Goal: Navigation & Orientation: Find specific page/section

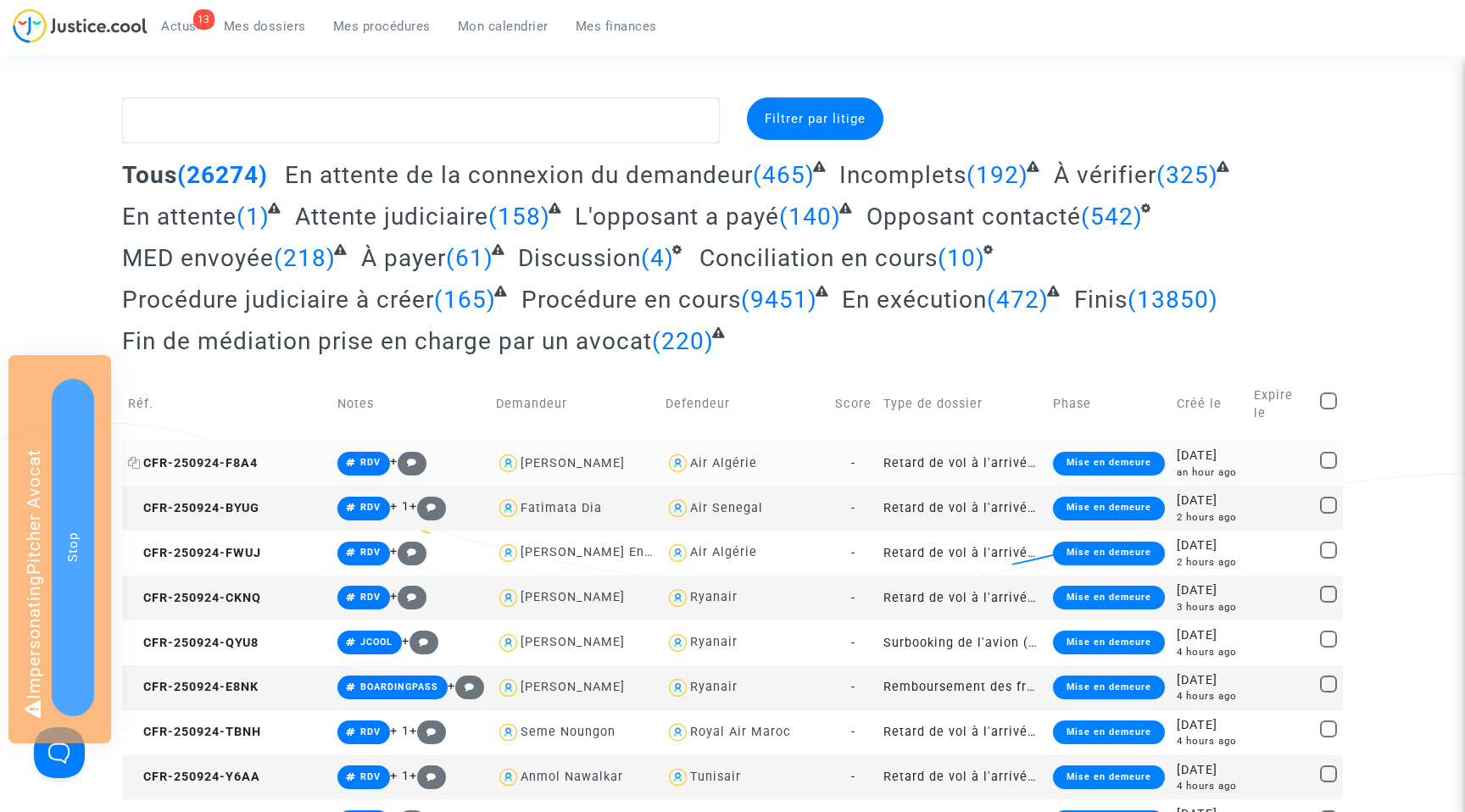
click at [219, 456] on span "CFR-250924-F8A4" at bounding box center [192, 463] width 129 height 14
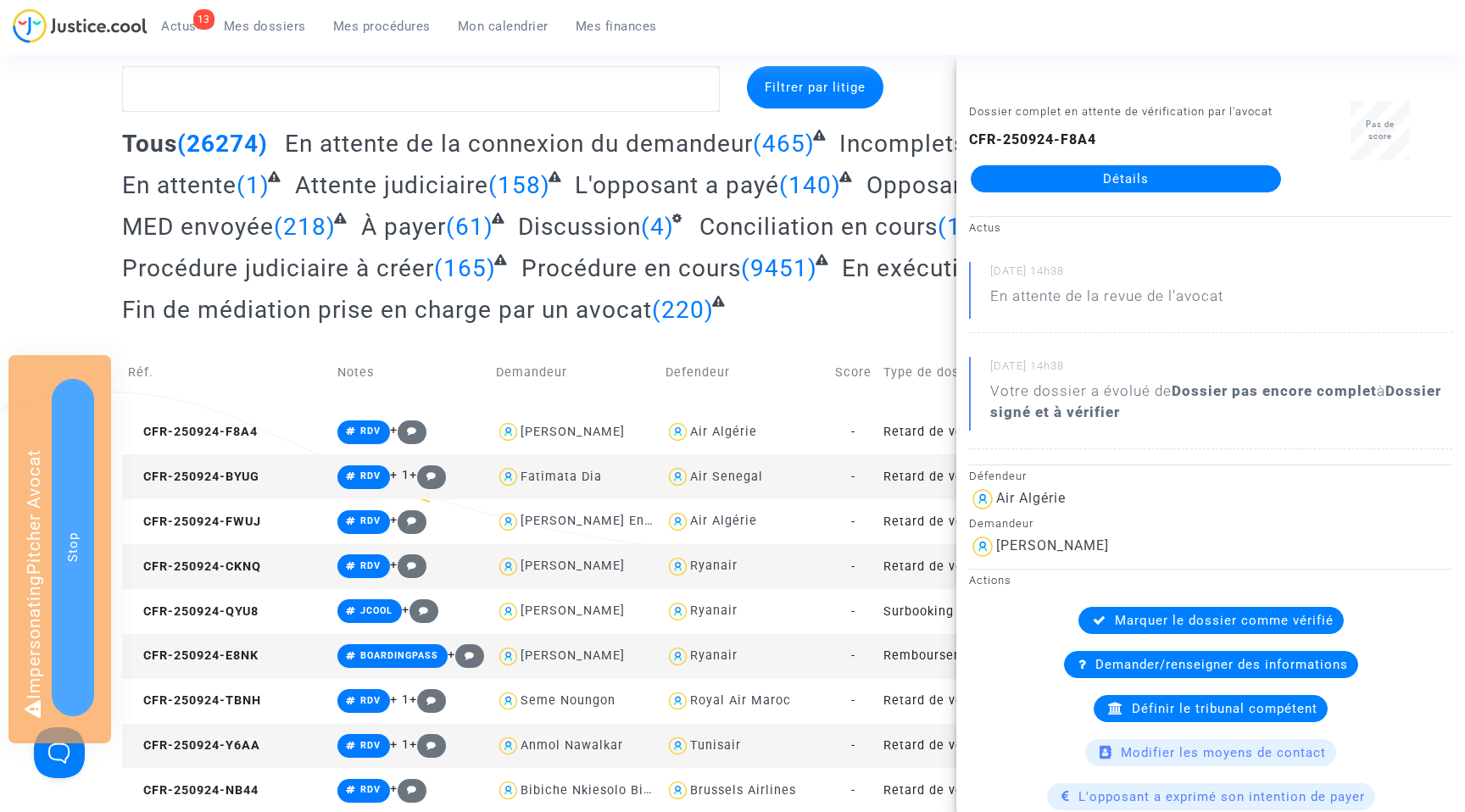
click at [1130, 183] on link "Détails" at bounding box center [1125, 178] width 310 height 27
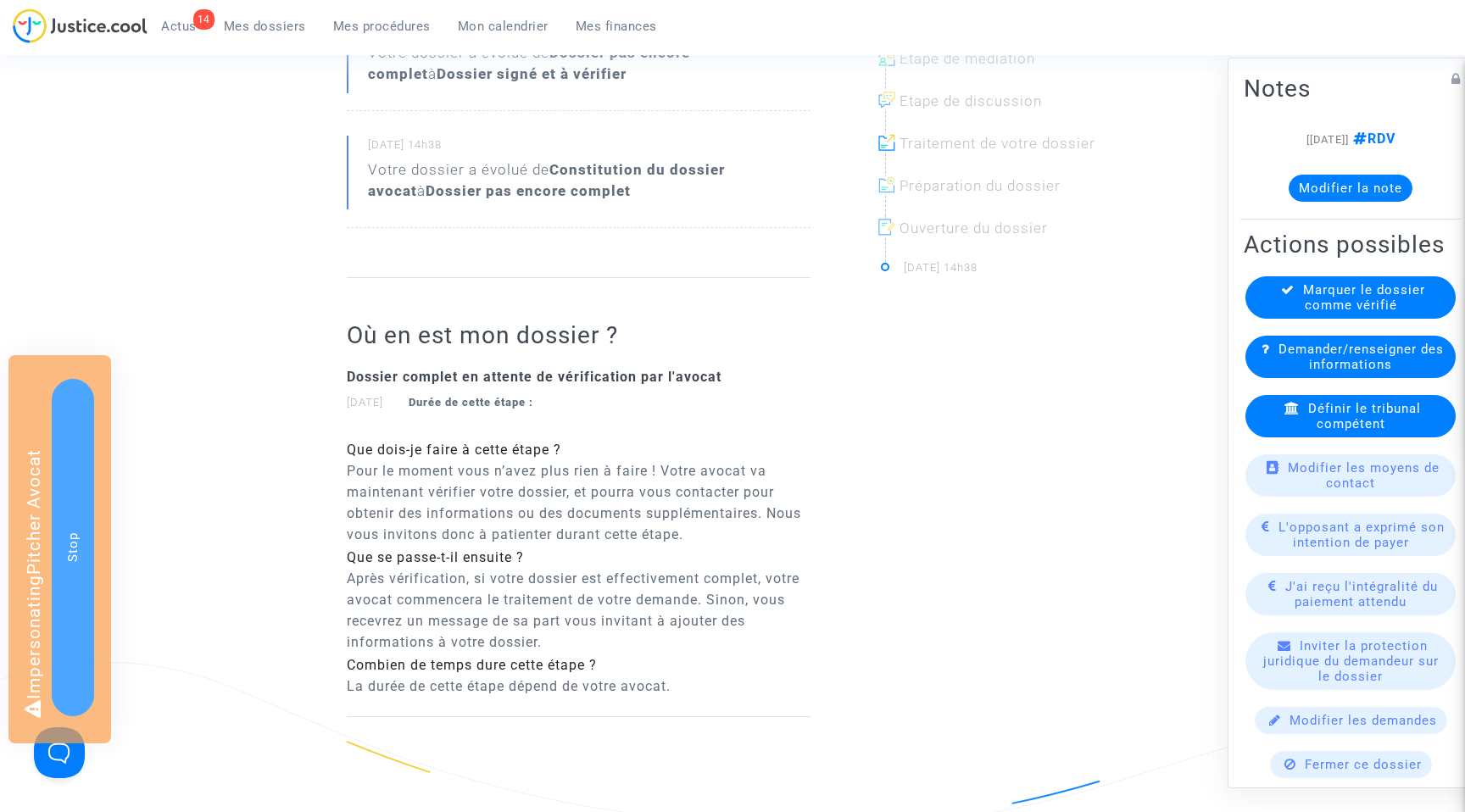
scroll to position [161, 0]
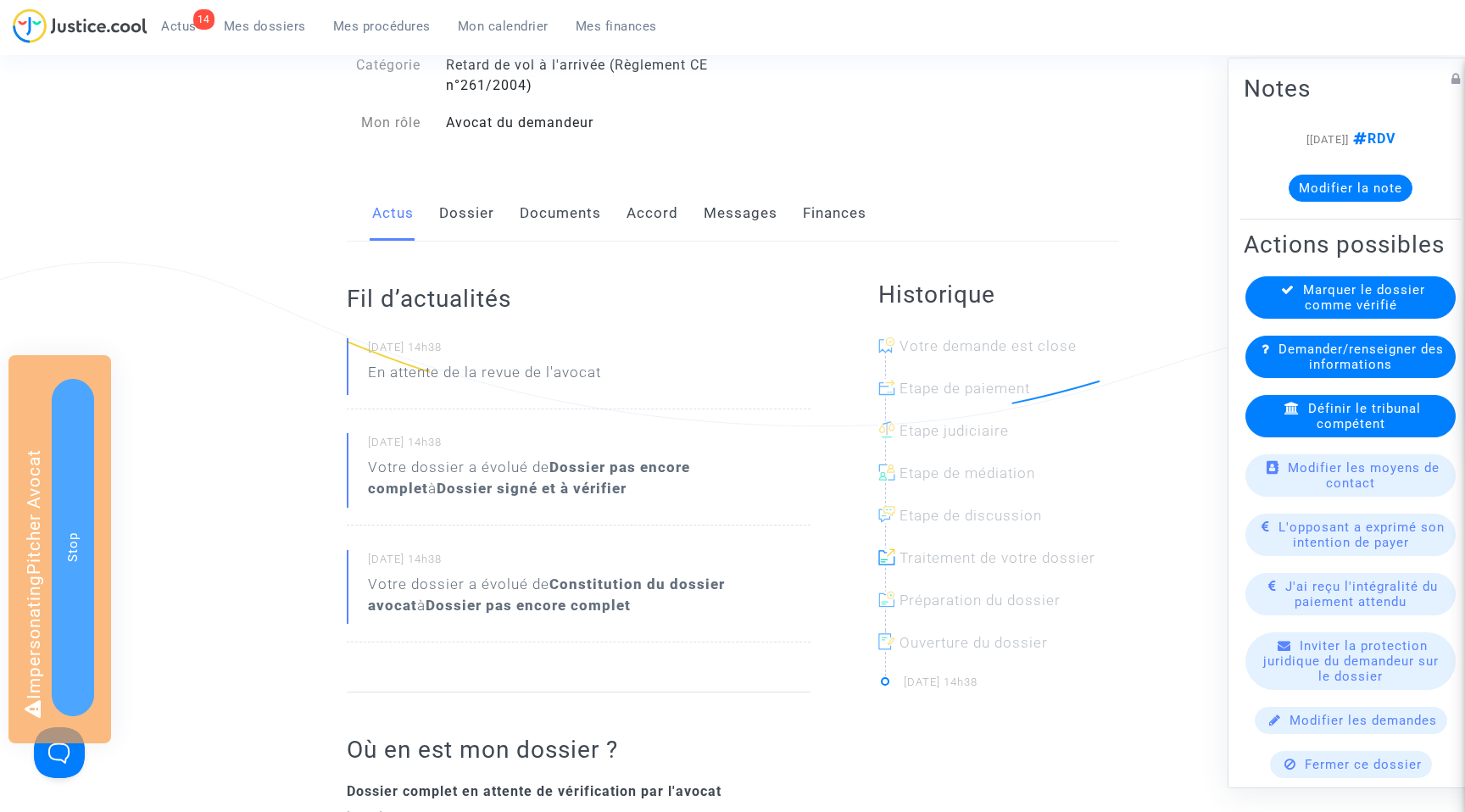
click at [466, 216] on link "Dossier" at bounding box center [466, 213] width 55 height 56
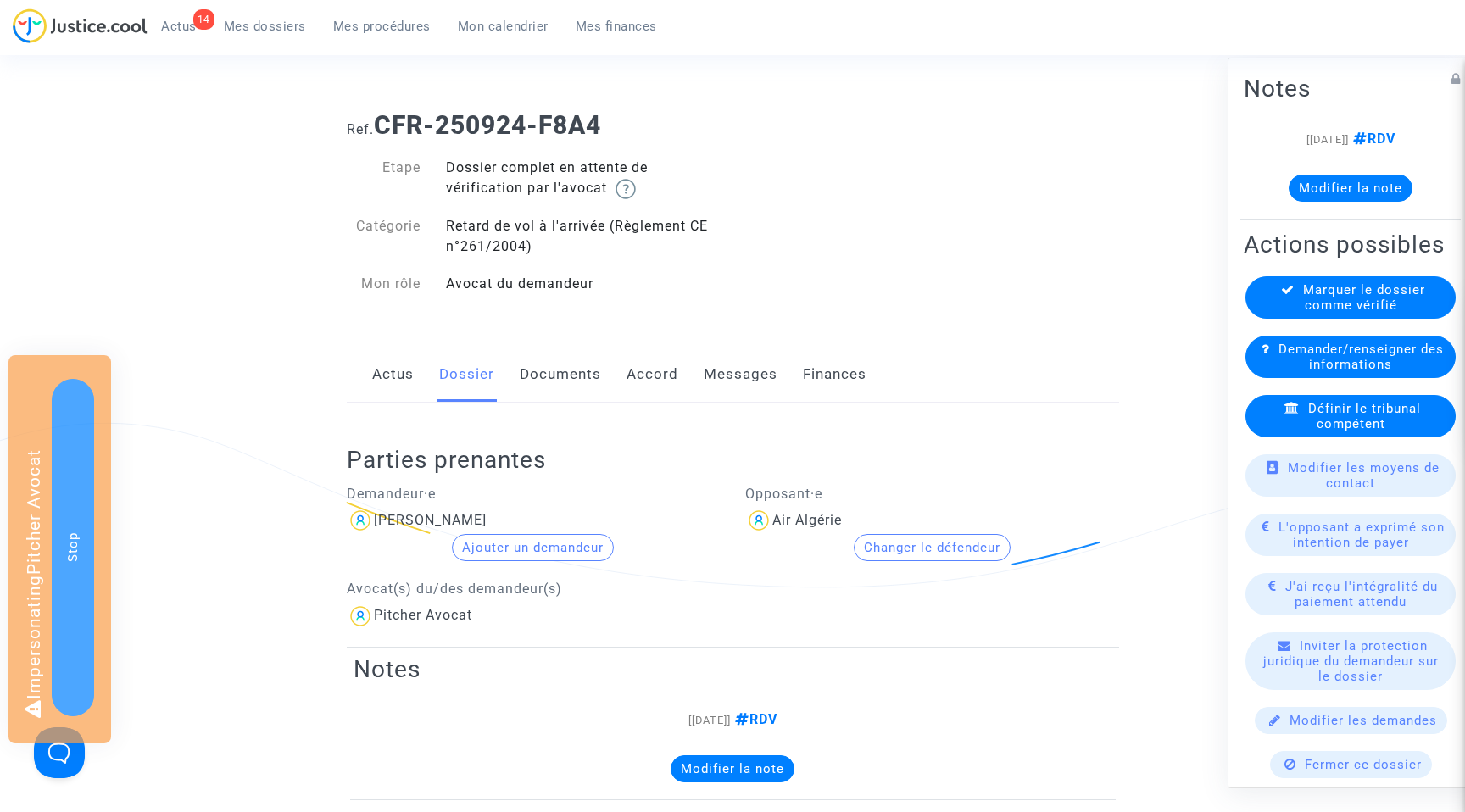
click at [375, 367] on link "Actus" at bounding box center [393, 374] width 42 height 56
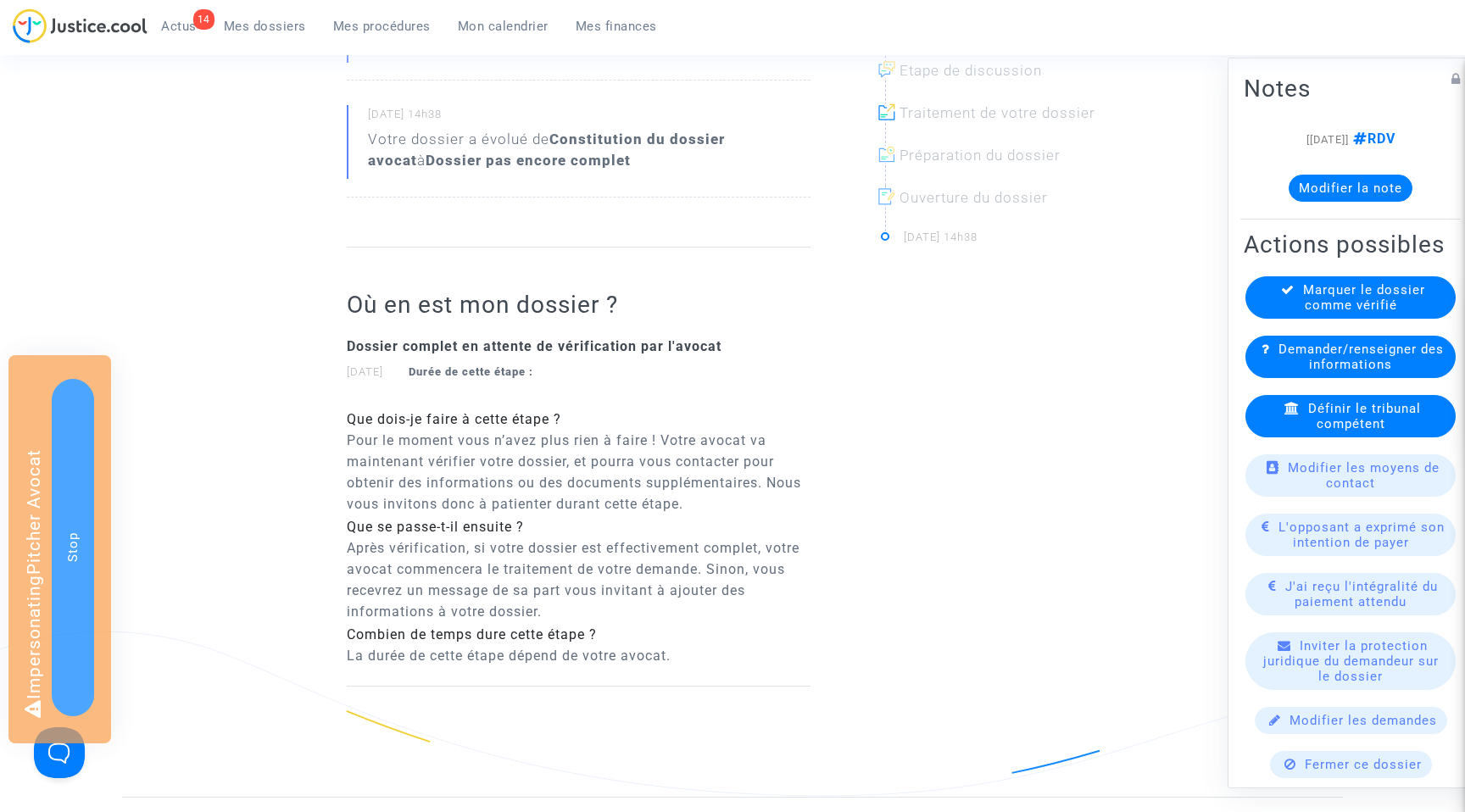
scroll to position [609, 0]
click at [332, 440] on ng-component "Ref. CFR-250924-F8A4 Etape Dossier complet en attente de vérification par l'avo…" at bounding box center [732, 141] width 1221 height 1306
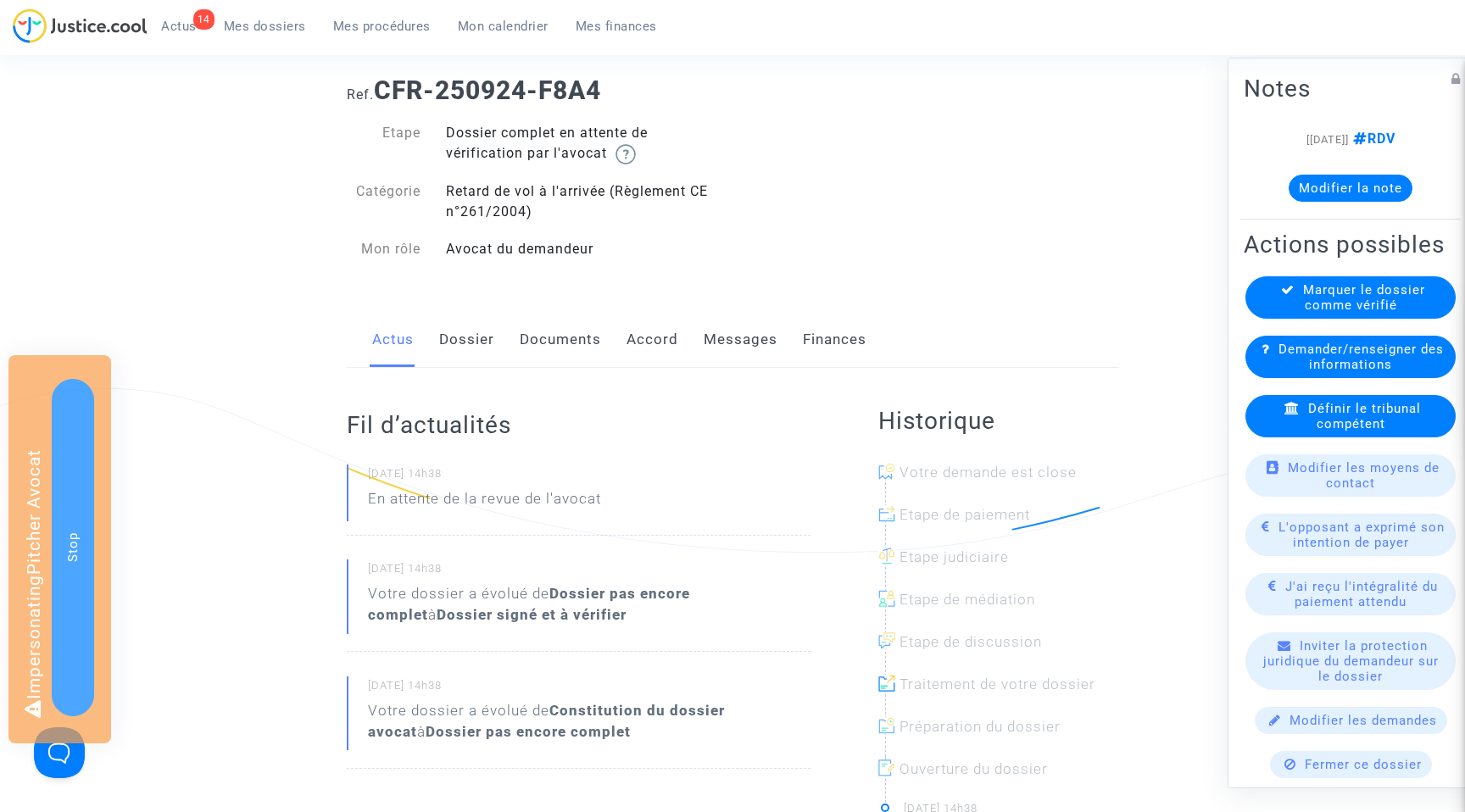
scroll to position [0, 0]
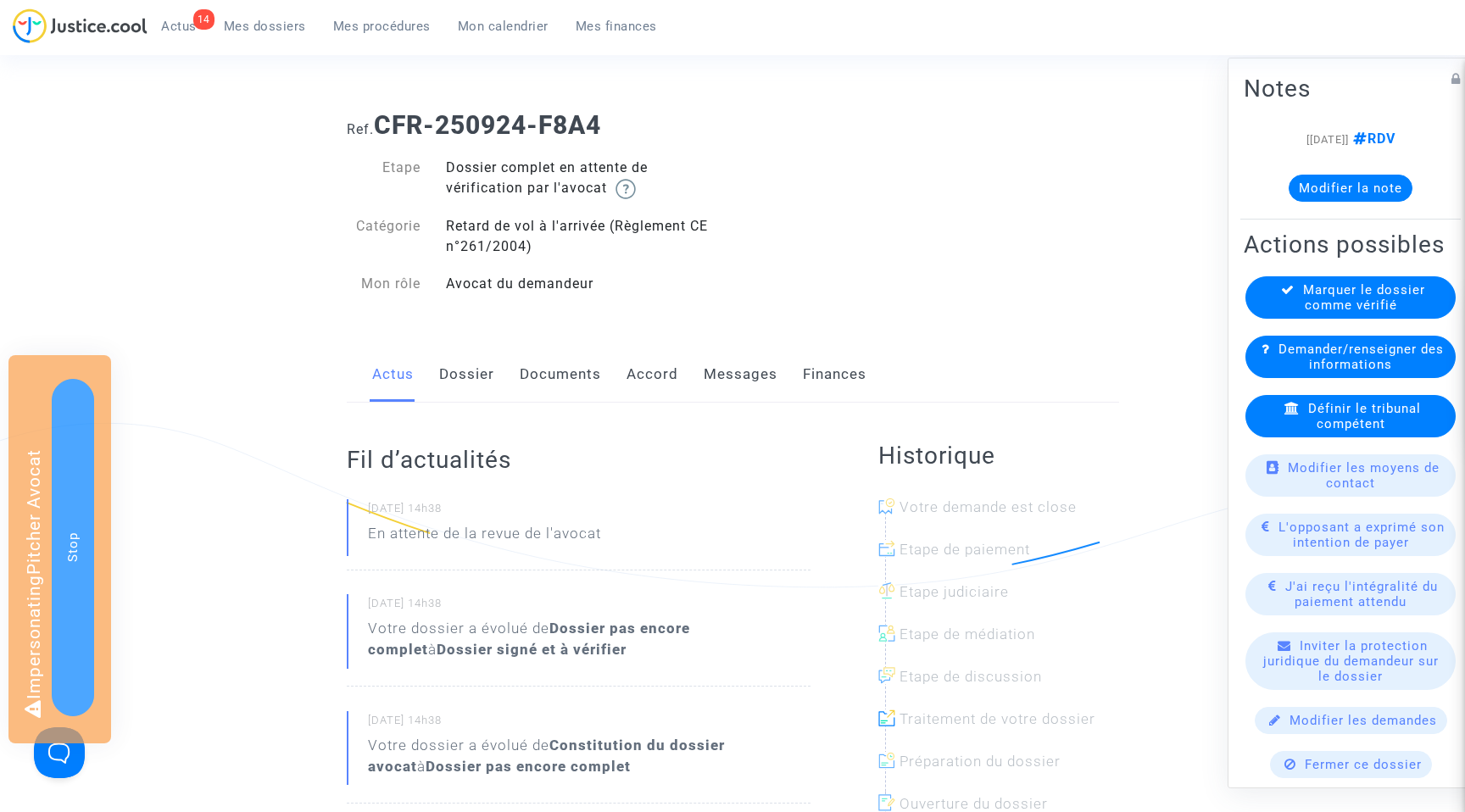
click at [544, 374] on link "Documents" at bounding box center [560, 374] width 81 height 56
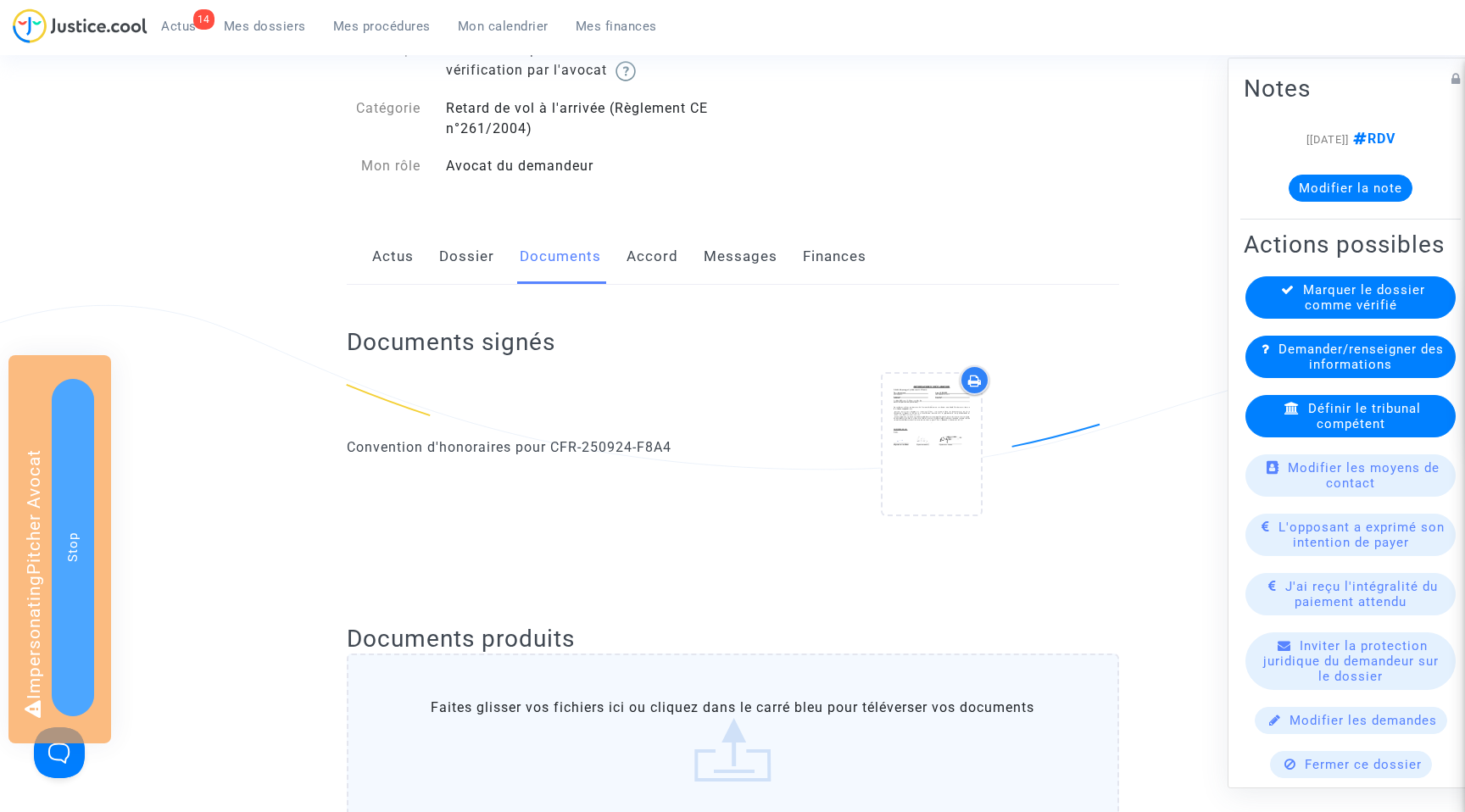
scroll to position [113, 0]
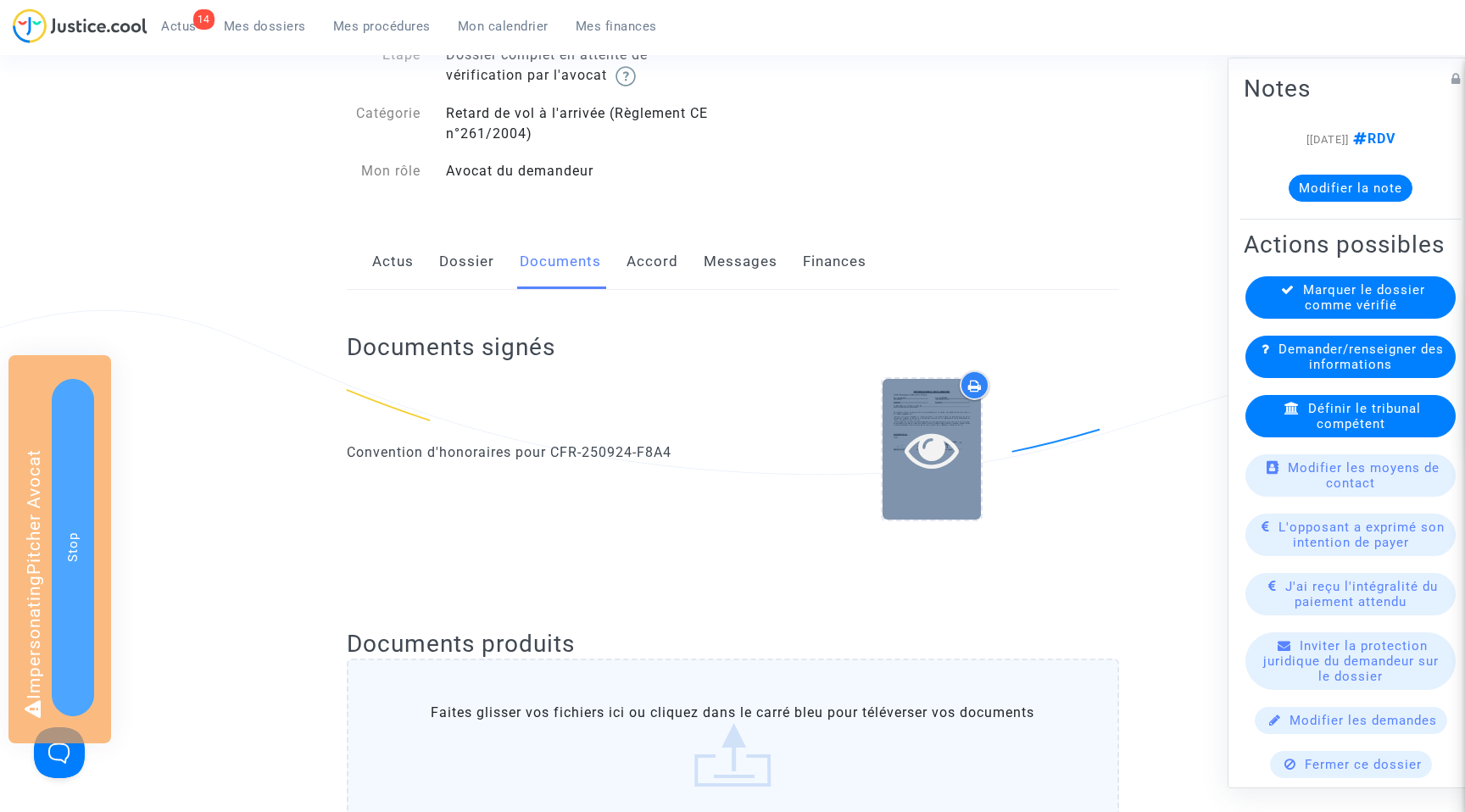
click at [919, 448] on icon at bounding box center [931, 449] width 55 height 54
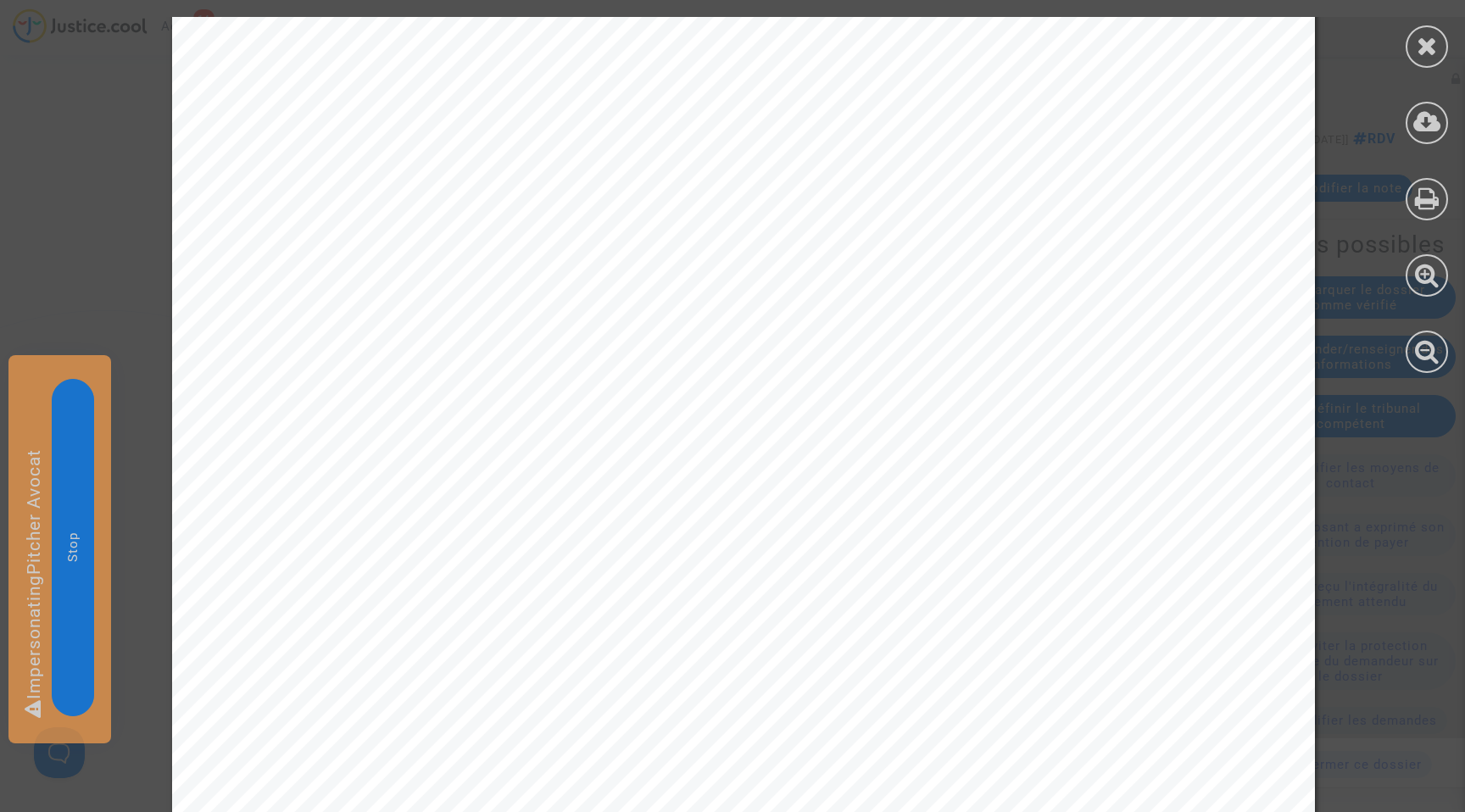
scroll to position [0, 0]
click at [1429, 54] on icon at bounding box center [1427, 45] width 21 height 25
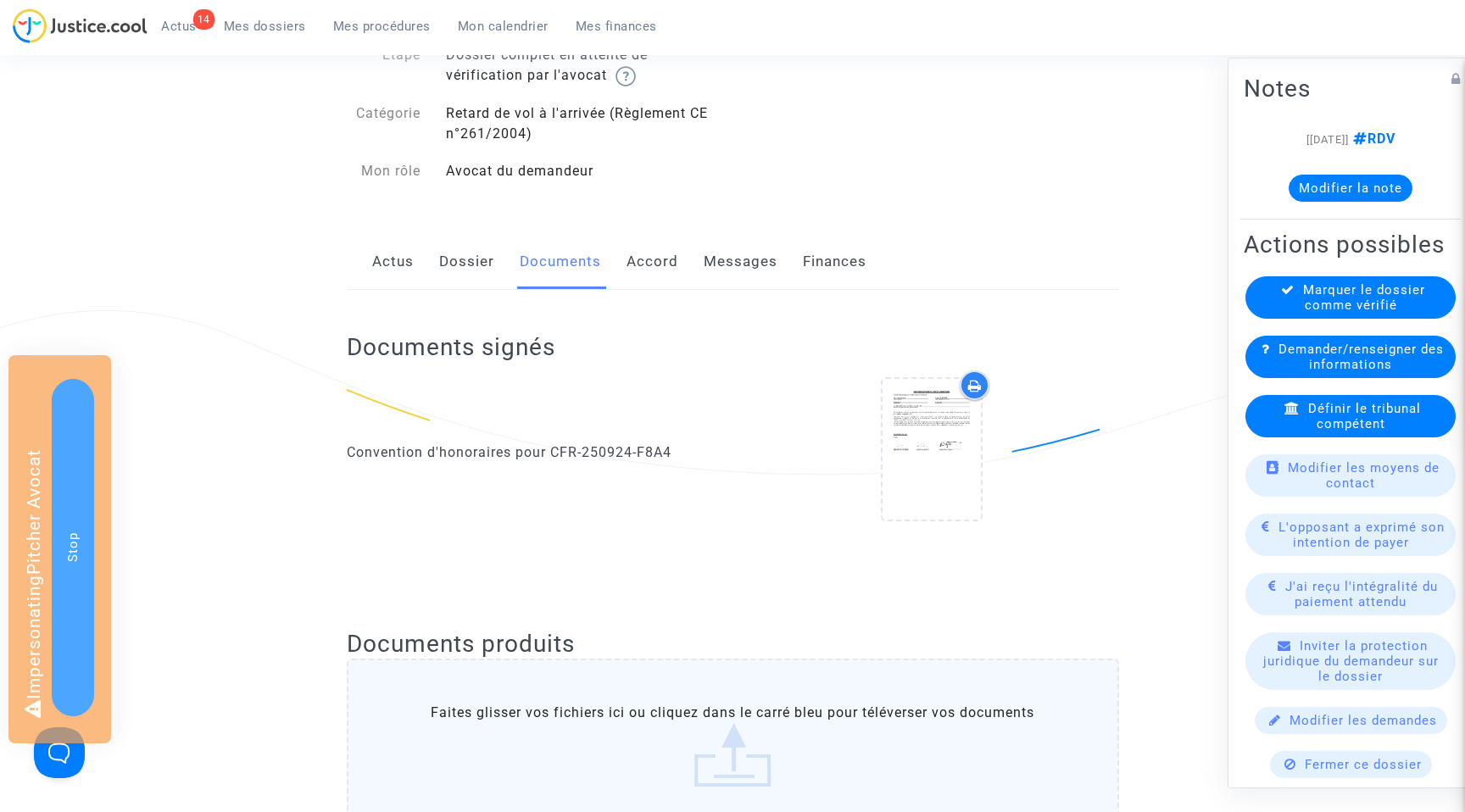
click at [722, 265] on link "Messages" at bounding box center [739, 262] width 74 height 56
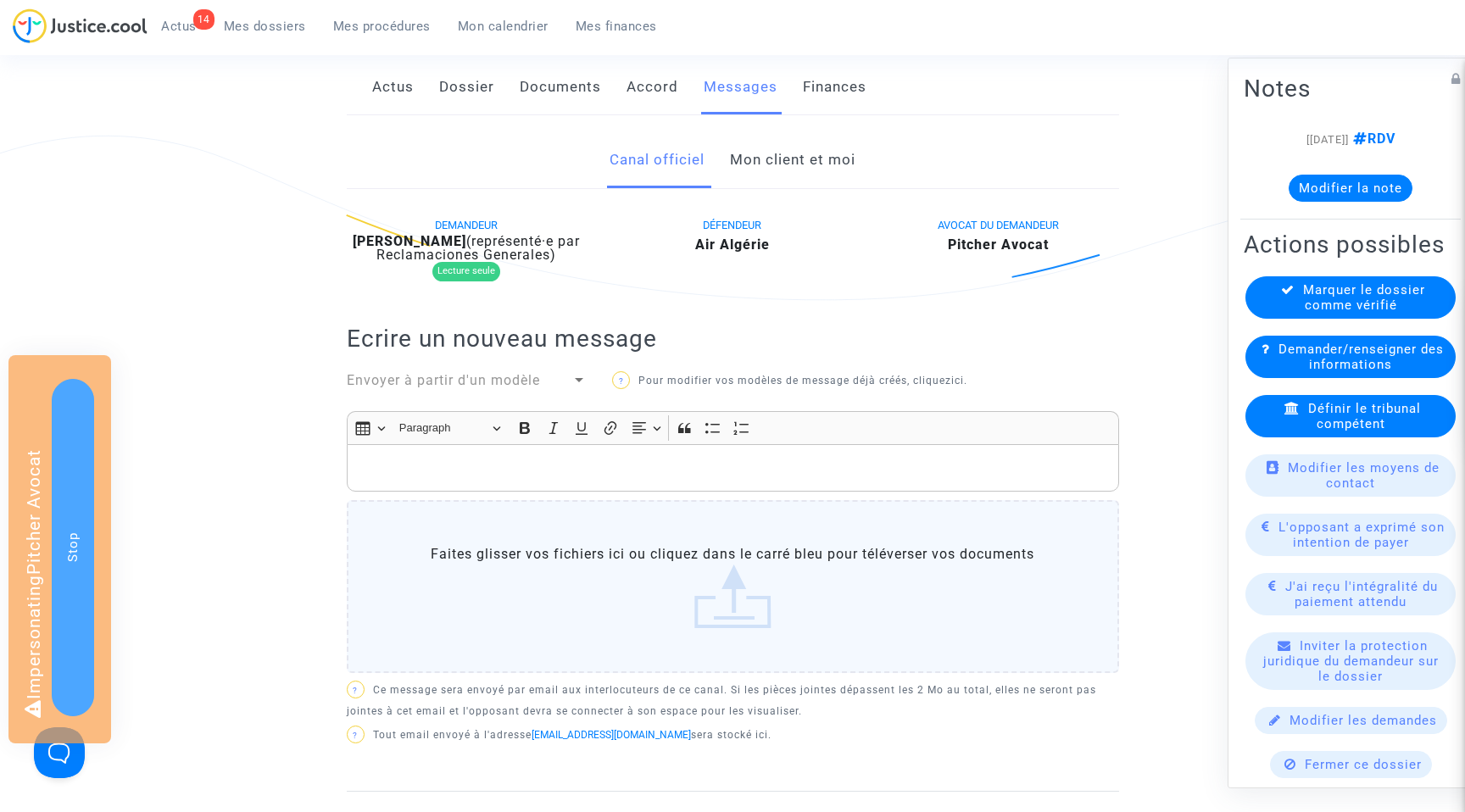
scroll to position [281, 0]
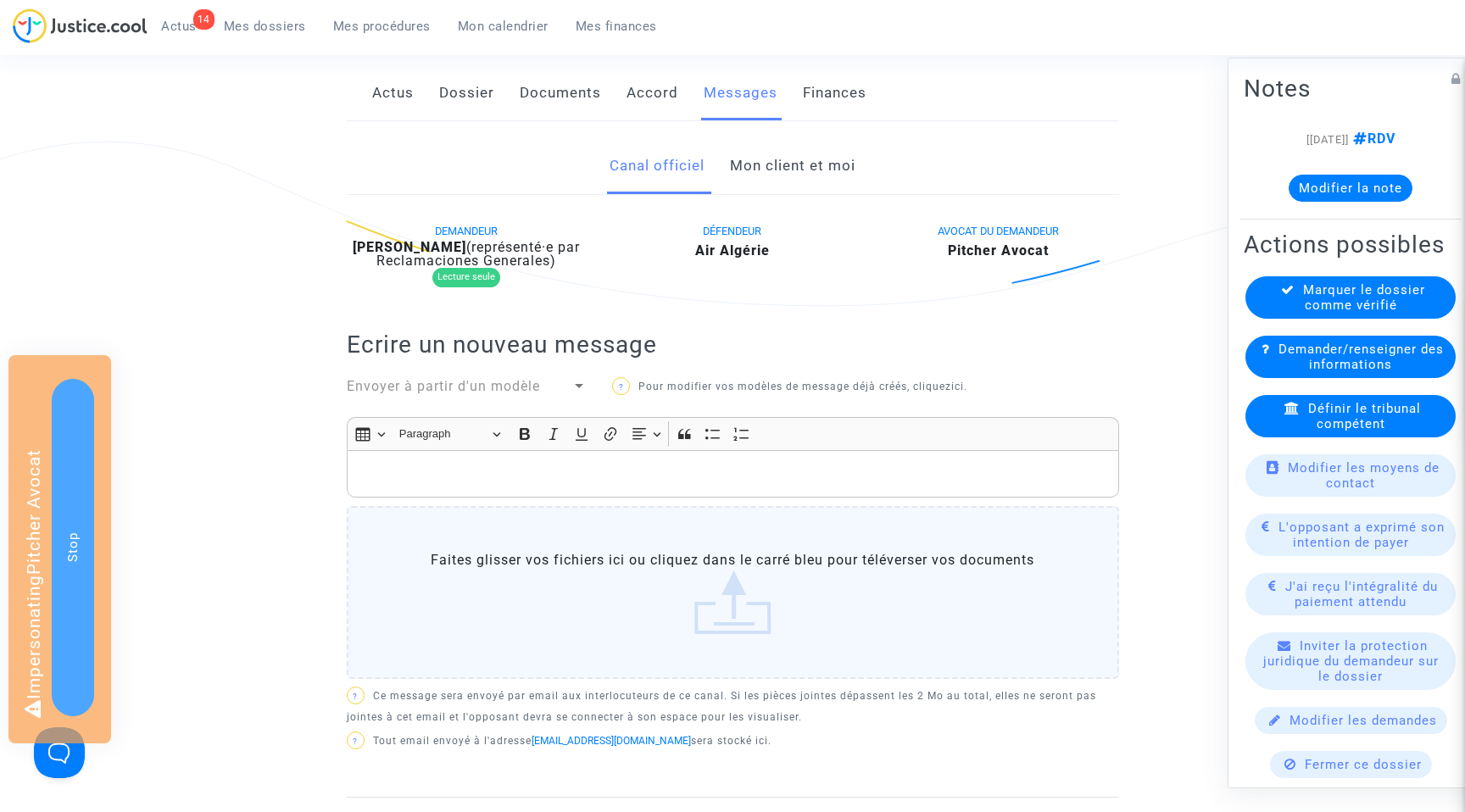
click at [788, 168] on link "Mon client et moi" at bounding box center [793, 166] width 126 height 56
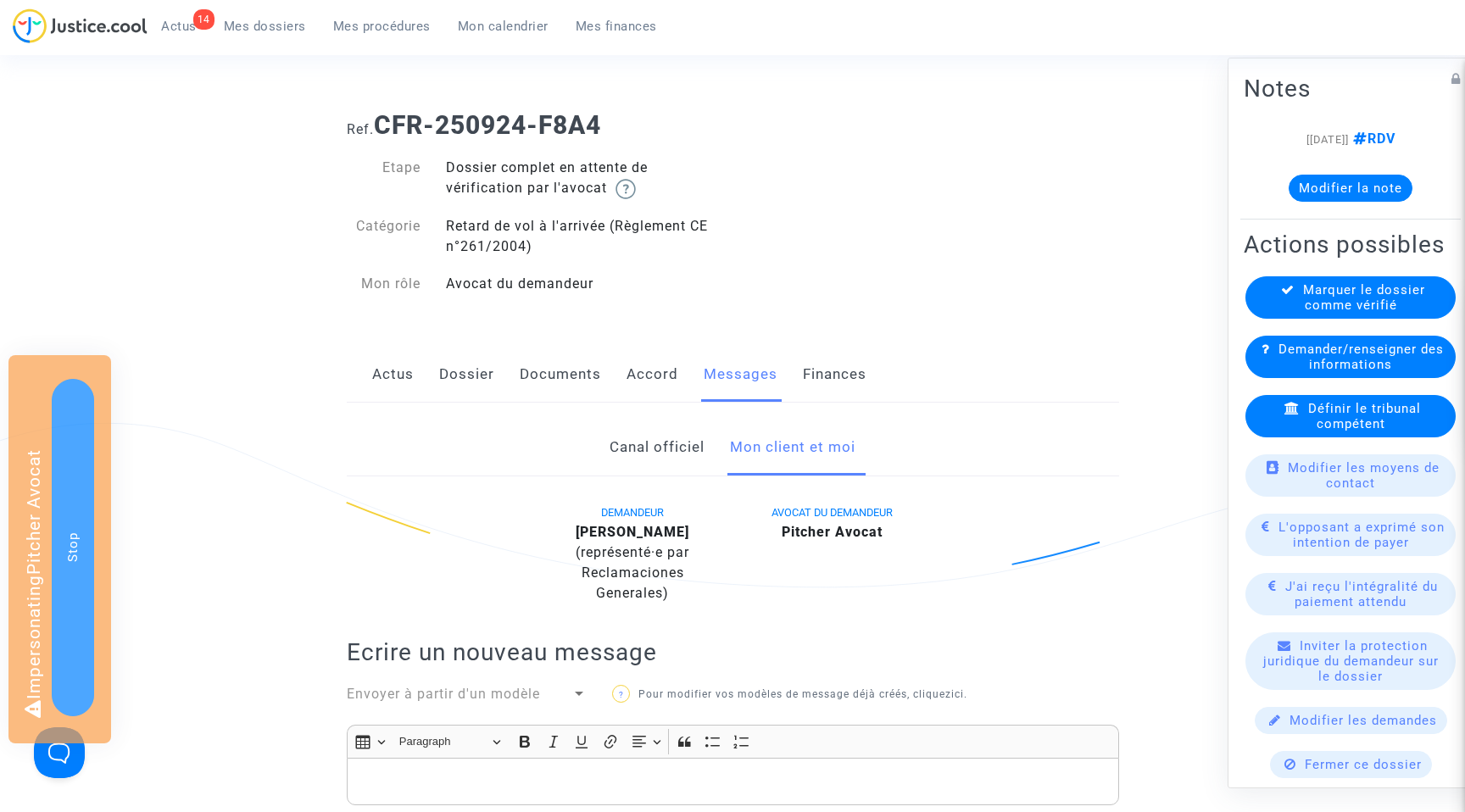
click at [826, 384] on link "Finances" at bounding box center [834, 374] width 63 height 56
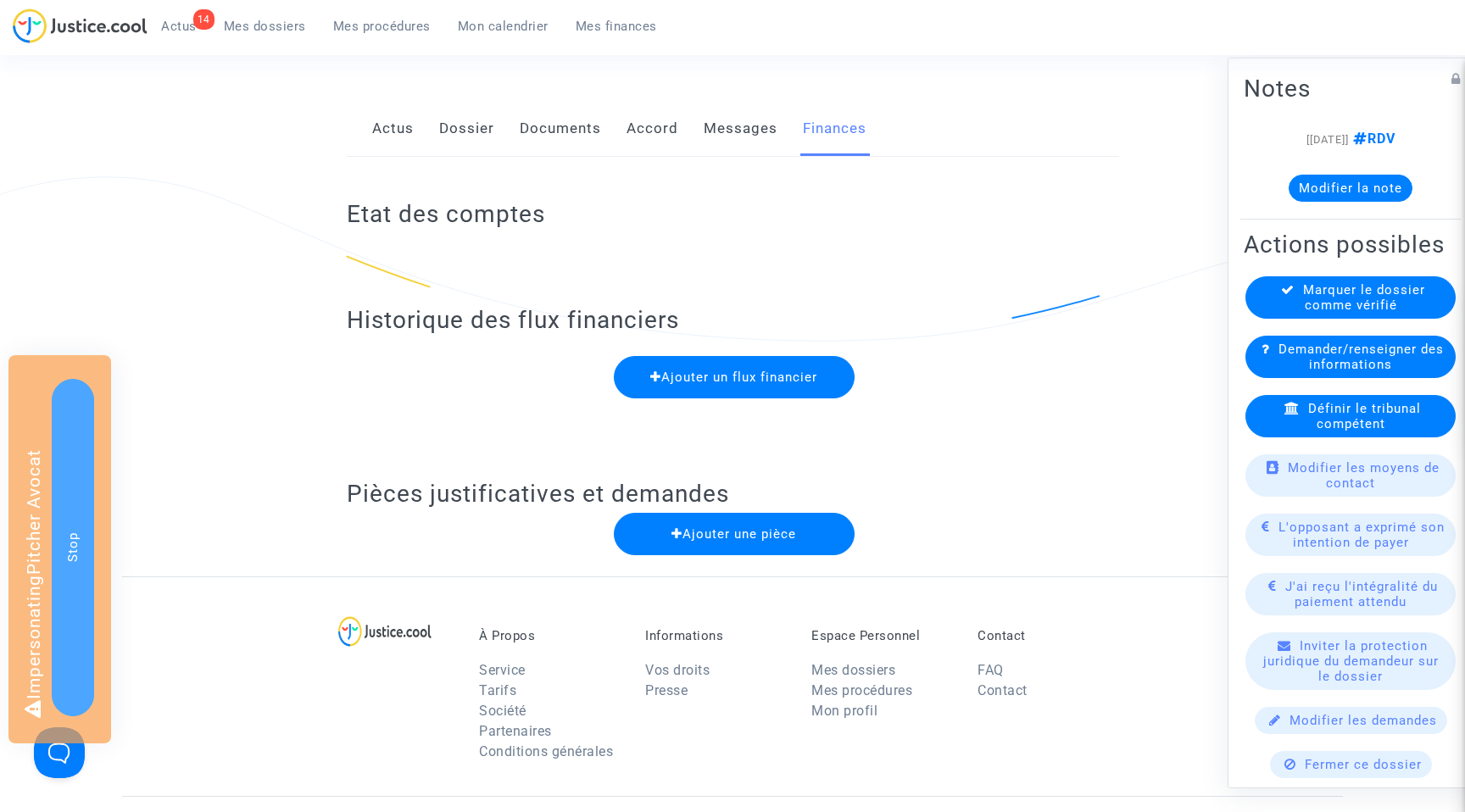
scroll to position [276, 0]
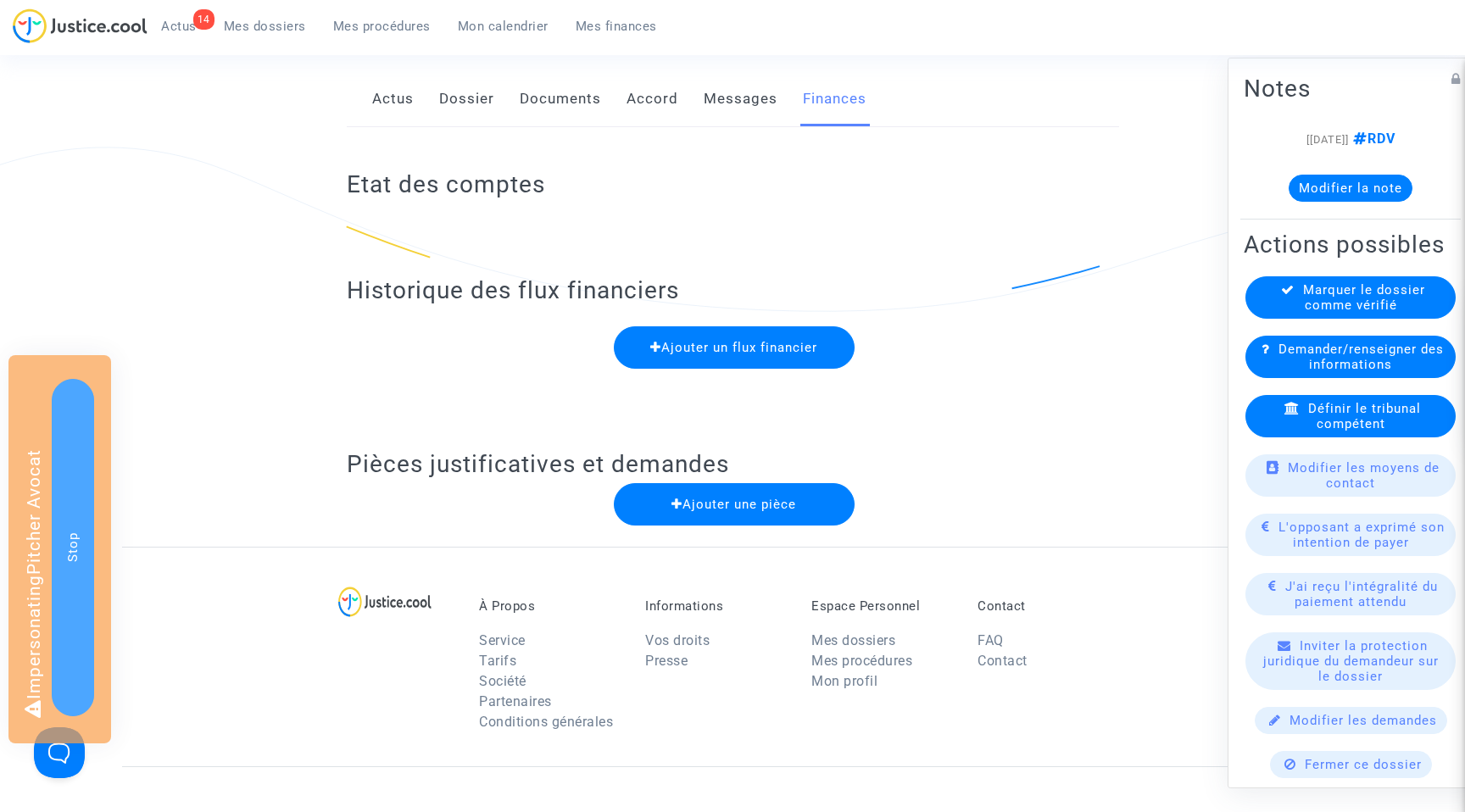
click at [370, 28] on span "Mes procédures" at bounding box center [382, 26] width 98 height 15
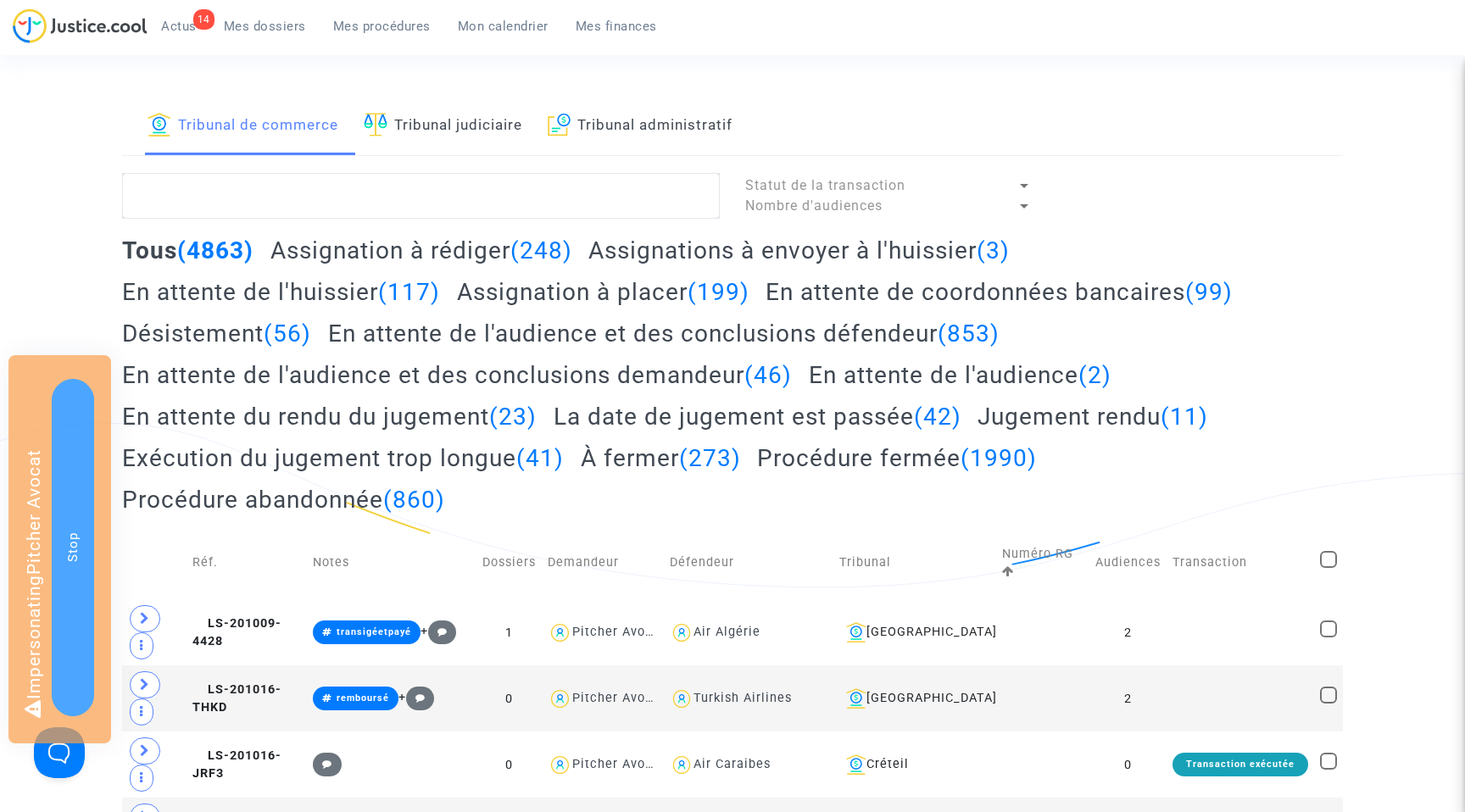
click at [276, 33] on span "Mes dossiers" at bounding box center [265, 26] width 82 height 15
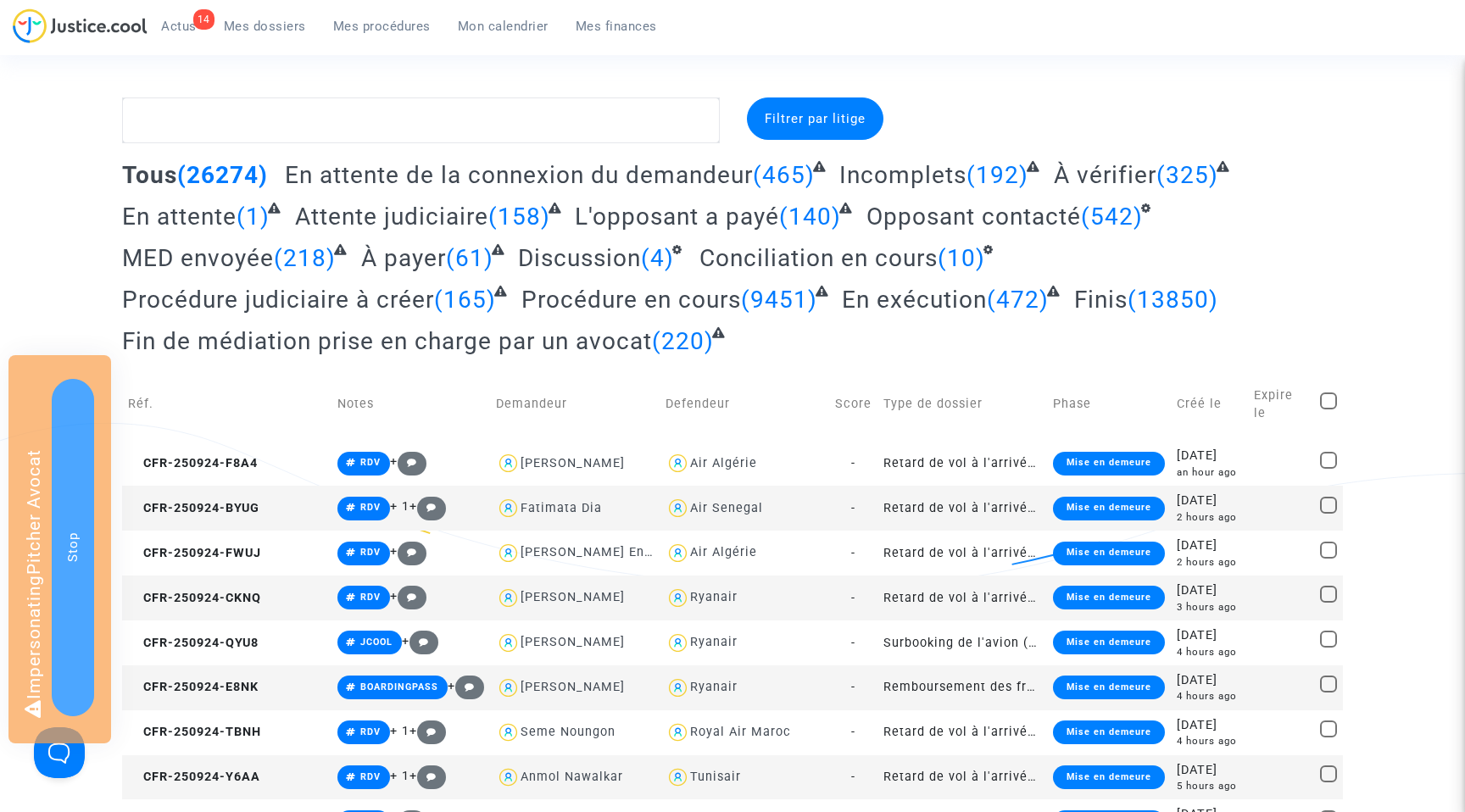
click at [1083, 189] on h2 "À vérifier (325)" at bounding box center [1140, 175] width 173 height 30
click at [1085, 178] on span "À vérifier" at bounding box center [1105, 175] width 102 height 28
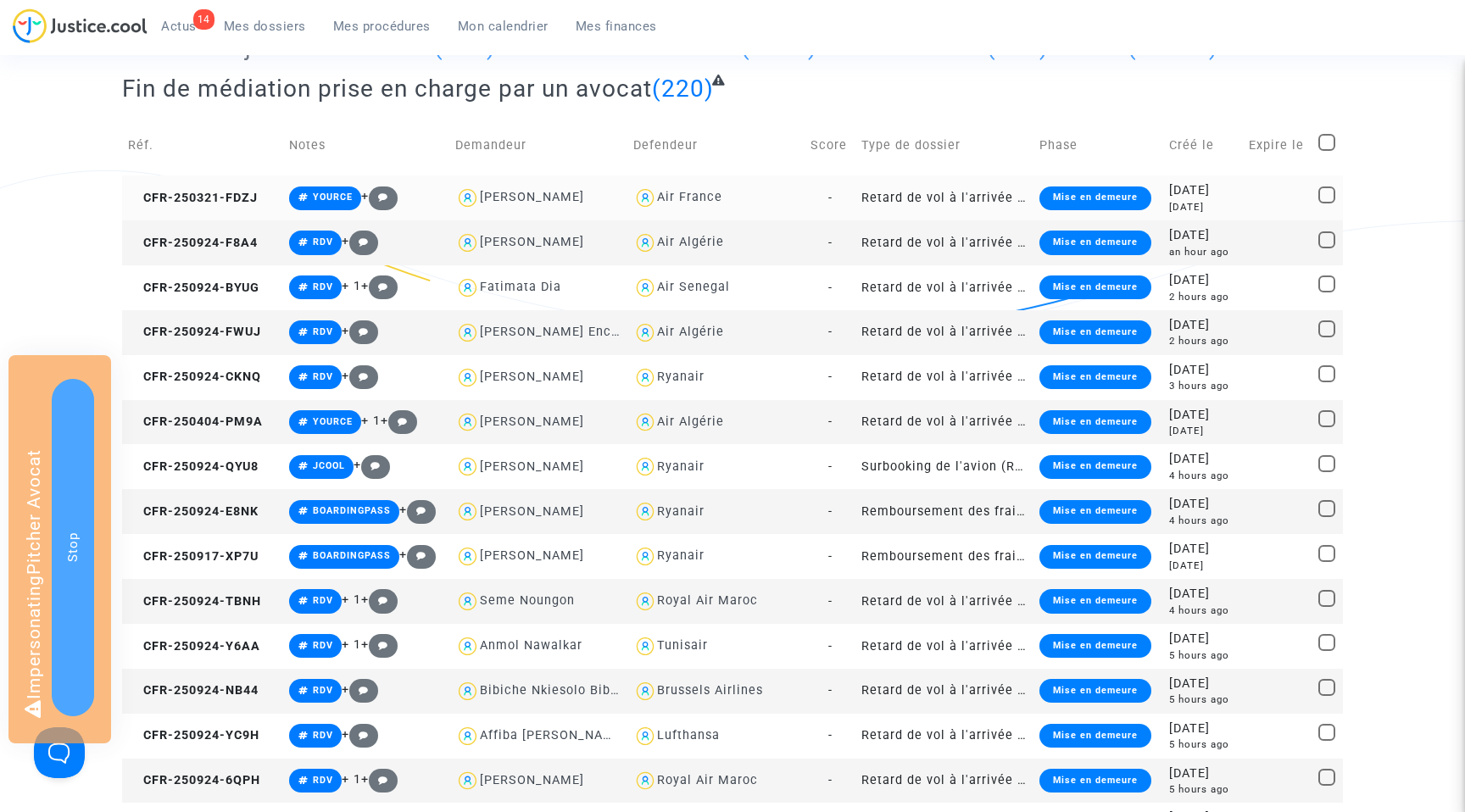
scroll to position [229, 0]
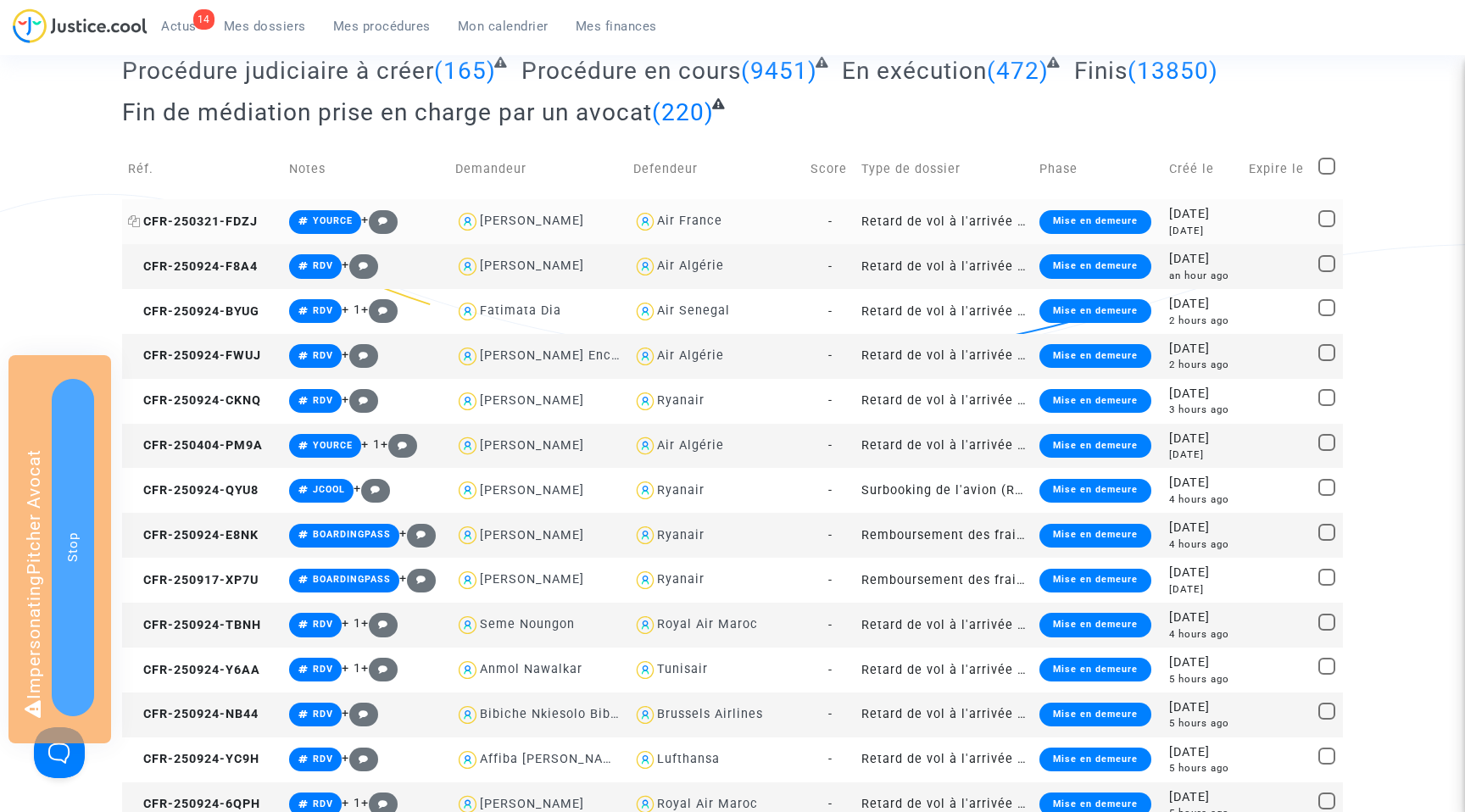
click at [203, 214] on span "CFR-250321-FDZJ" at bounding box center [192, 221] width 129 height 14
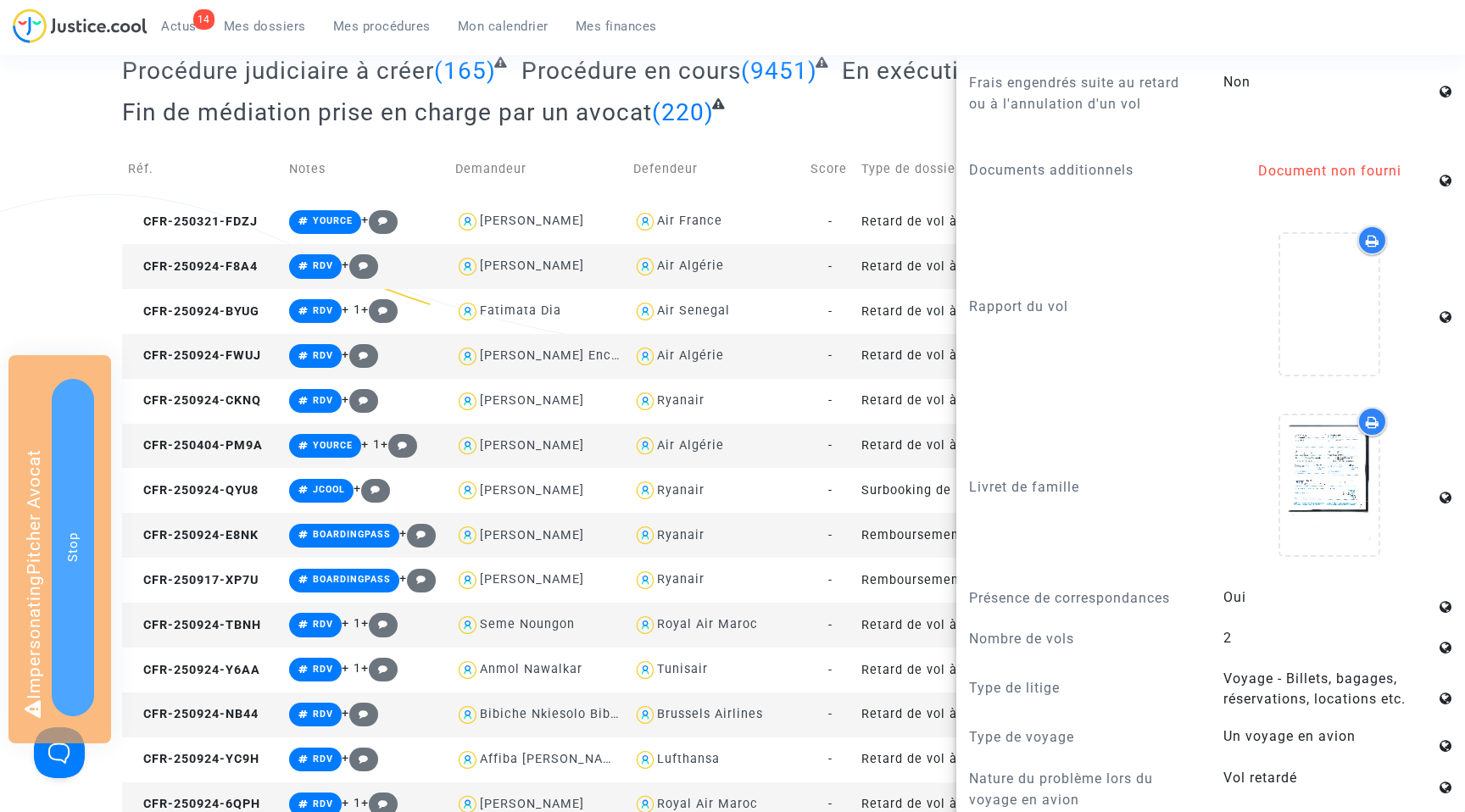
scroll to position [1729, 0]
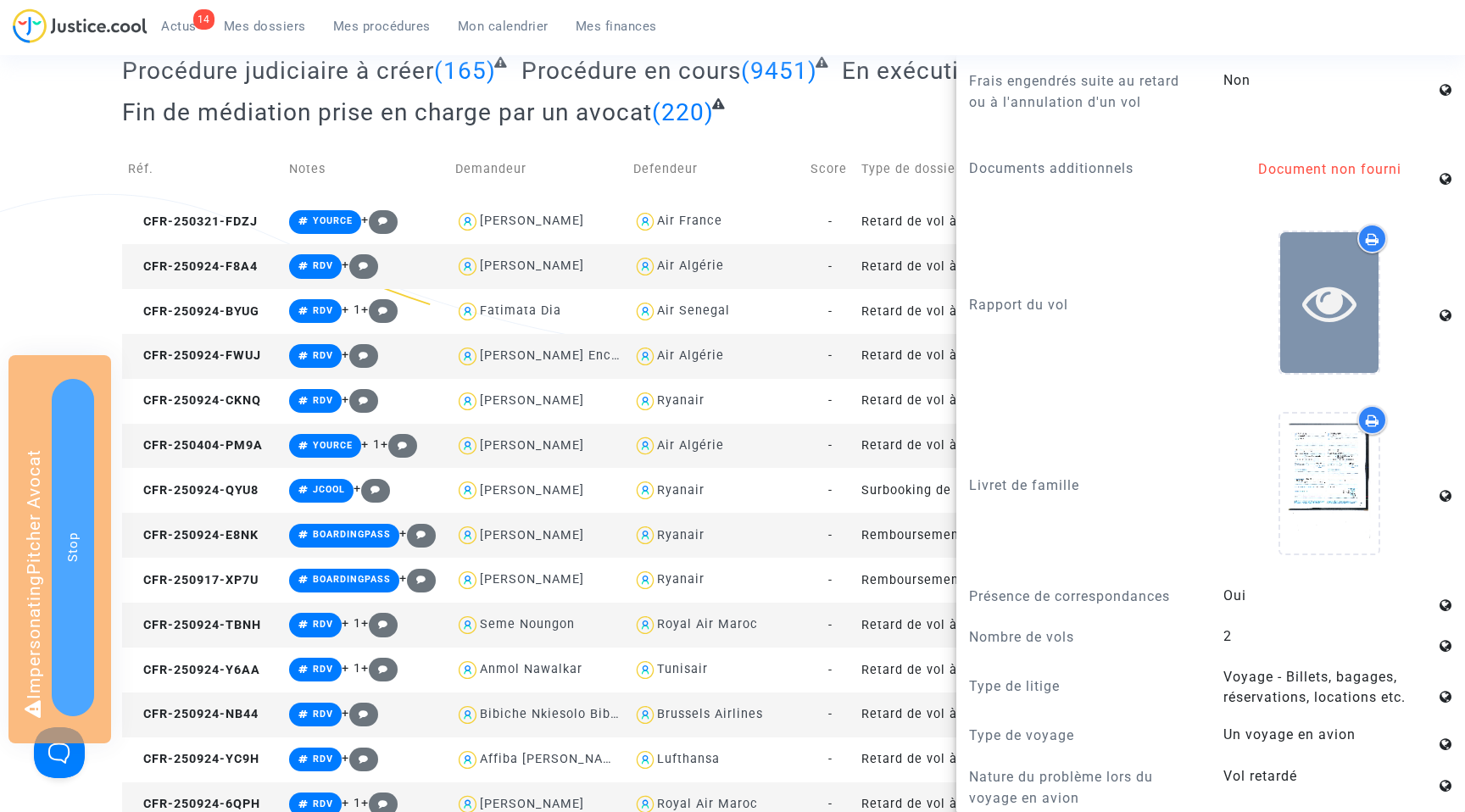
click at [1331, 285] on icon at bounding box center [1329, 303] width 55 height 54
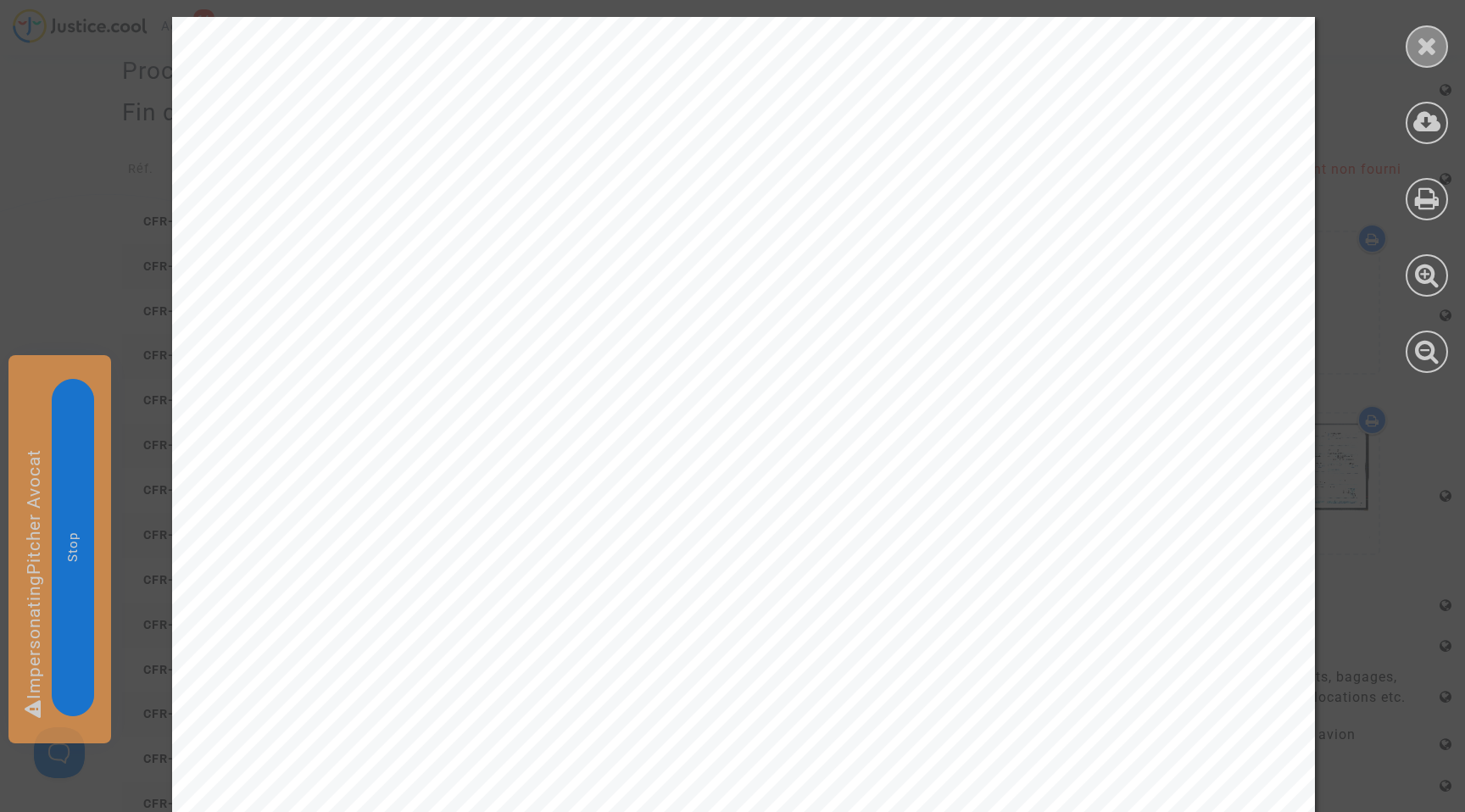
click at [1433, 51] on icon at bounding box center [1427, 45] width 21 height 25
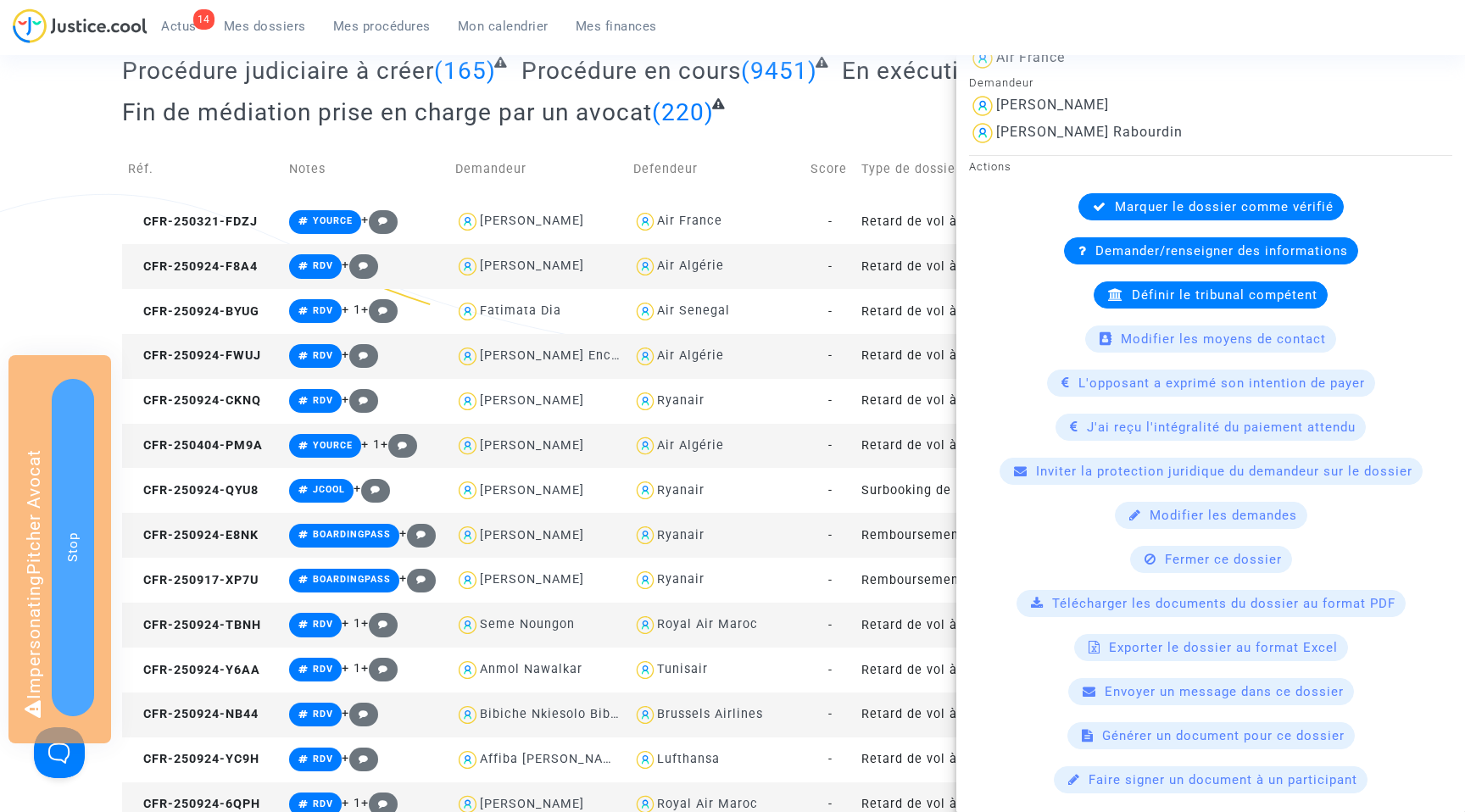
scroll to position [437, 0]
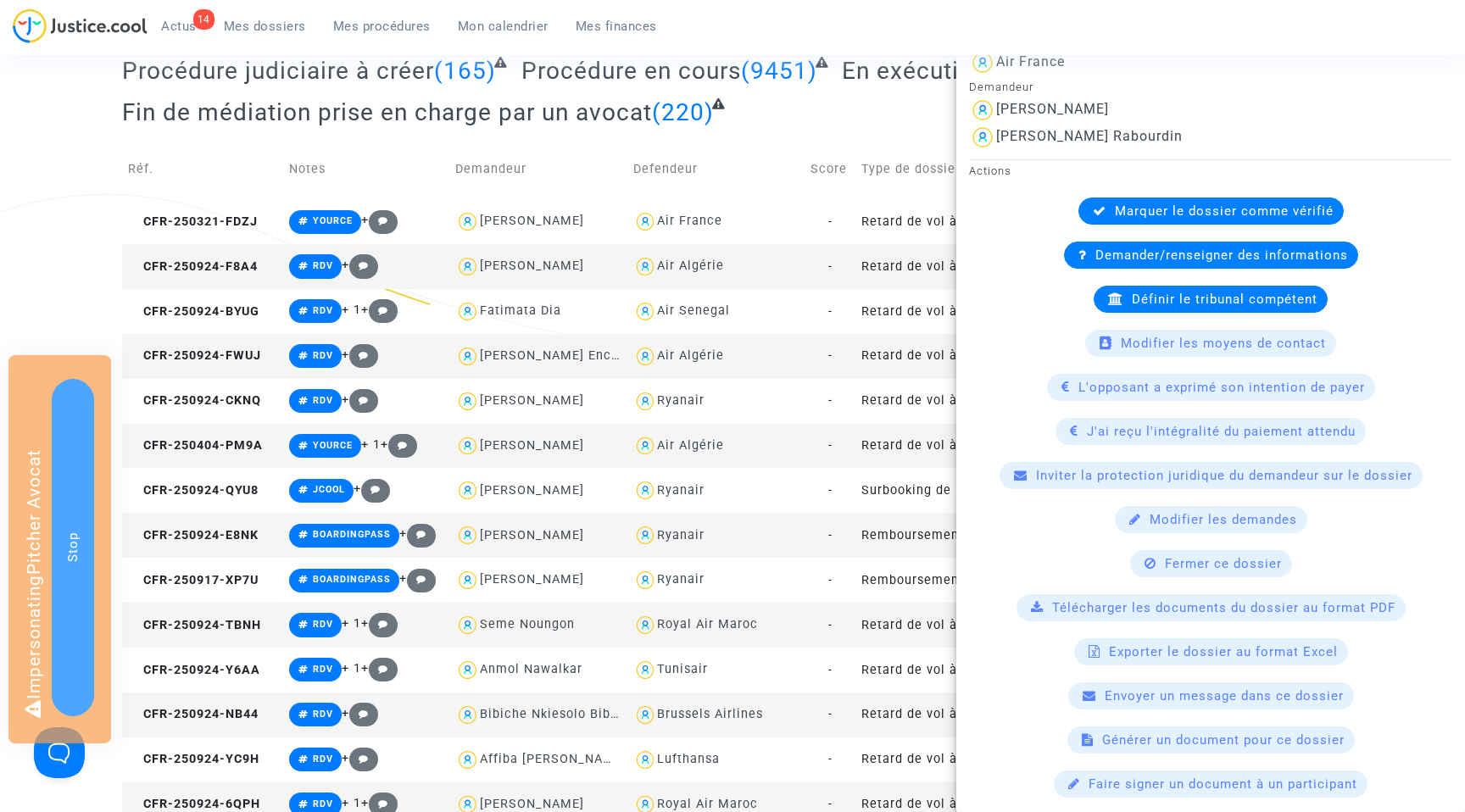
click at [870, 107] on div "Tous (26274) En attente de la connexion du demandeur (465) Incomplets (192) À v…" at bounding box center [732, 34] width 1221 height 208
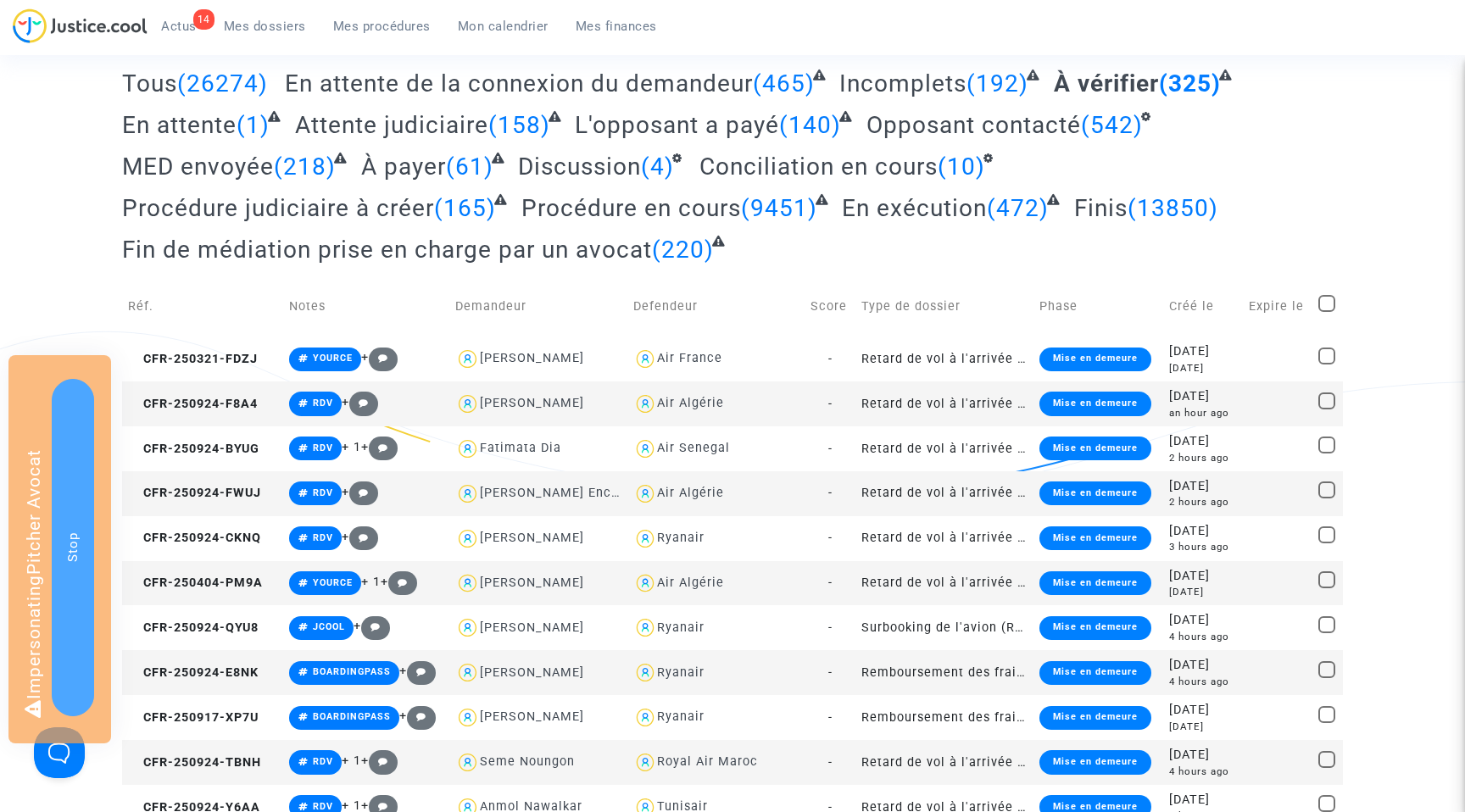
scroll to position [0, 0]
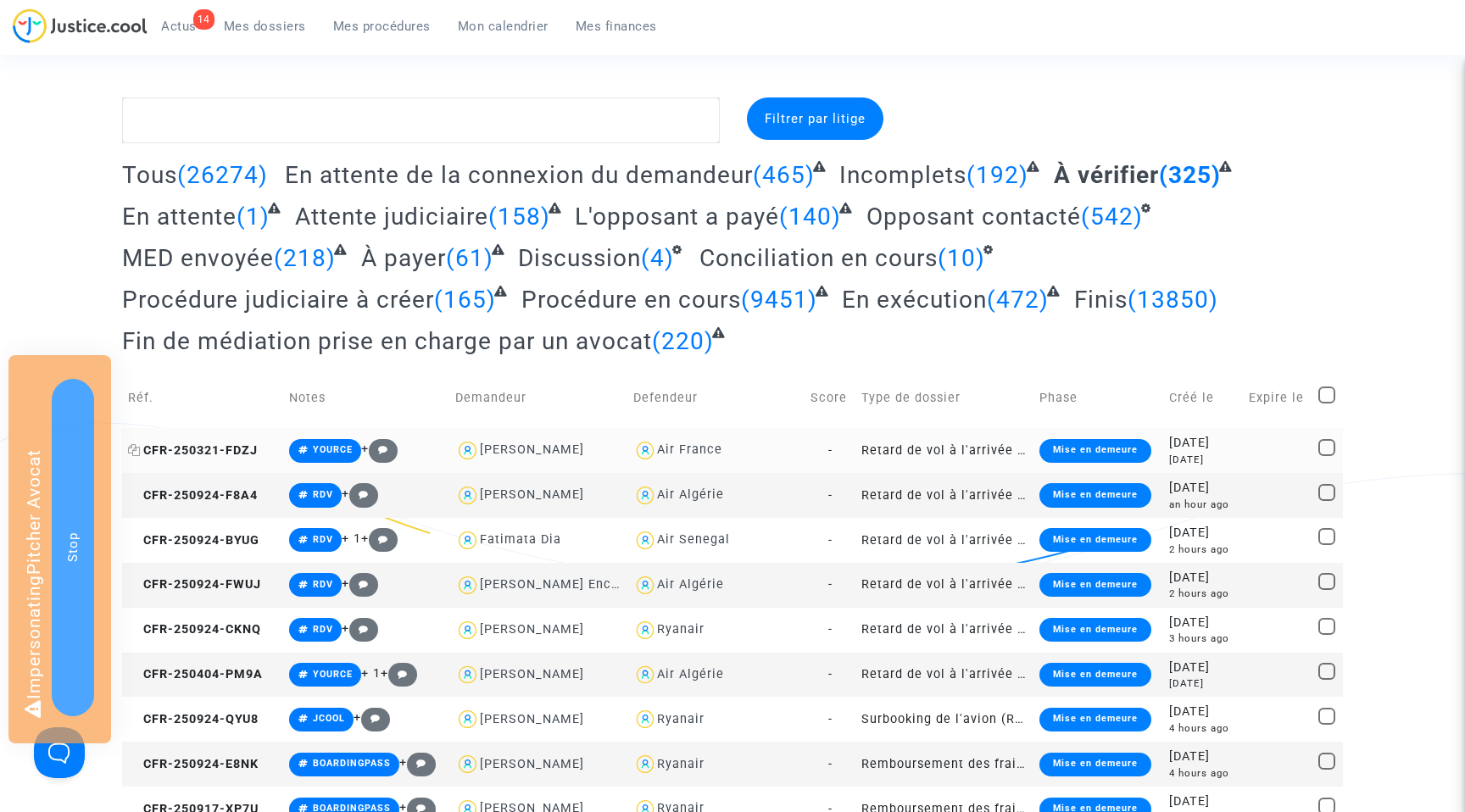
click at [197, 443] on span "CFR-250321-FDZJ" at bounding box center [192, 450] width 129 height 14
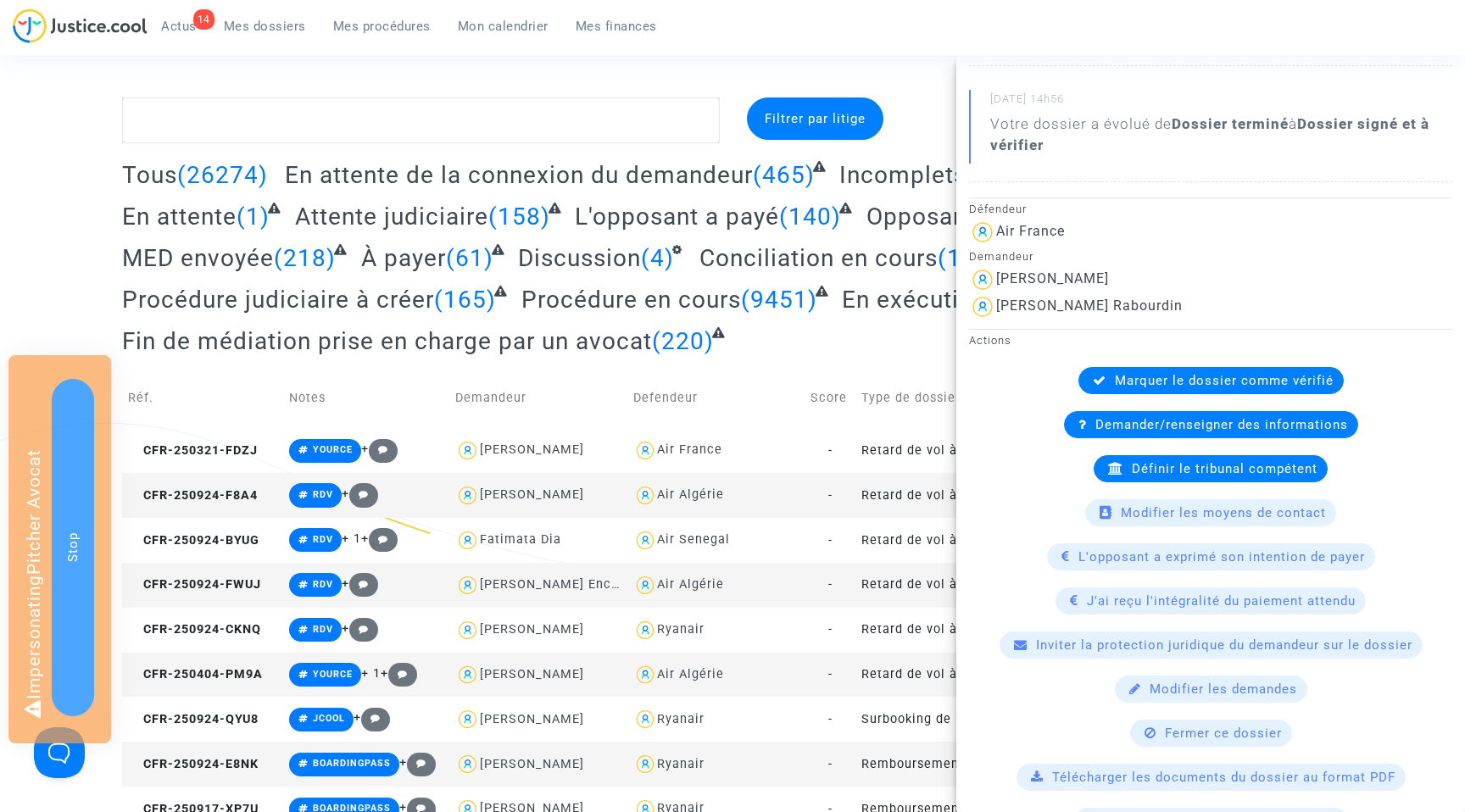
scroll to position [480, 0]
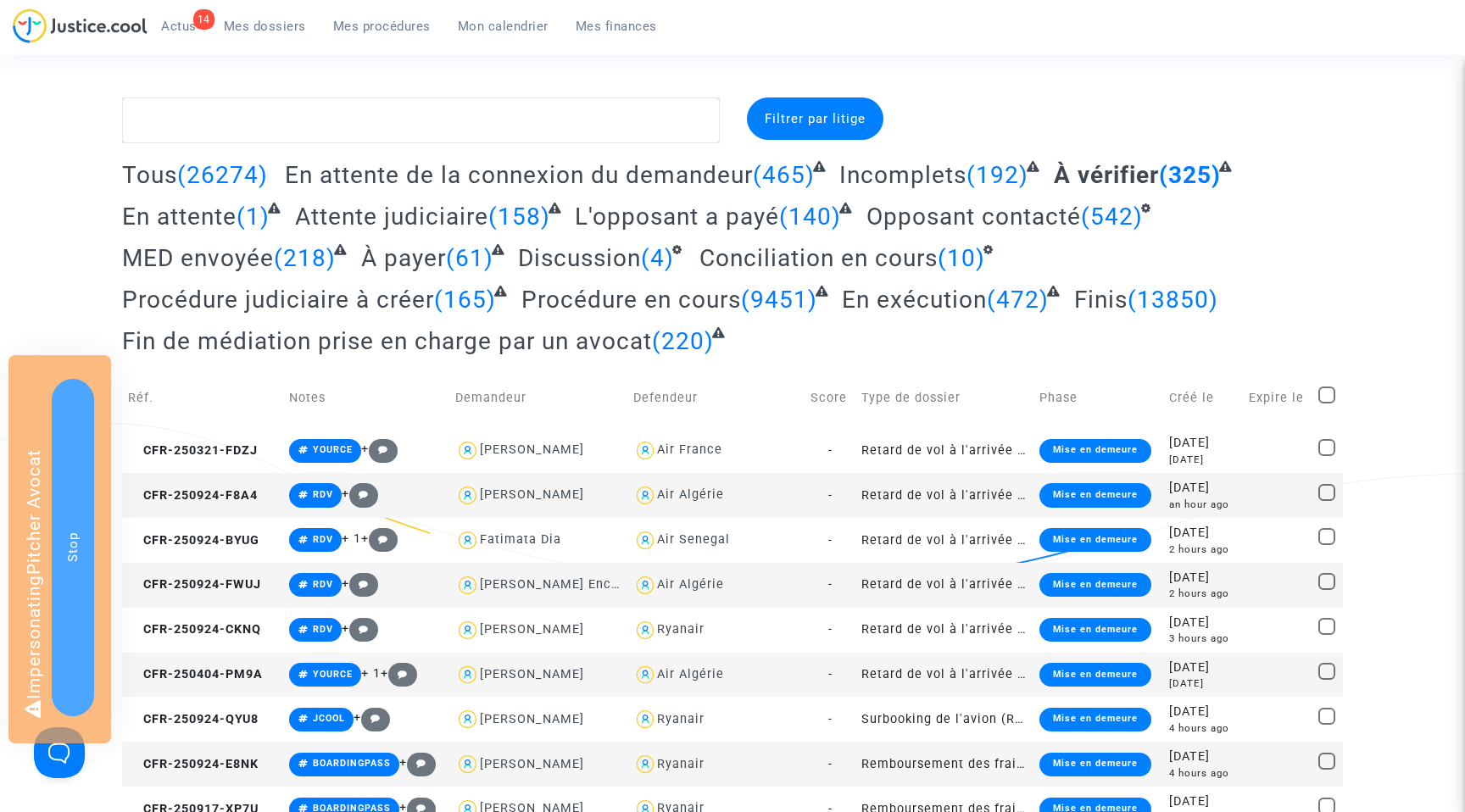
click at [387, 35] on link "Mes procédures" at bounding box center [382, 26] width 125 height 25
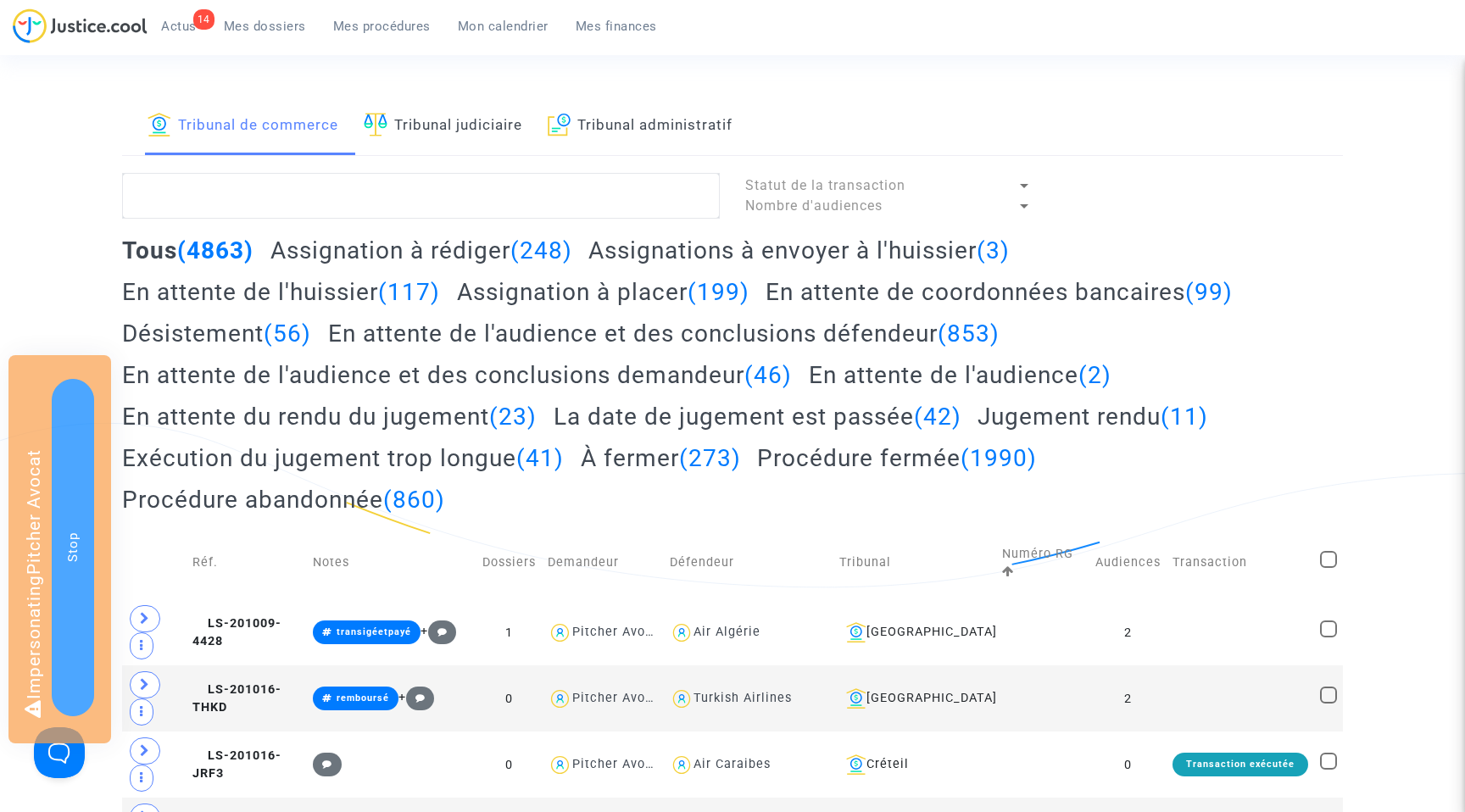
click at [621, 297] on h2 "Assignation à placer (199)" at bounding box center [604, 292] width 292 height 30
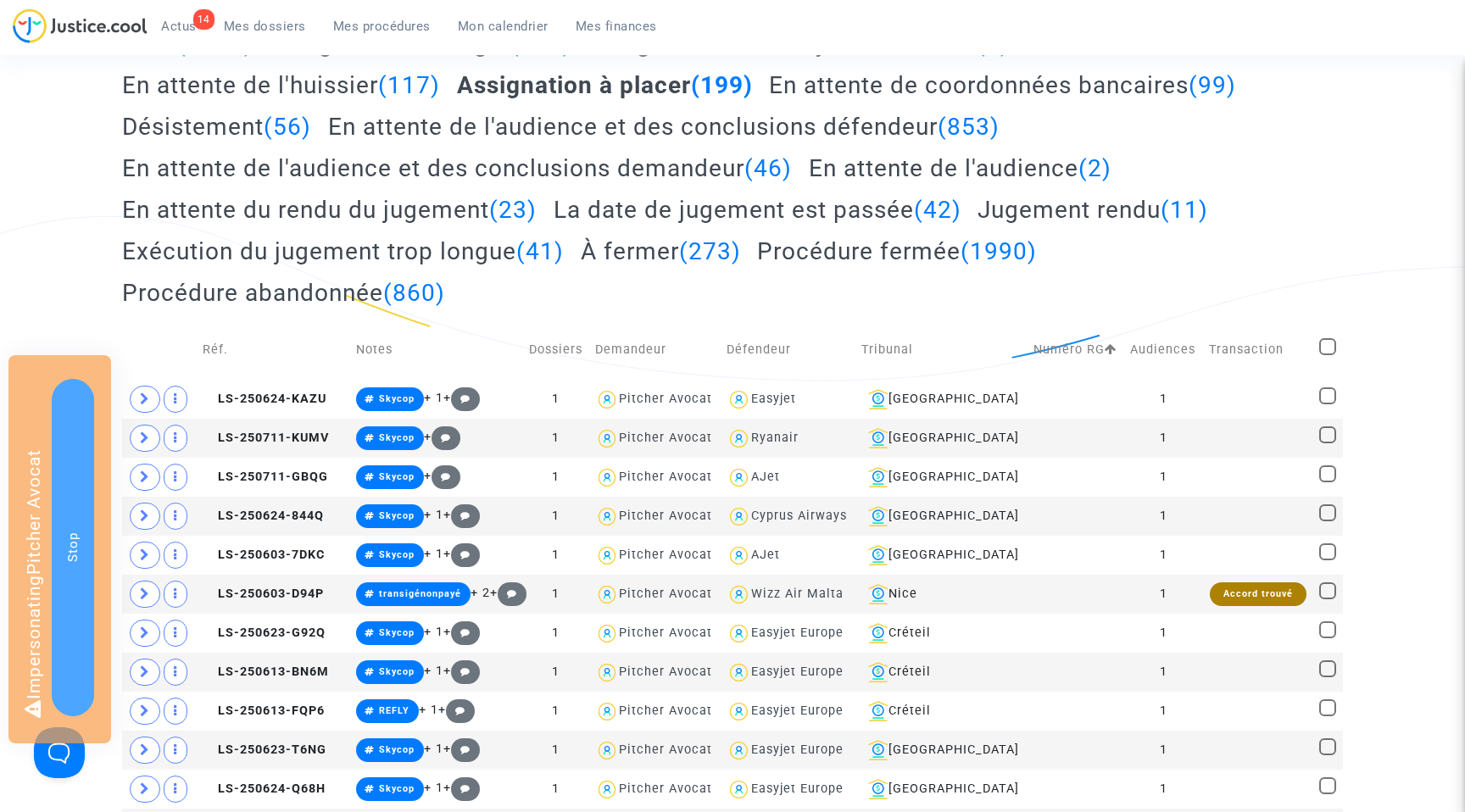
scroll to position [208, 0]
click at [766, 389] on span "Easyjet" at bounding box center [773, 349] width 45 height 112
type textarea "@Easyjet"
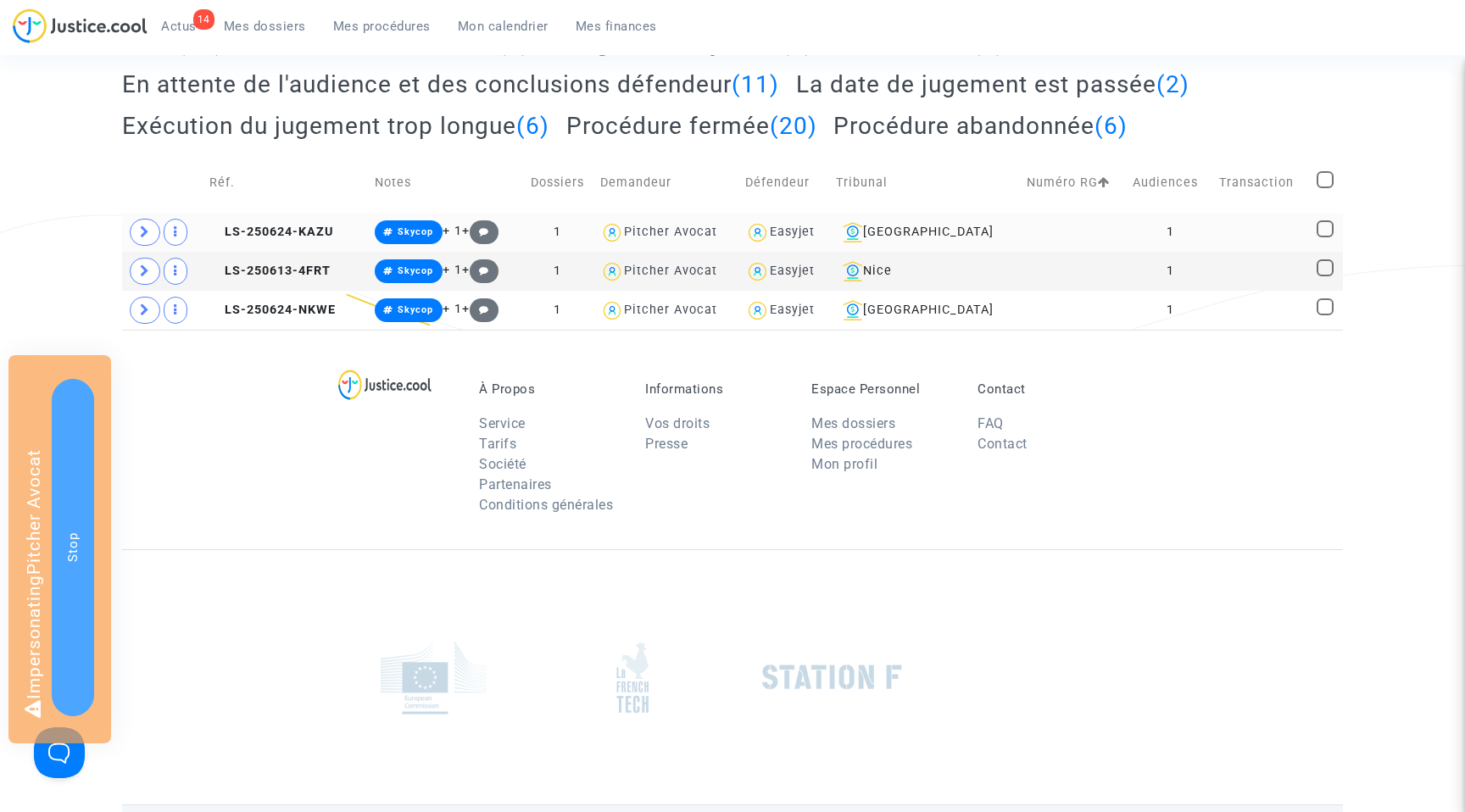
click at [1329, 225] on span at bounding box center [1325, 229] width 17 height 17
click at [1325, 237] on input "checkbox" at bounding box center [1324, 237] width 1 height 1
checkbox input "true"
click at [1326, 264] on span at bounding box center [1325, 268] width 17 height 17
click at [1325, 277] on input "checkbox" at bounding box center [1324, 277] width 1 height 1
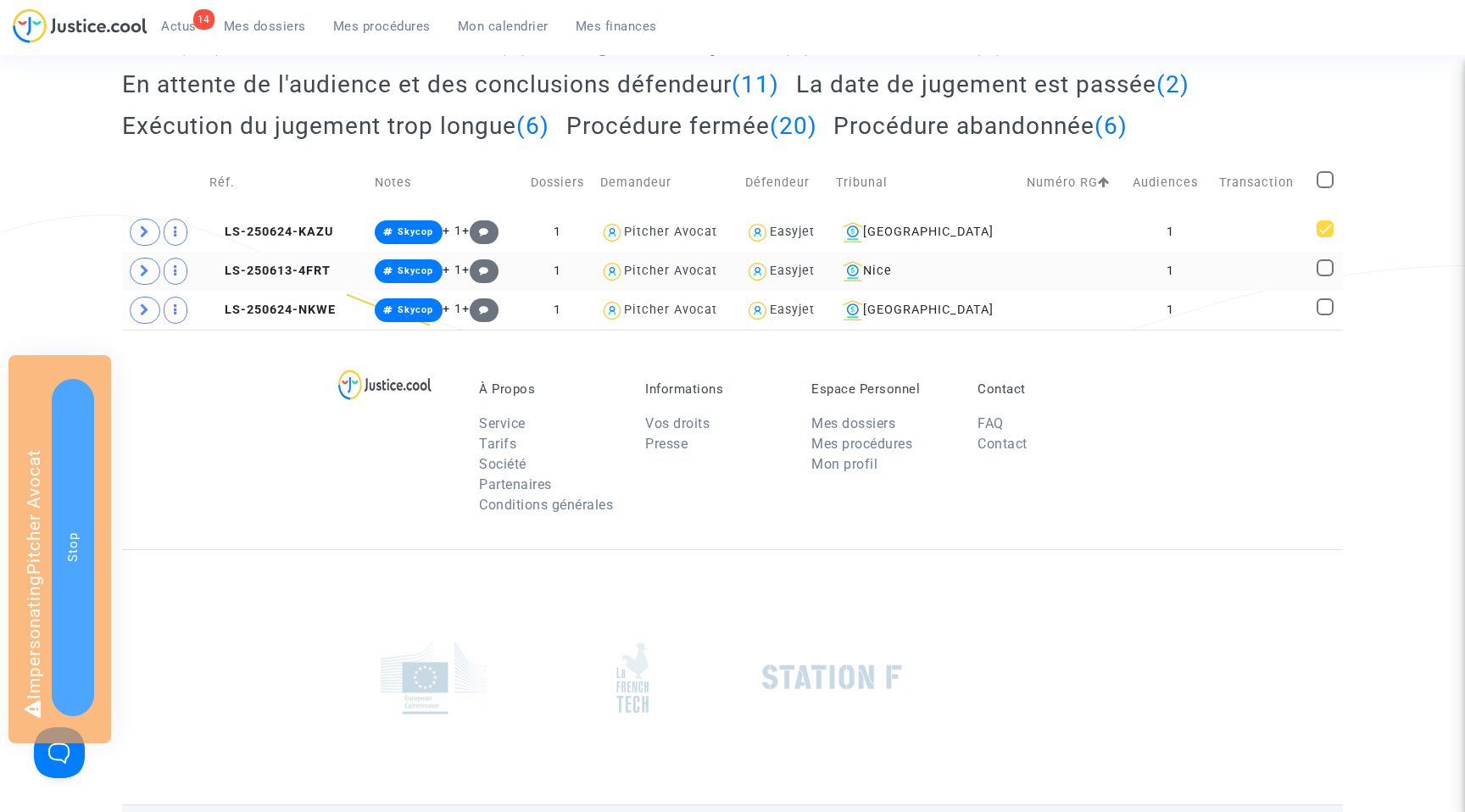
checkbox input "true"
click at [1326, 299] on span at bounding box center [1325, 306] width 17 height 17
click at [1325, 316] on input "checkbox" at bounding box center [1324, 316] width 1 height 1
checkbox input "true"
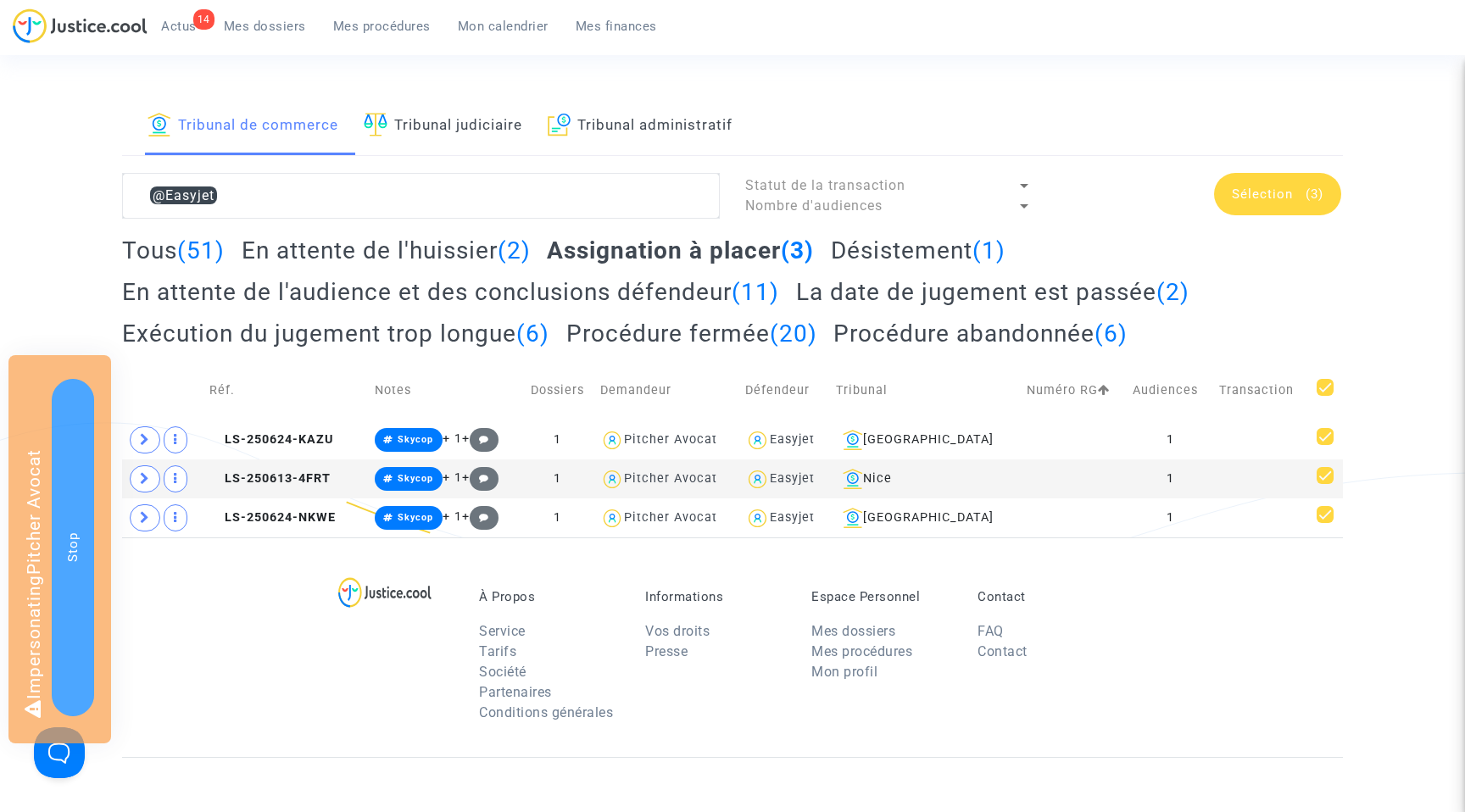
click at [1282, 209] on div "Sélection (3)" at bounding box center [1277, 195] width 128 height 43
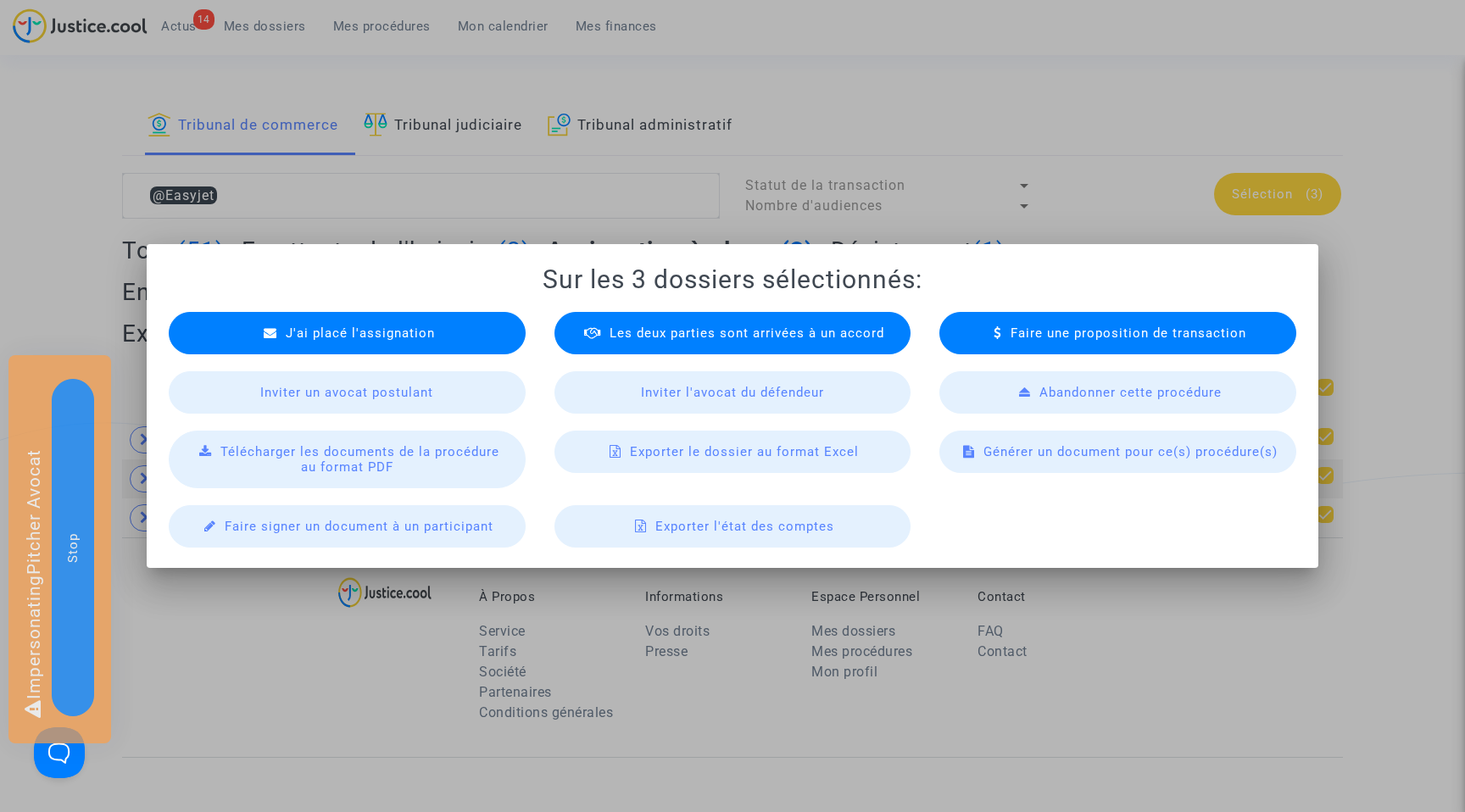
click at [1151, 227] on div at bounding box center [732, 406] width 1465 height 812
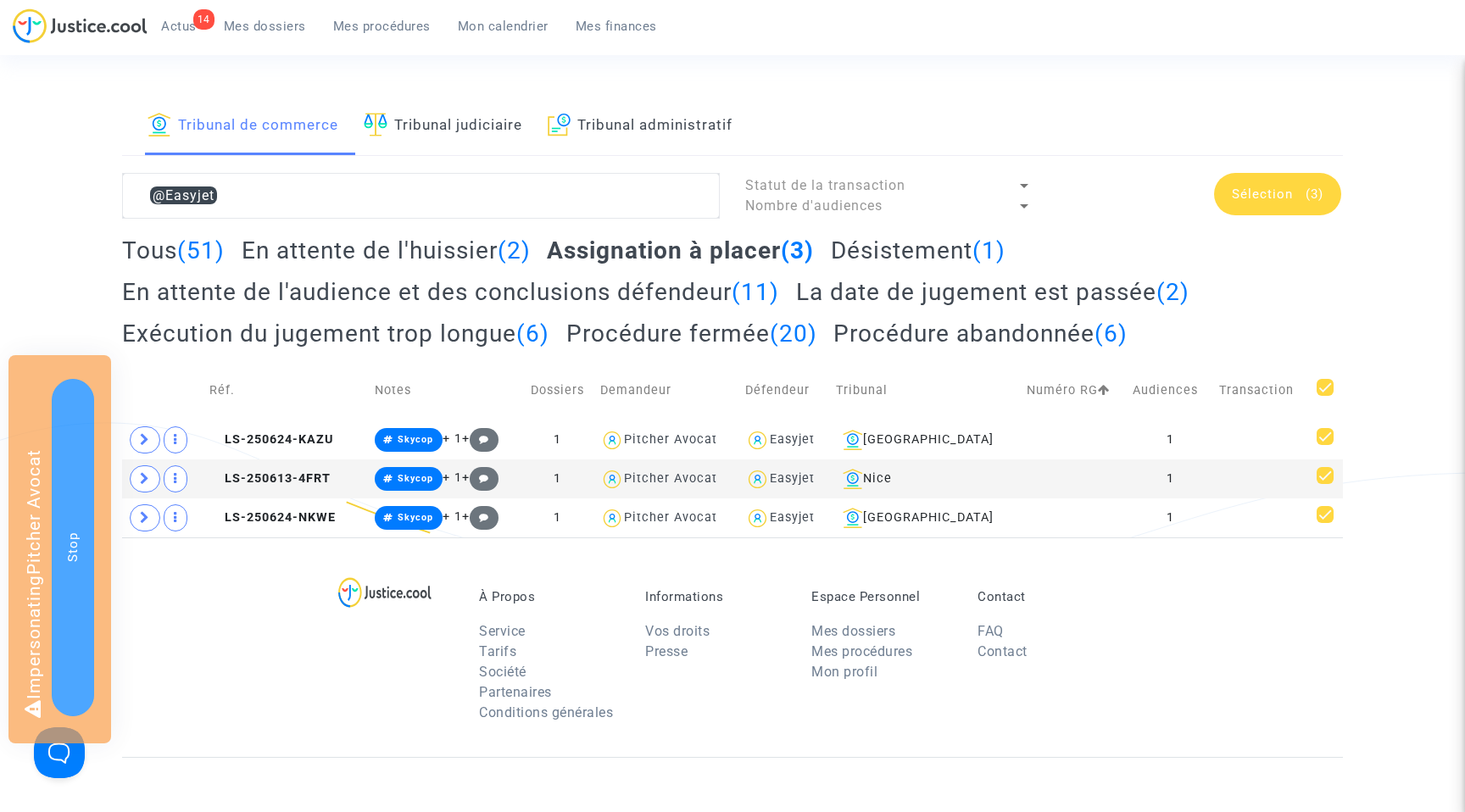
click at [277, 107] on link "Tribunal de commerce" at bounding box center [242, 127] width 191 height 58
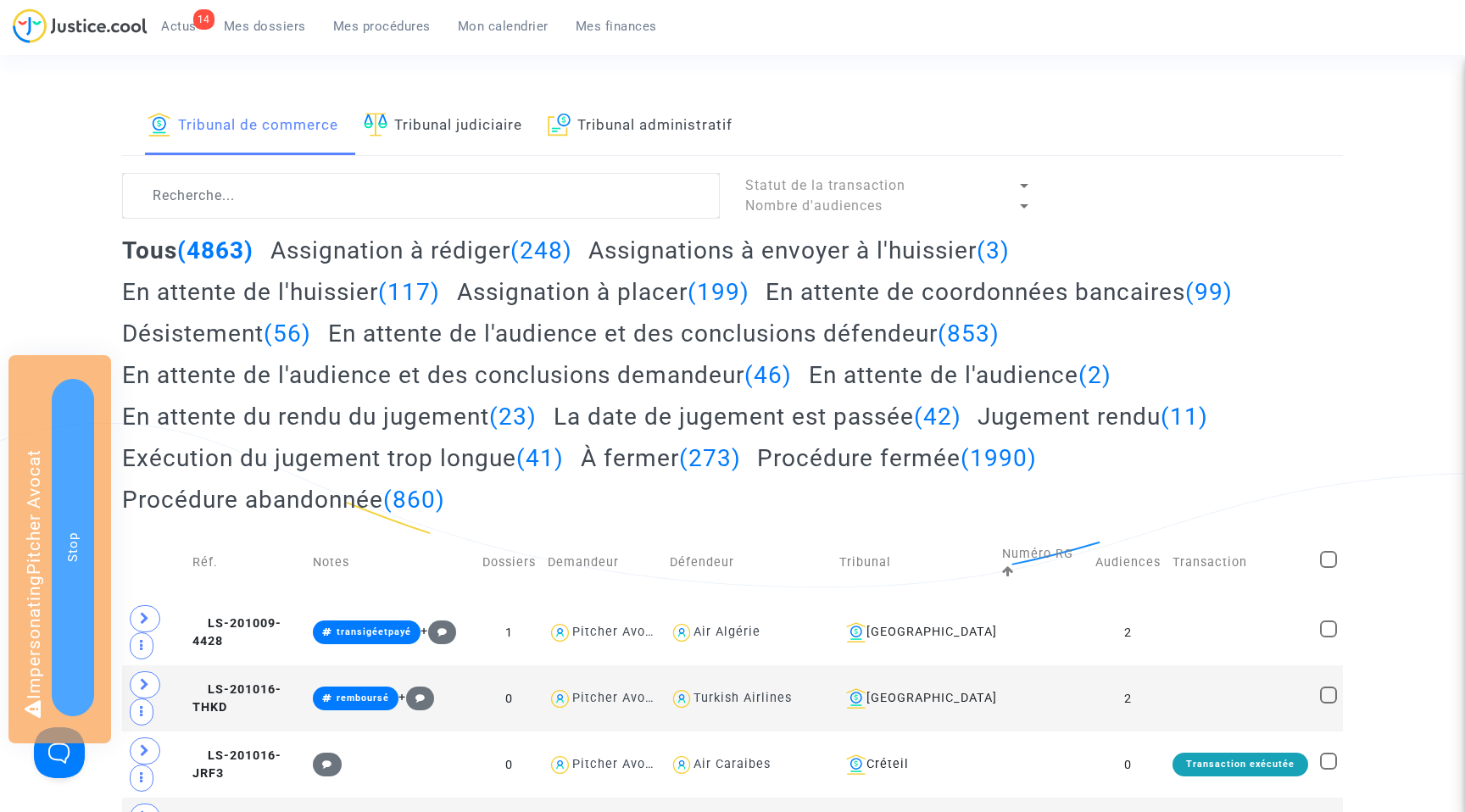
click at [697, 241] on h2 "Assignations à envoyer à l'huissier (3)" at bounding box center [799, 250] width 421 height 30
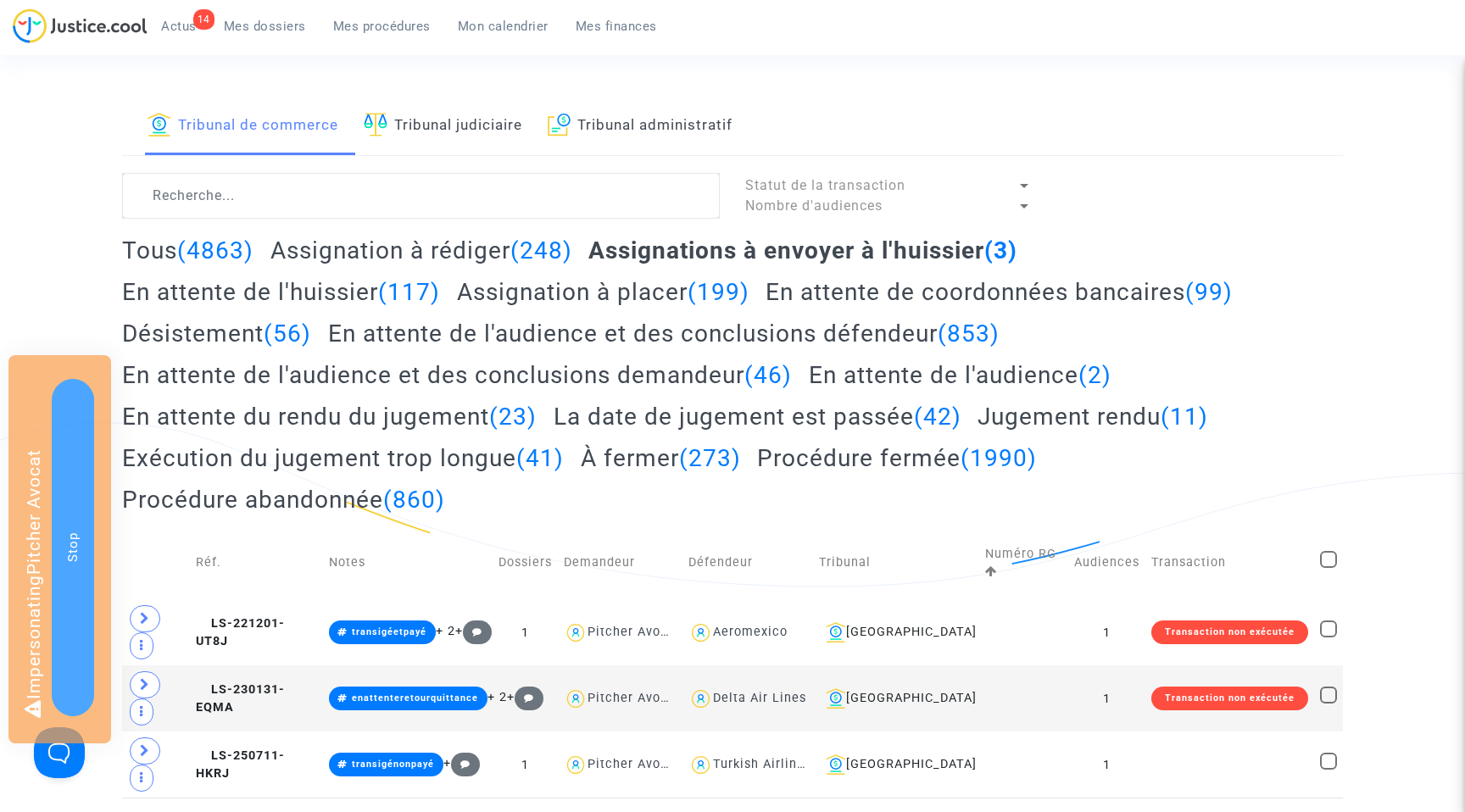
click at [370, 247] on h2 "Assignation à rédiger (248)" at bounding box center [421, 250] width 302 height 30
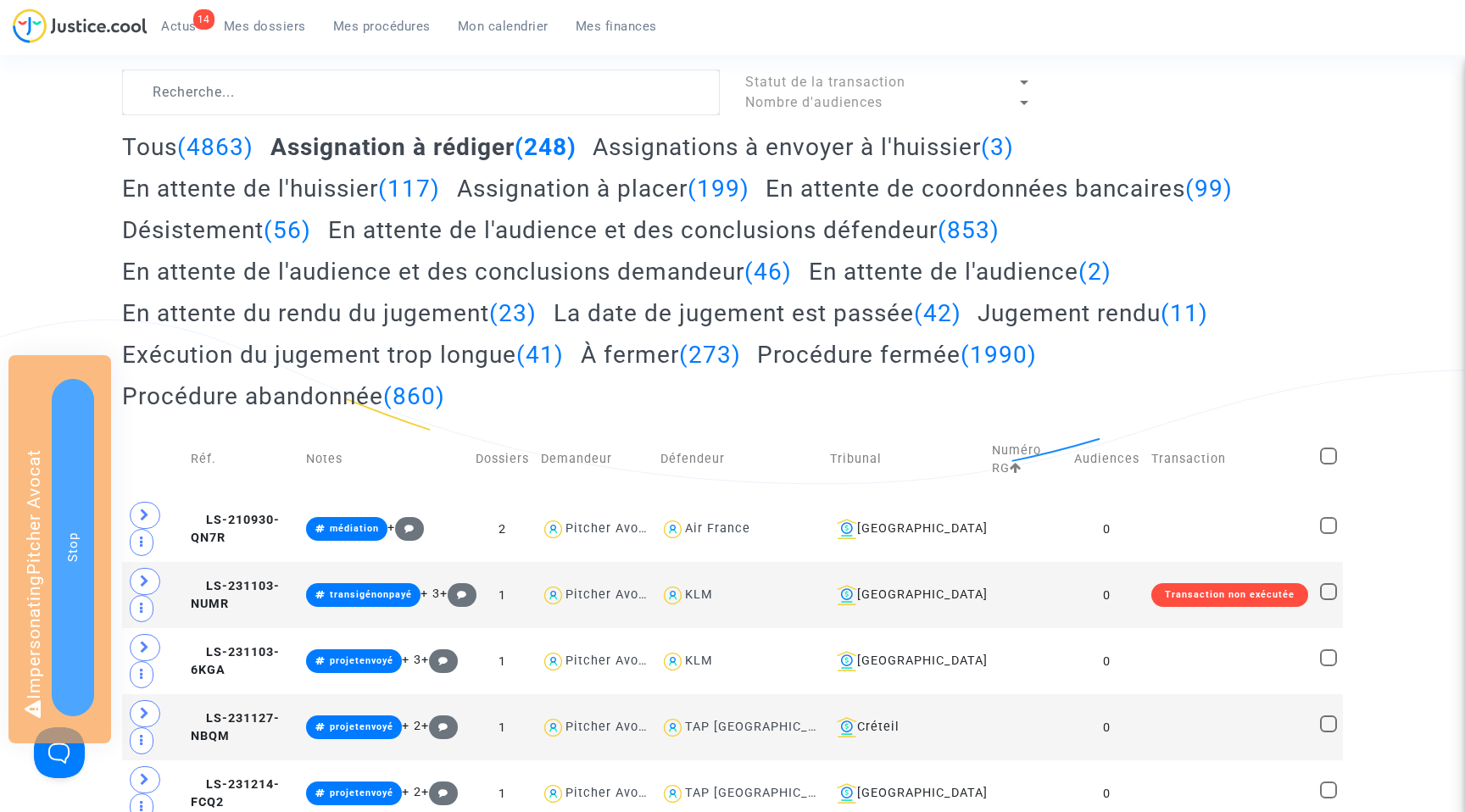
scroll to position [146, 0]
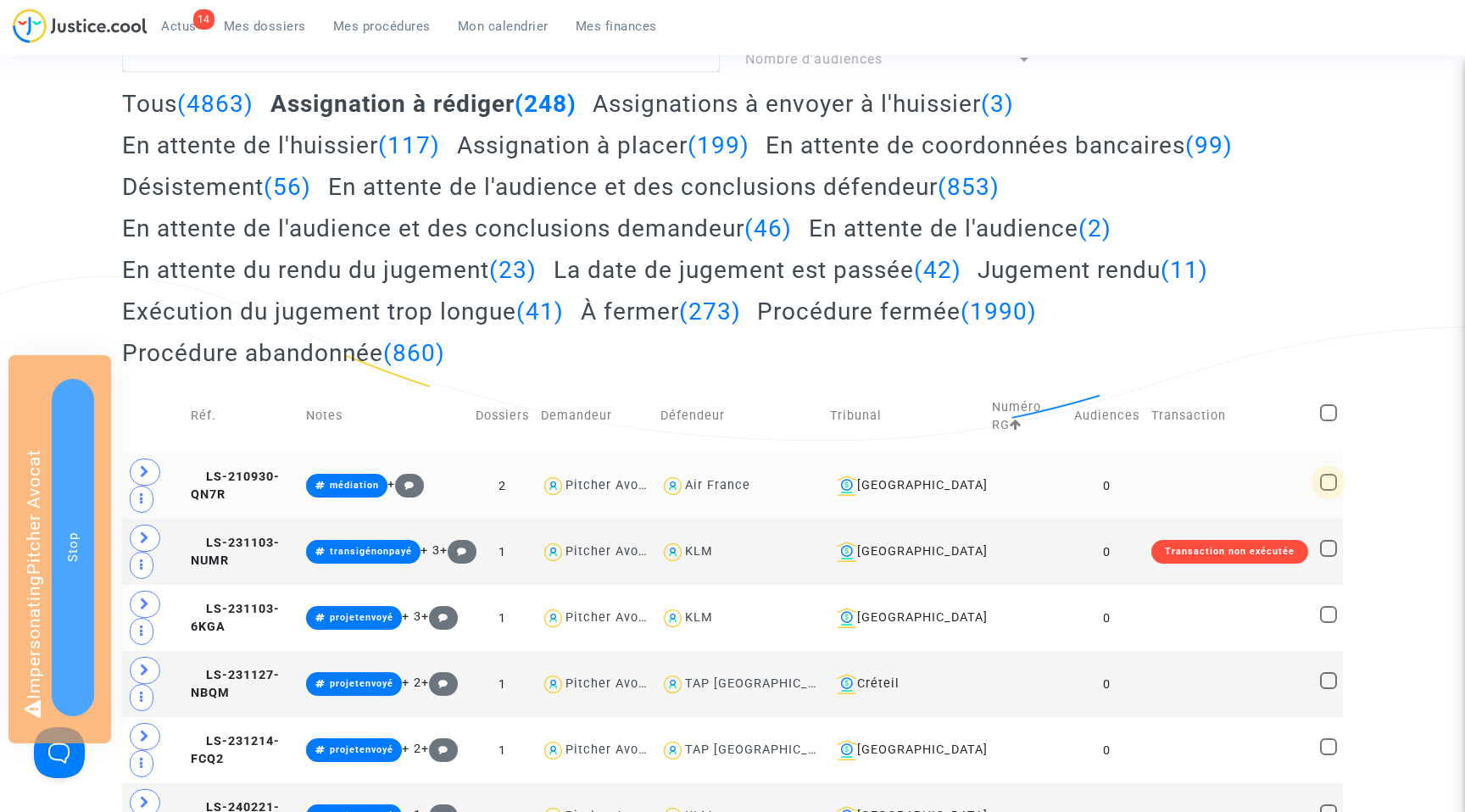
click at [1333, 478] on span at bounding box center [1328, 482] width 17 height 17
click at [1328, 491] on input "checkbox" at bounding box center [1327, 491] width 1 height 1
checkbox input "true"
click at [929, 482] on div "[GEOGRAPHIC_DATA]" at bounding box center [904, 486] width 150 height 20
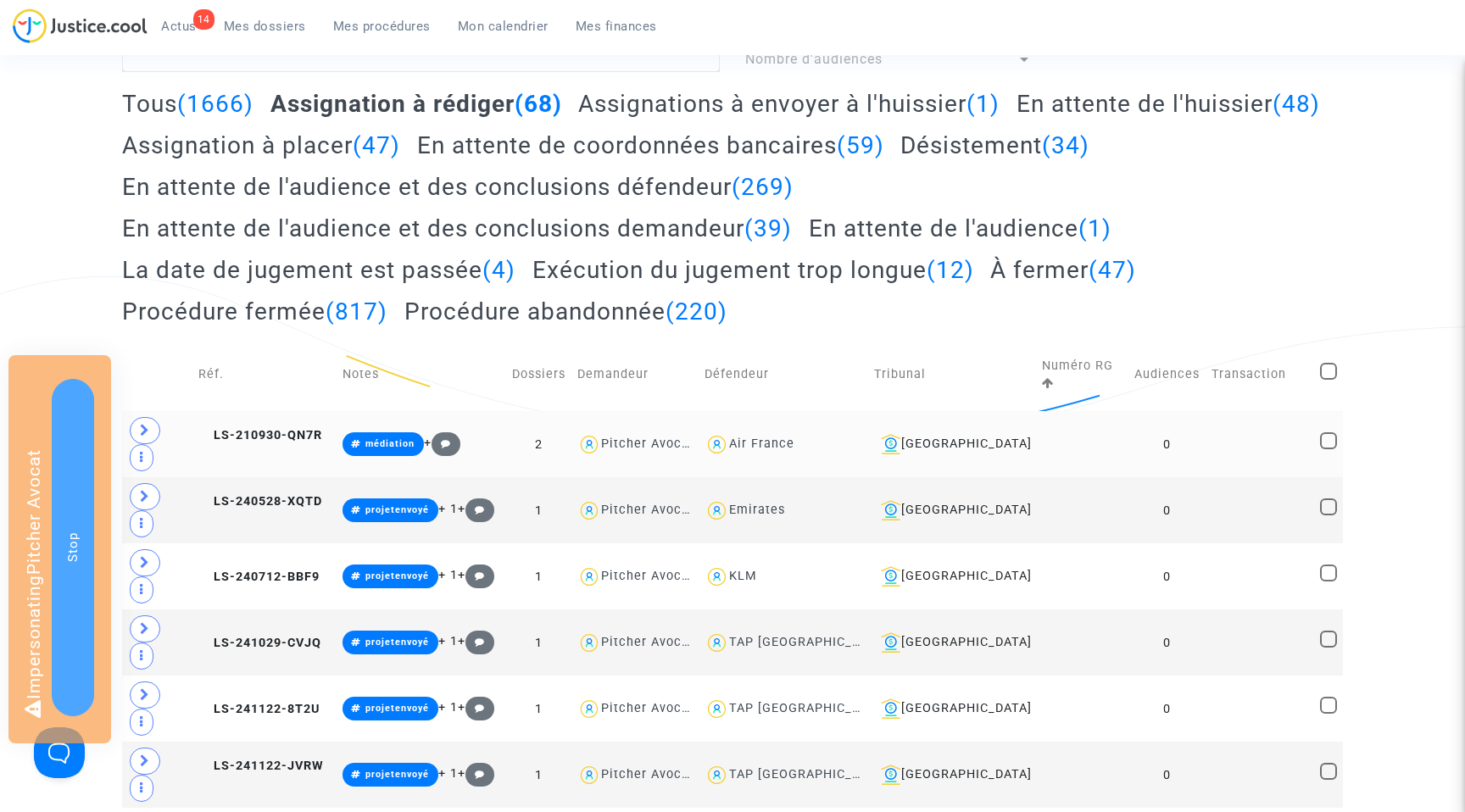
click at [1327, 432] on span at bounding box center [1328, 440] width 17 height 17
click at [1327, 449] on input "checkbox" at bounding box center [1327, 449] width 1 height 1
checkbox input "true"
click at [1324, 498] on span at bounding box center [1328, 507] width 17 height 17
click at [1327, 515] on input "checkbox" at bounding box center [1327, 515] width 1 height 1
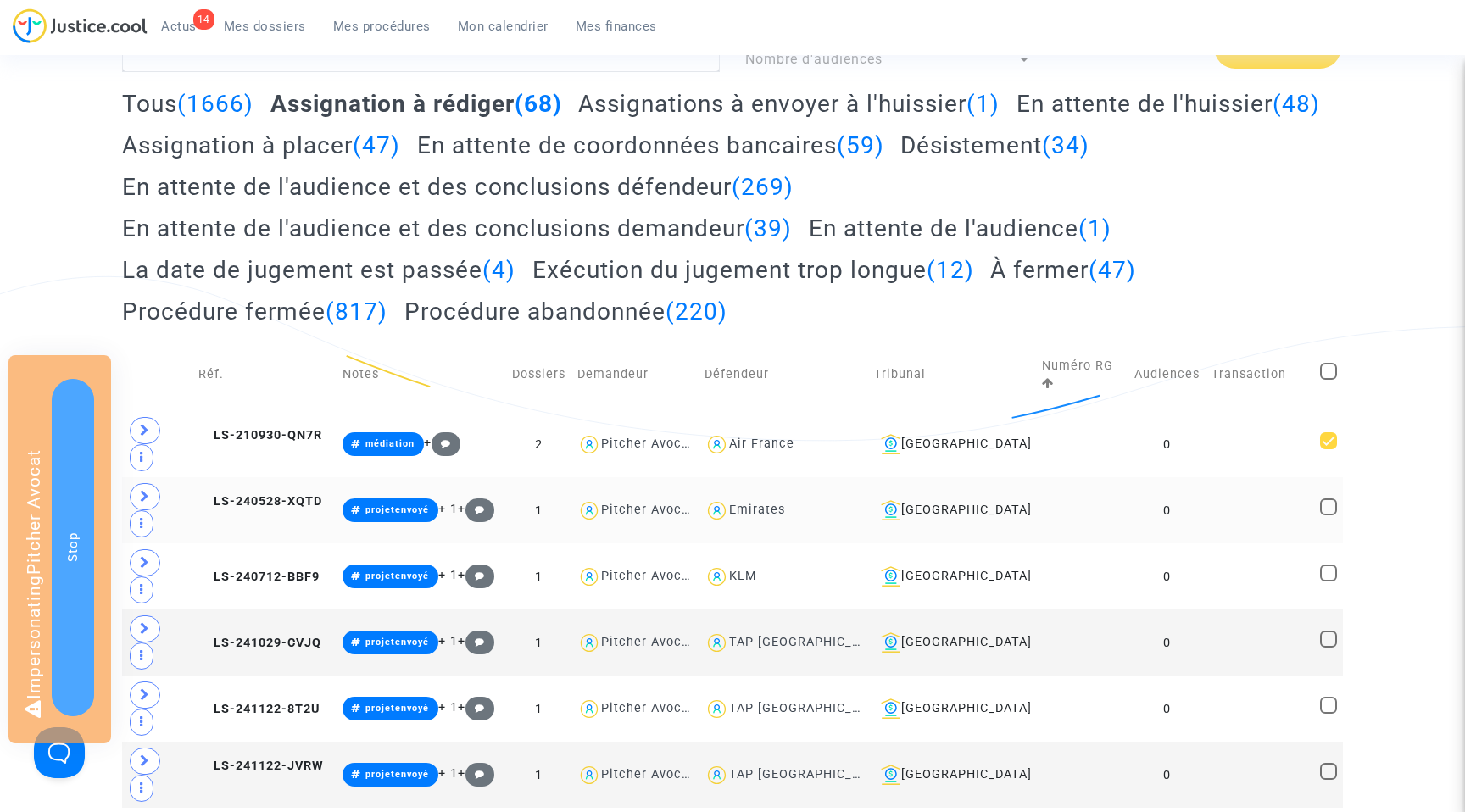
checkbox input "true"
click at [1325, 363] on span at bounding box center [1328, 372] width 17 height 17
click at [1327, 380] on input "checkbox" at bounding box center [1327, 380] width 1 height 1
checkbox input "true"
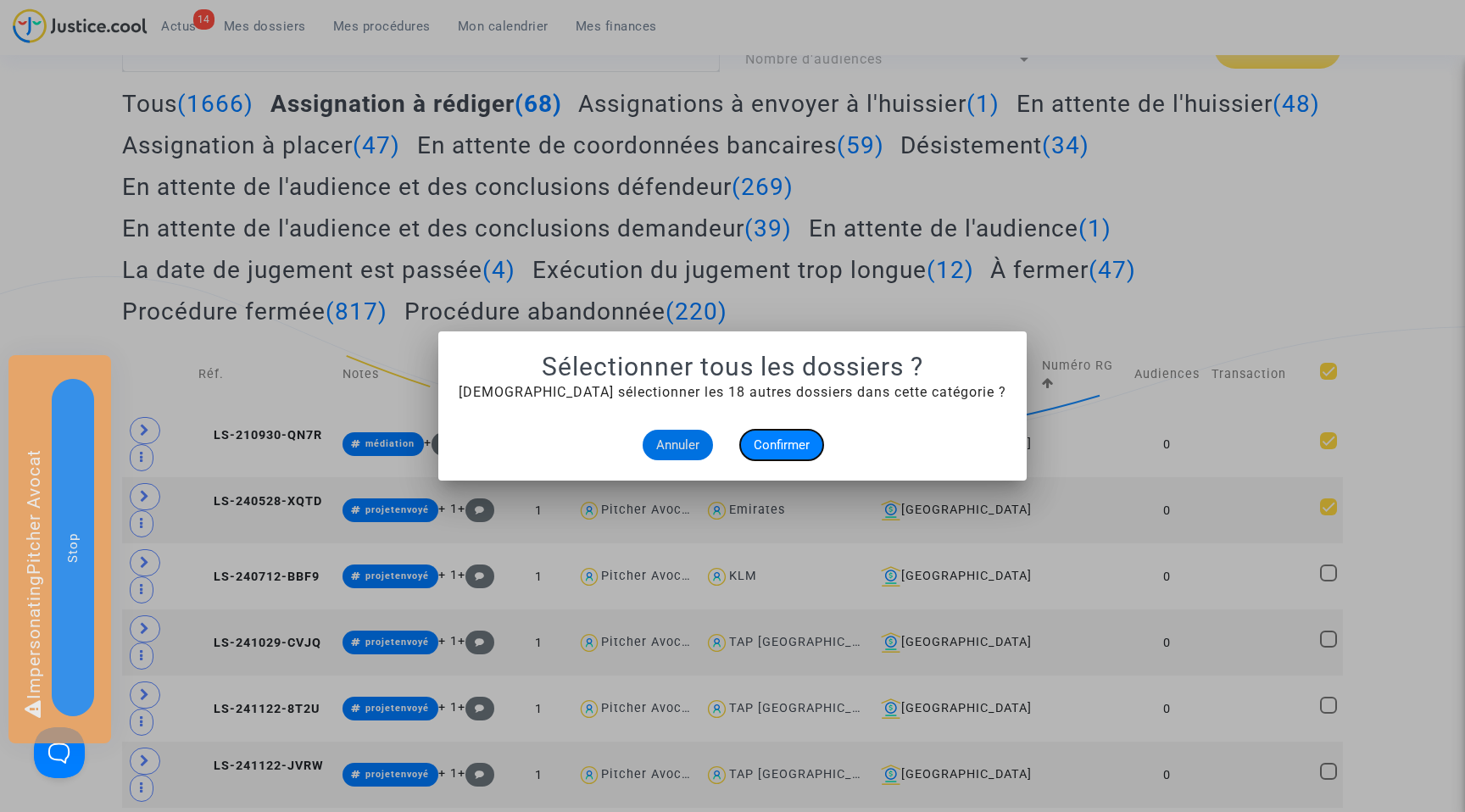
click at [788, 444] on span "Confirmer" at bounding box center [781, 445] width 56 height 15
checkbox input "true"
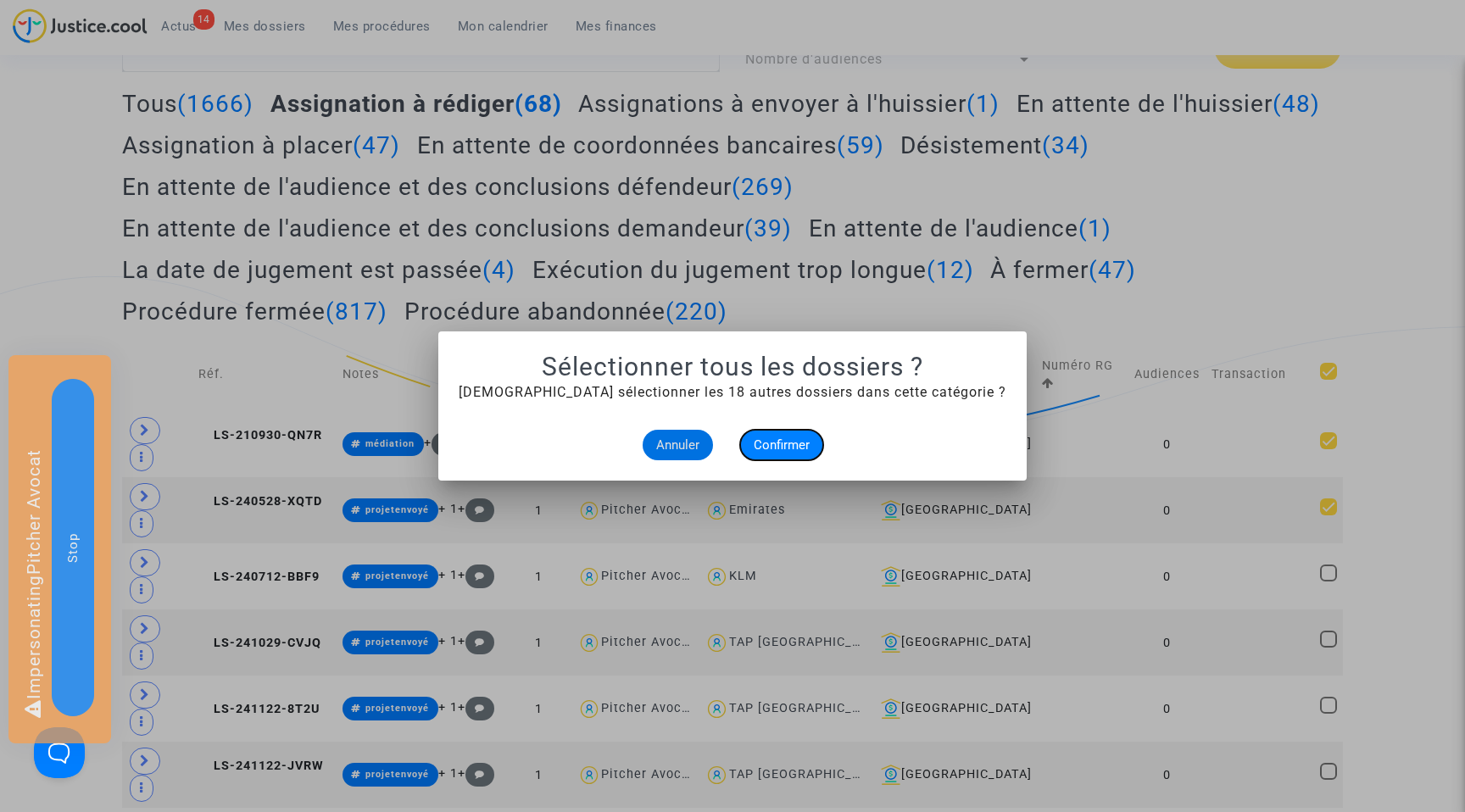
checkbox input "true"
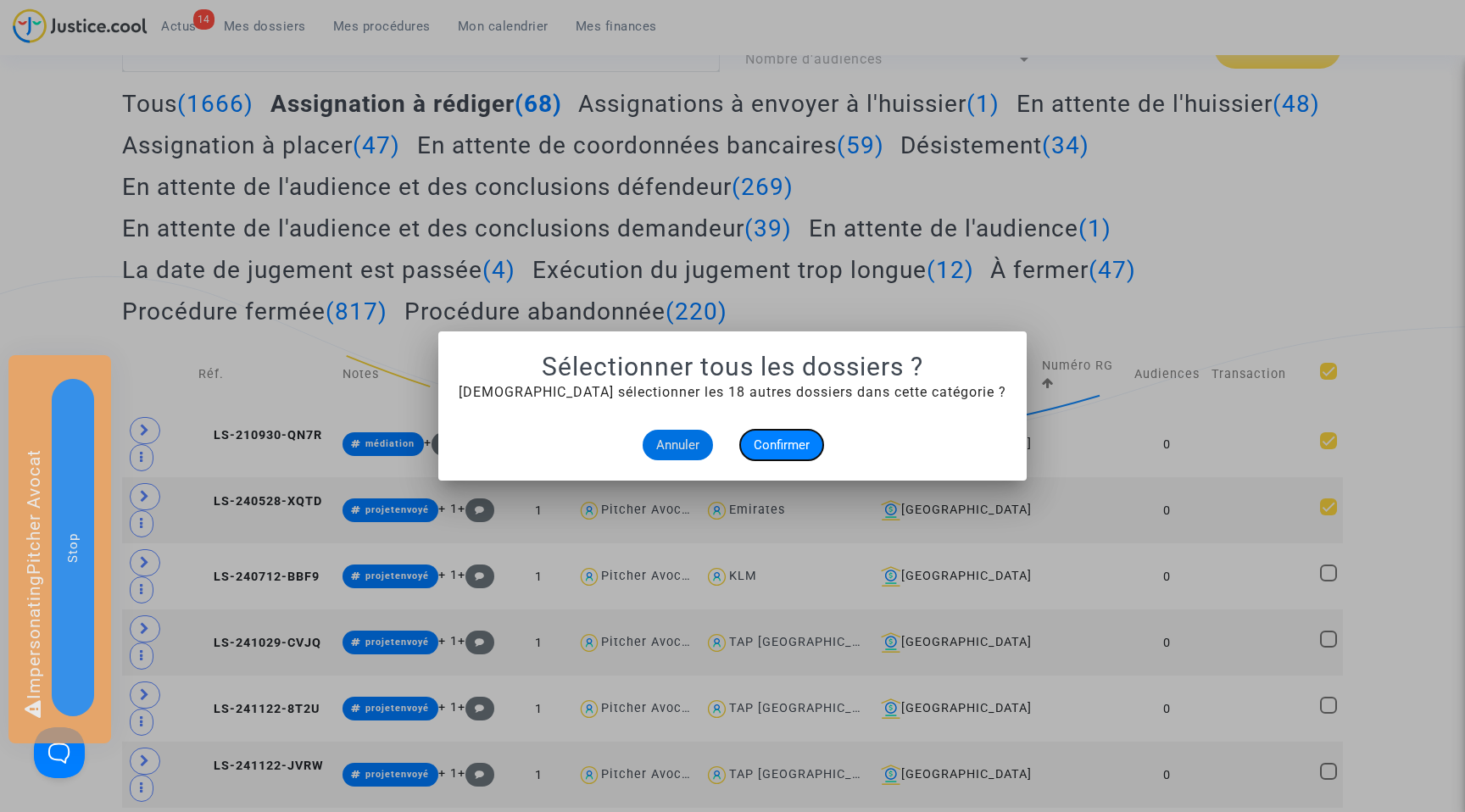
checkbox input "true"
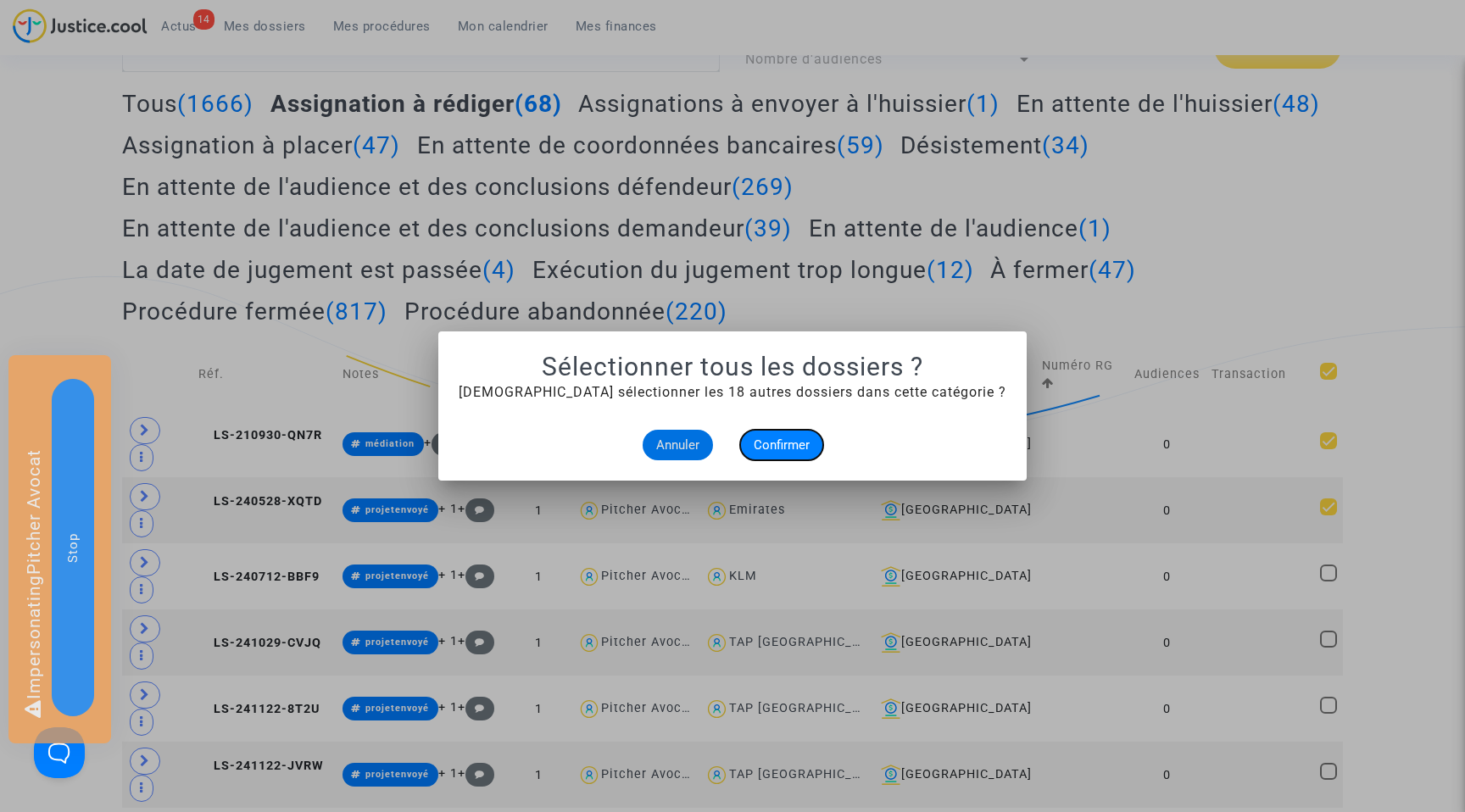
checkbox input "true"
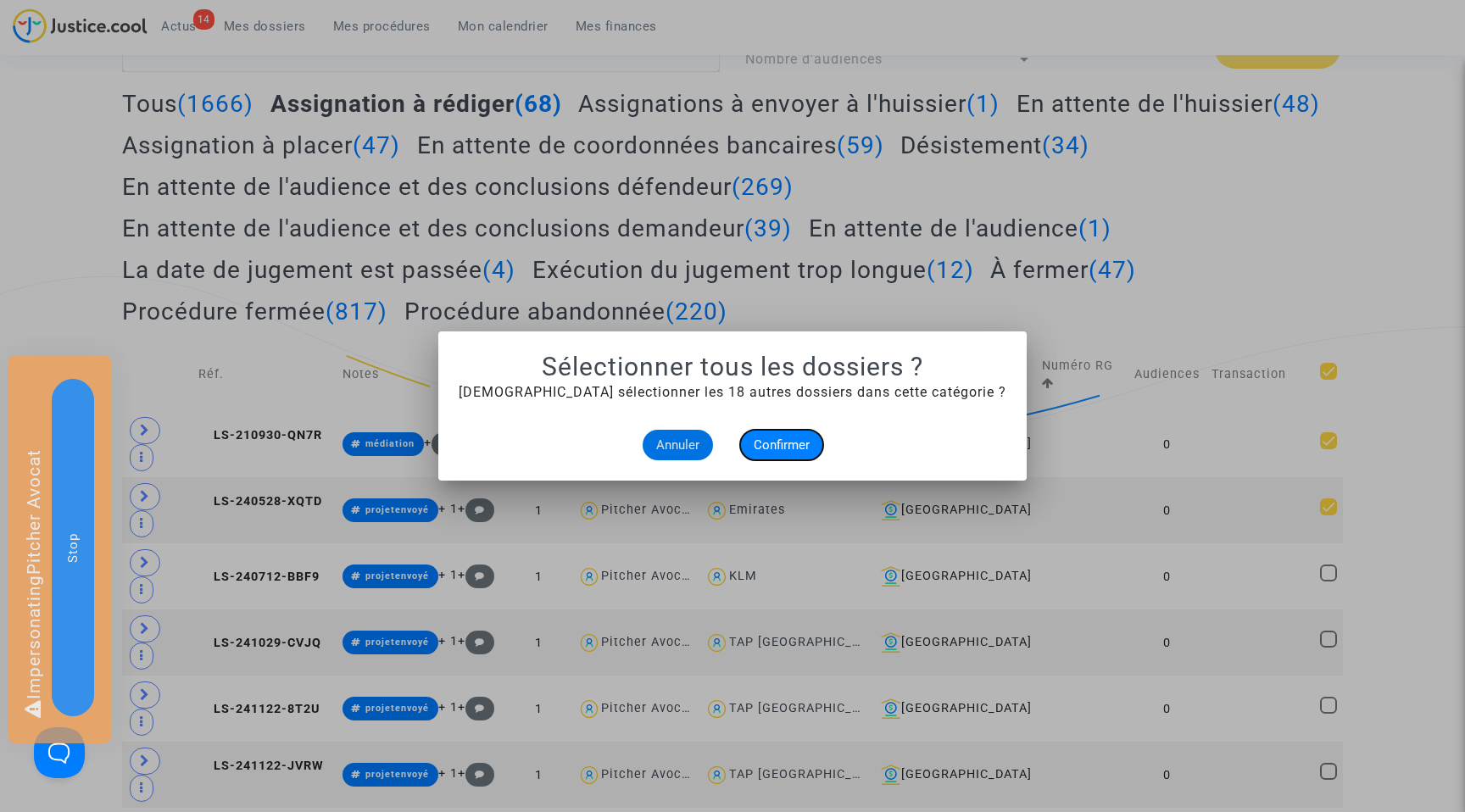
checkbox input "true"
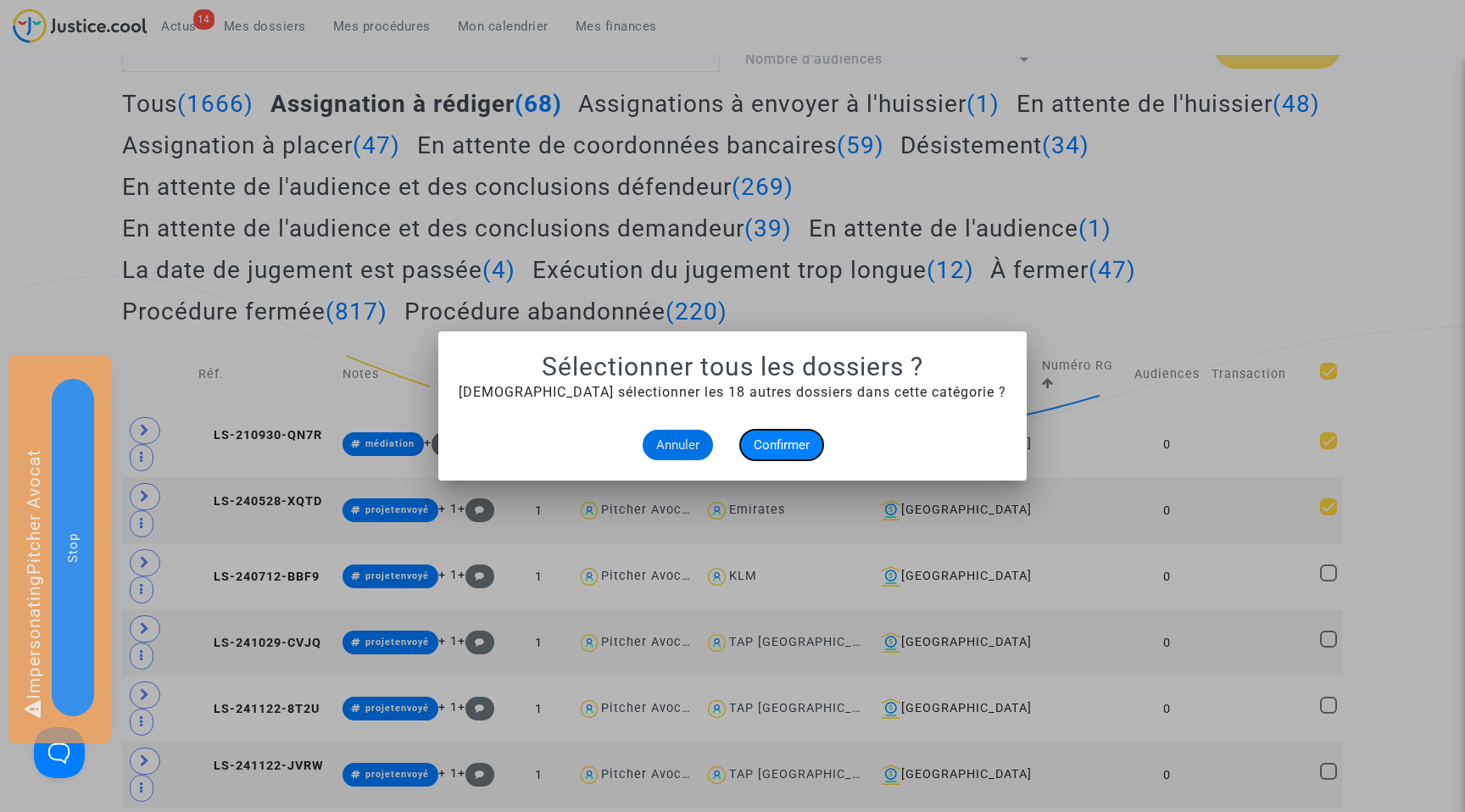
checkbox input "true"
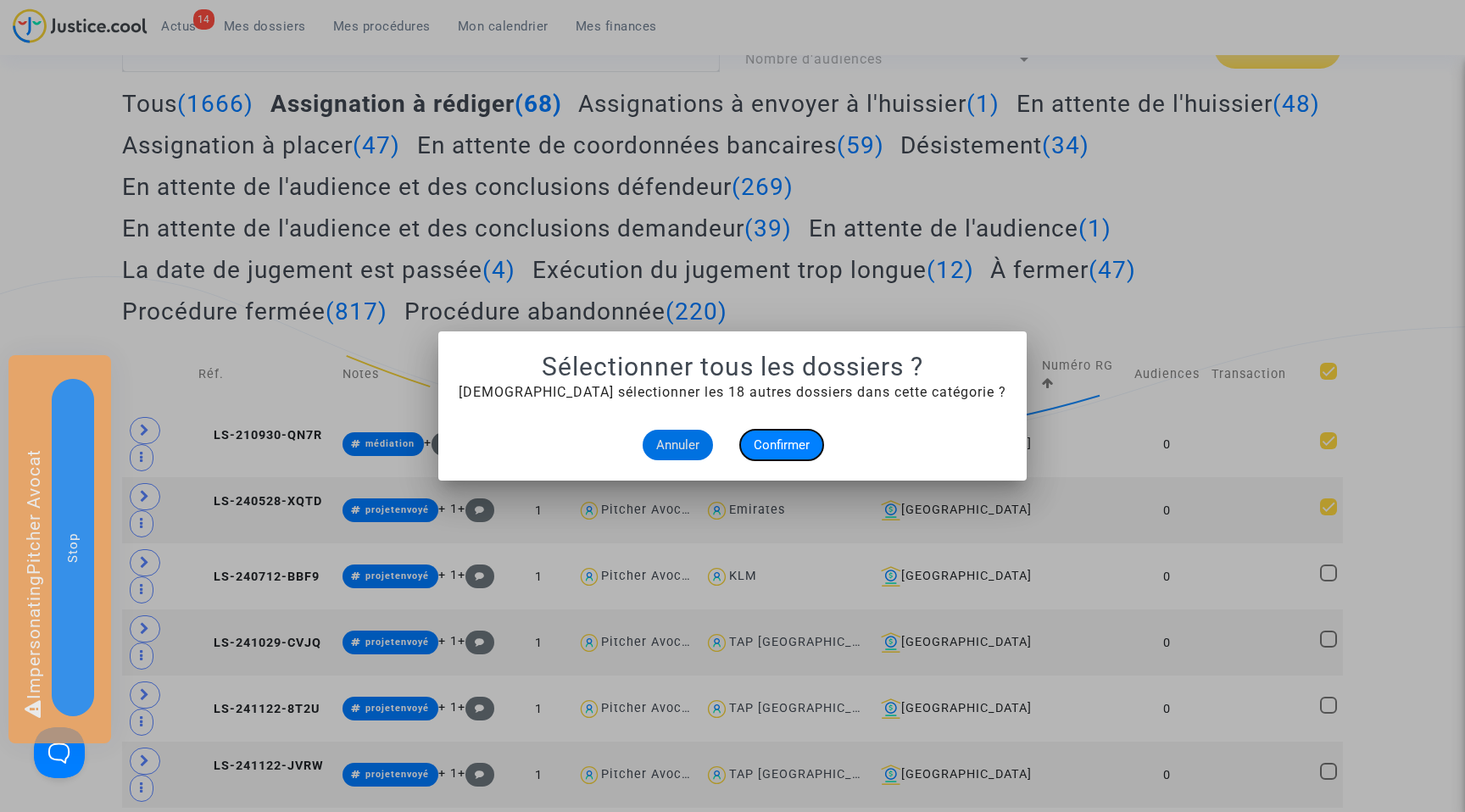
checkbox input "true"
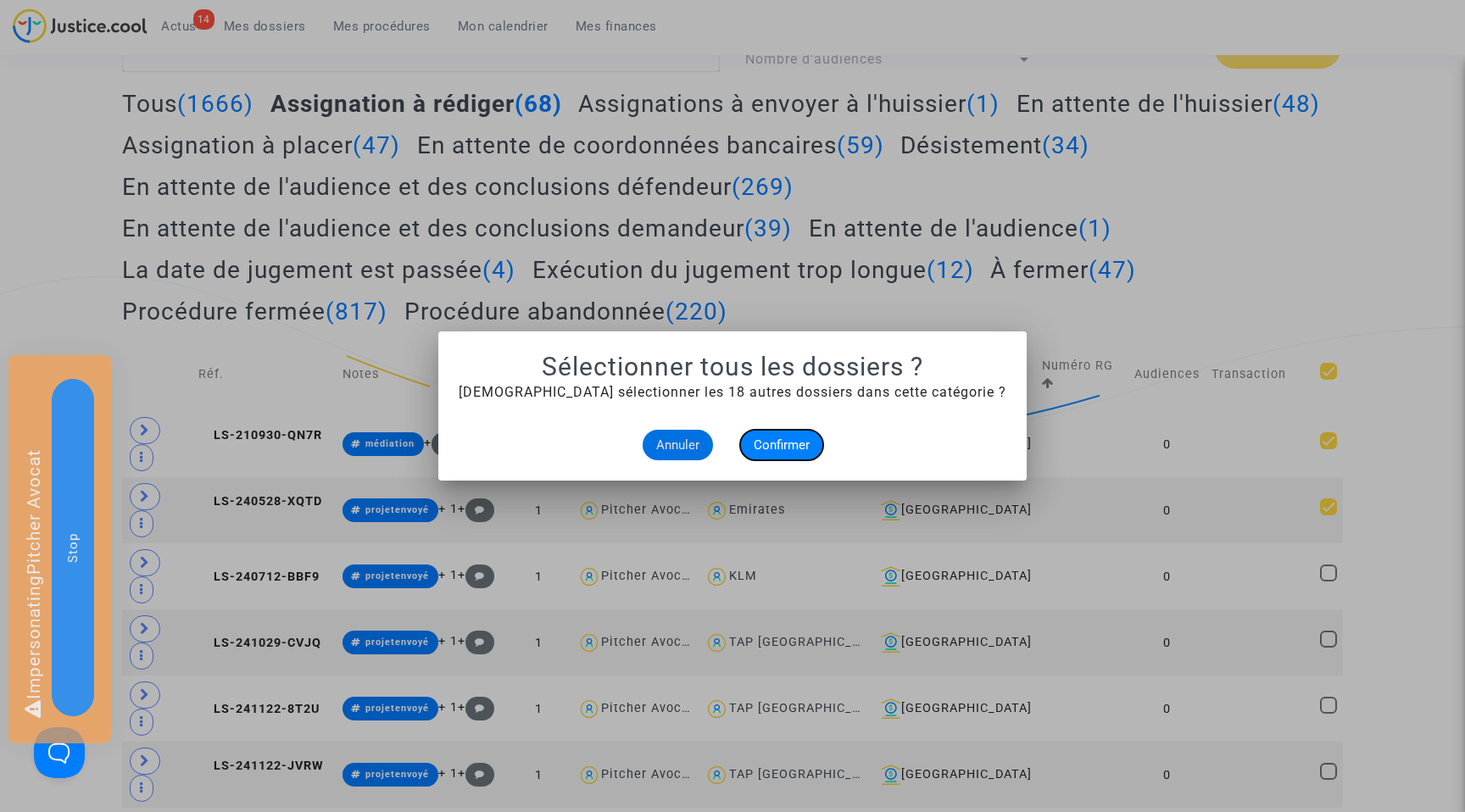
checkbox input "true"
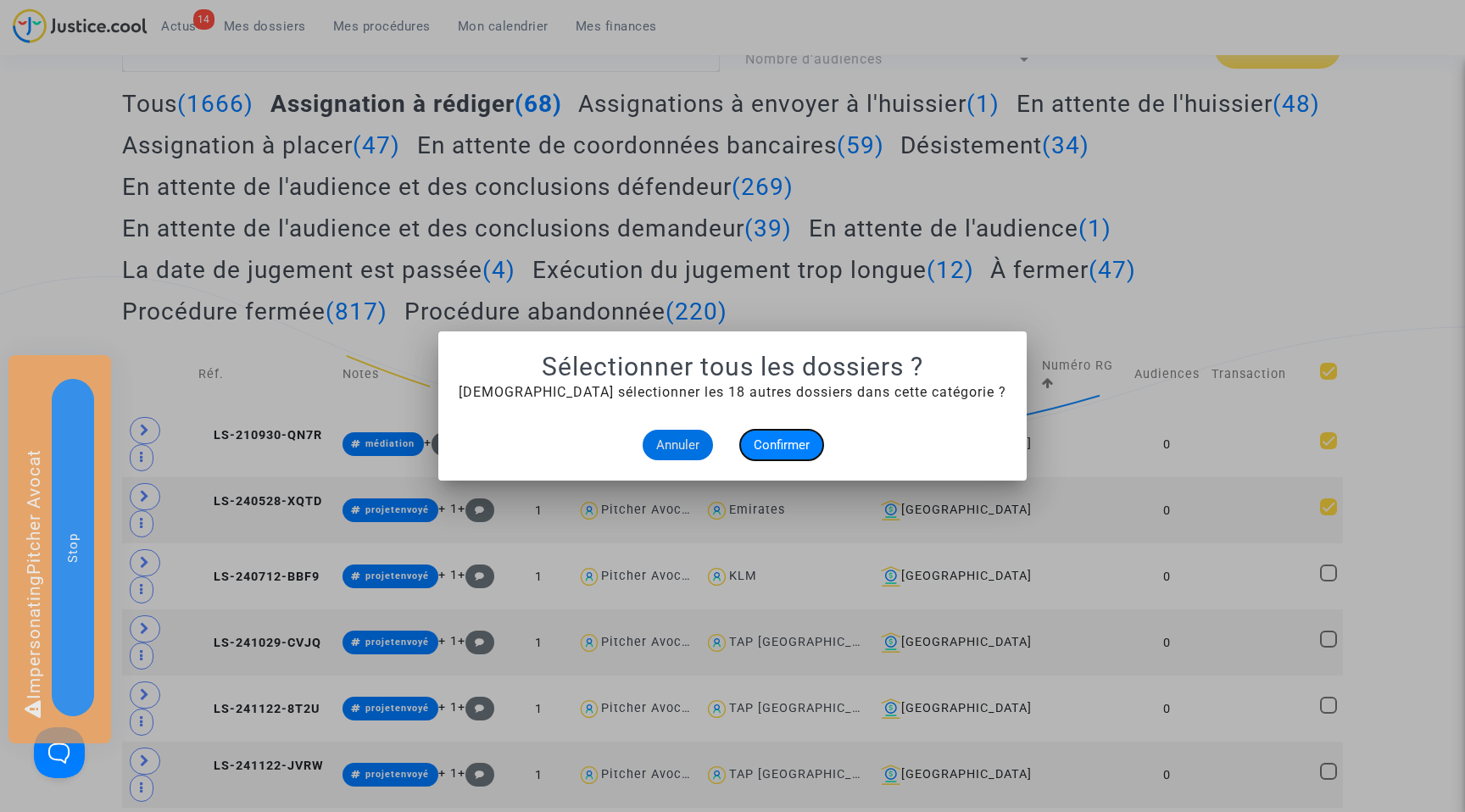
checkbox input "true"
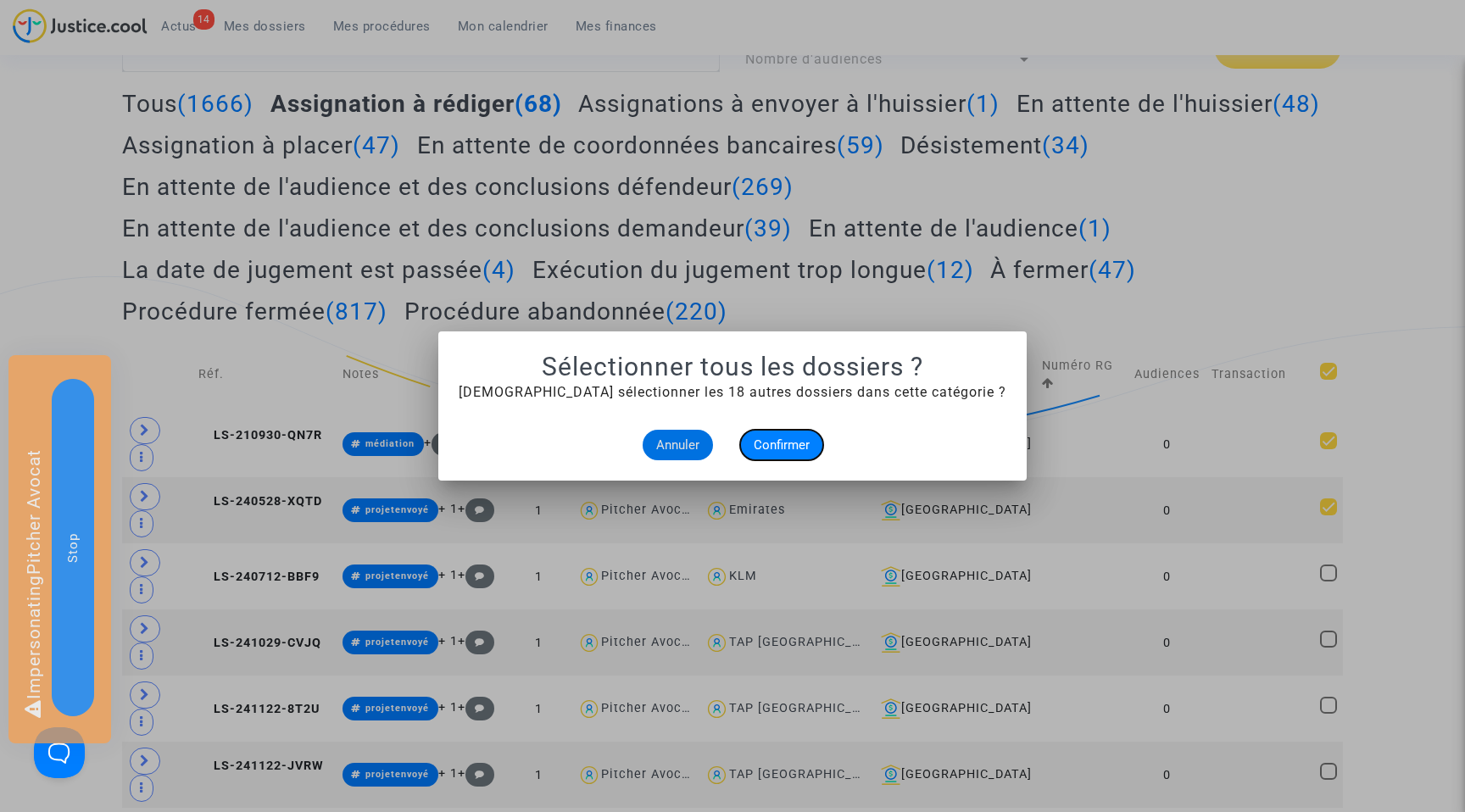
checkbox input "true"
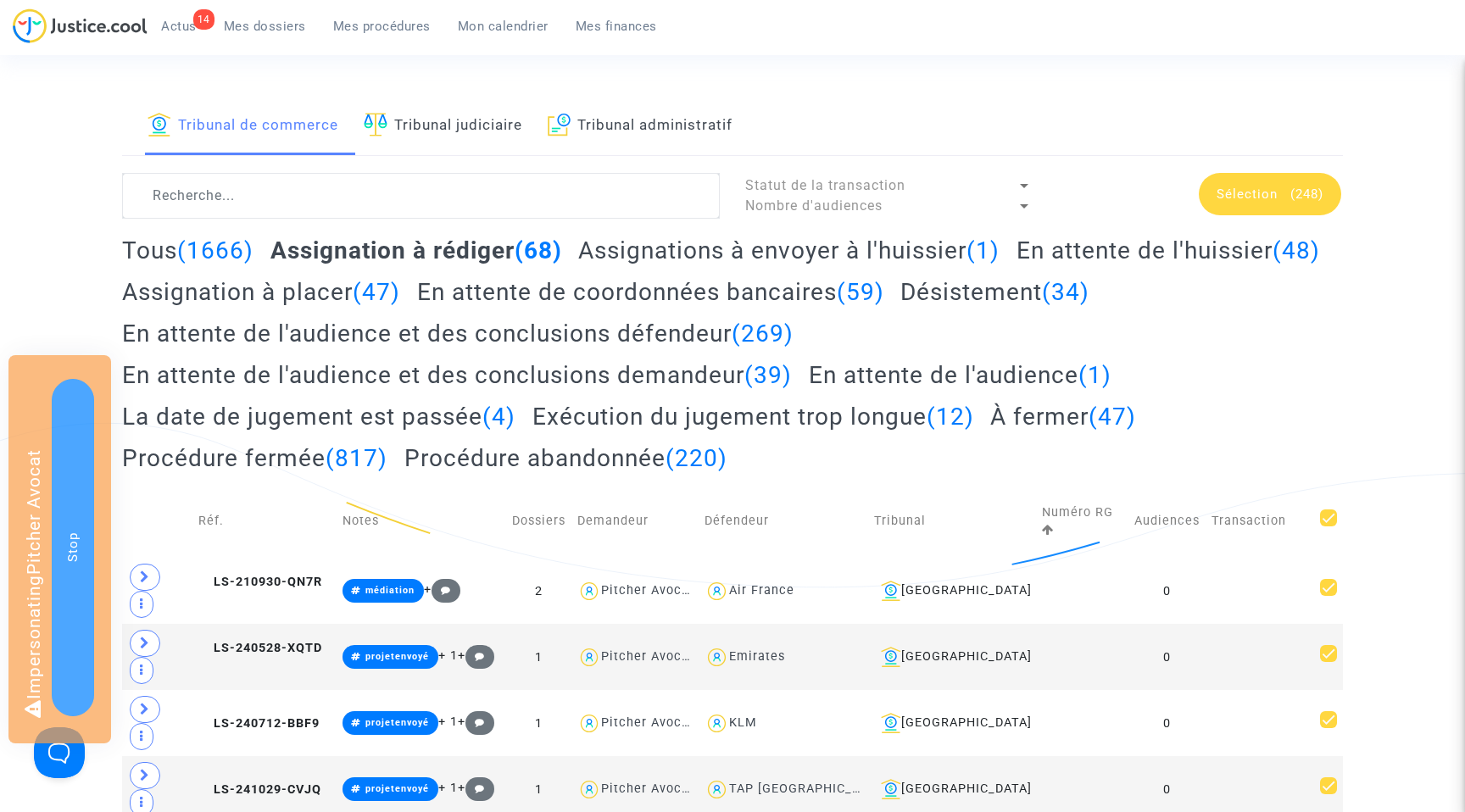
click at [1256, 203] on div "Sélection (248)" at bounding box center [1269, 195] width 142 height 43
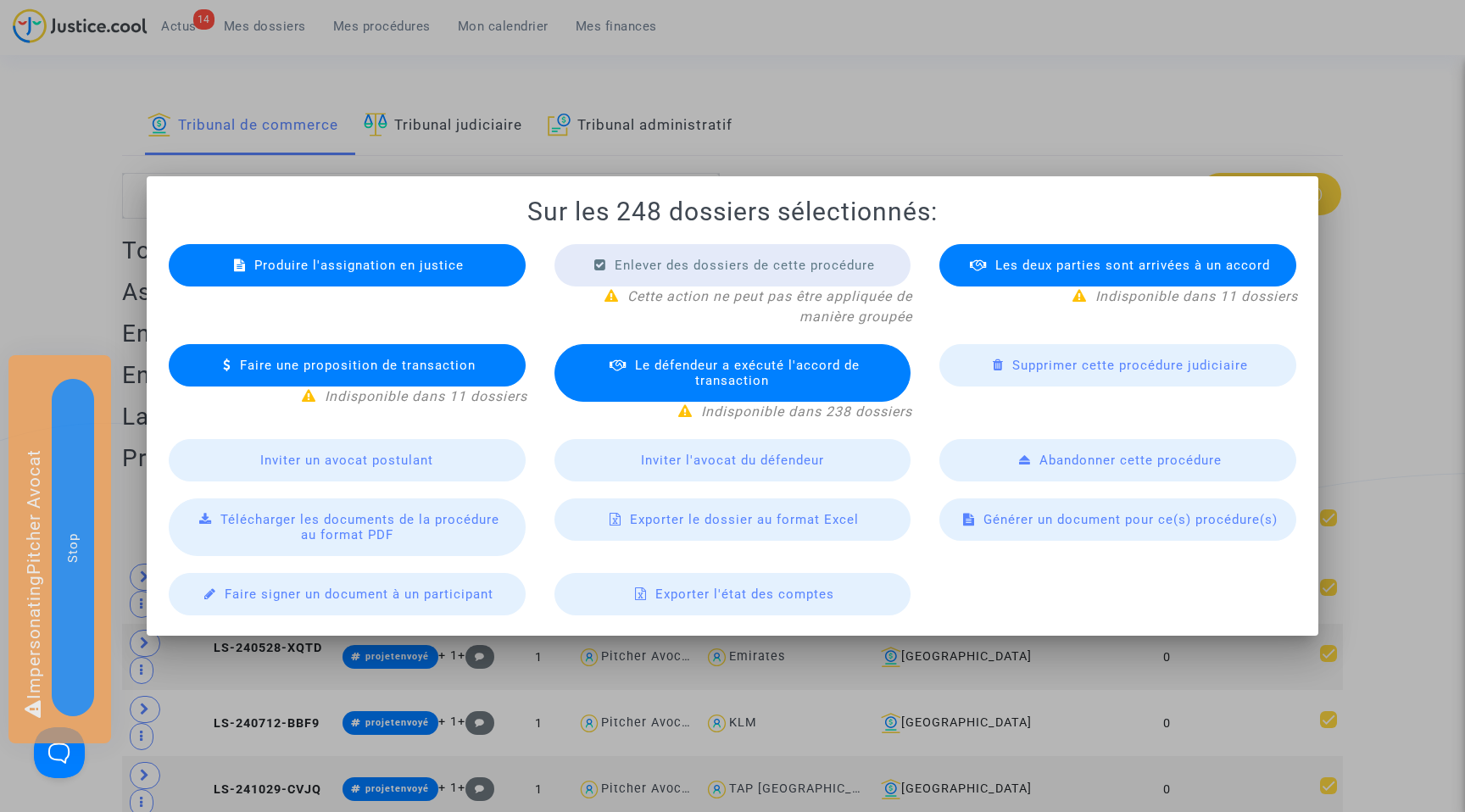
click at [955, 116] on div at bounding box center [732, 406] width 1465 height 812
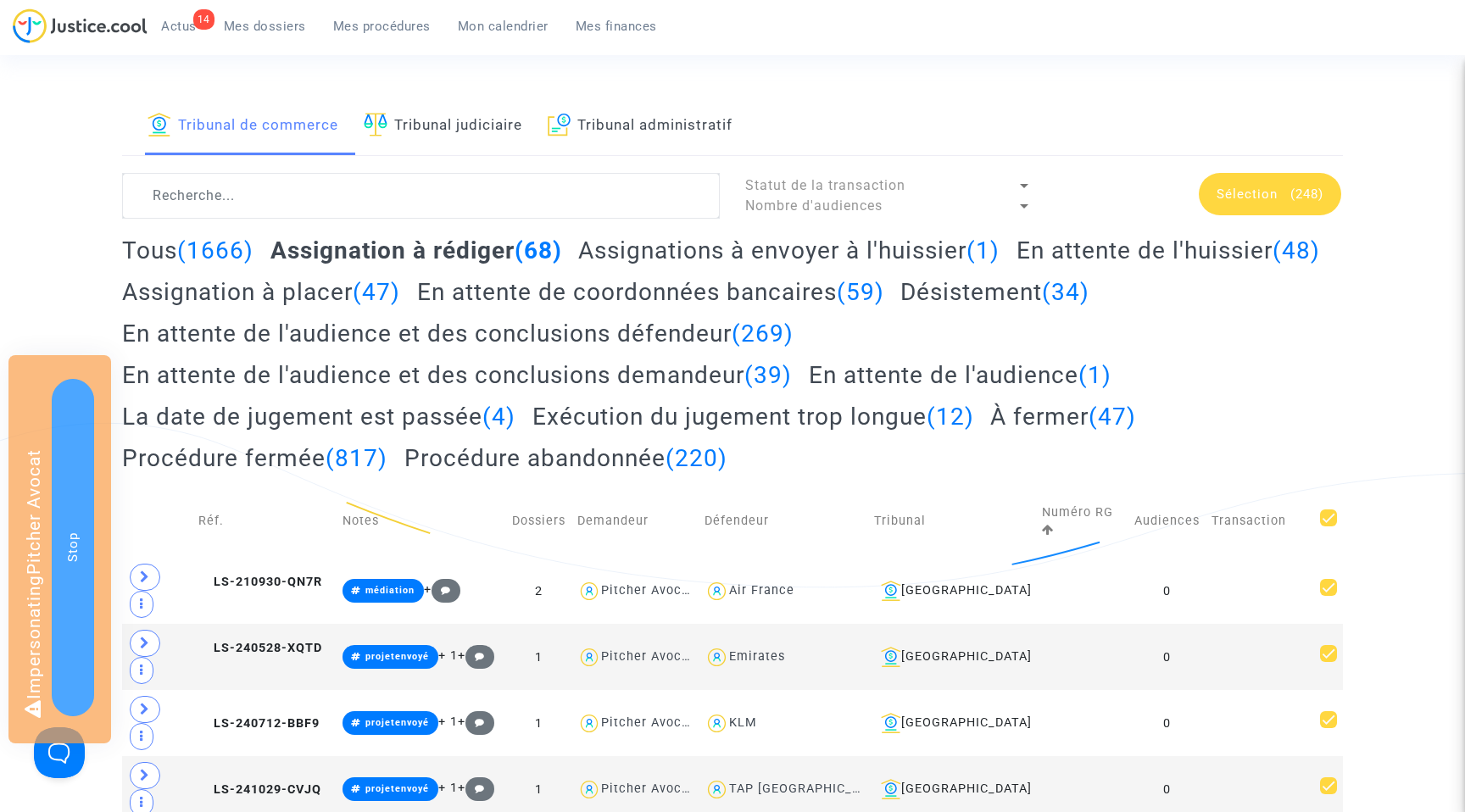
click at [497, 23] on span "Mon calendrier" at bounding box center [503, 26] width 90 height 15
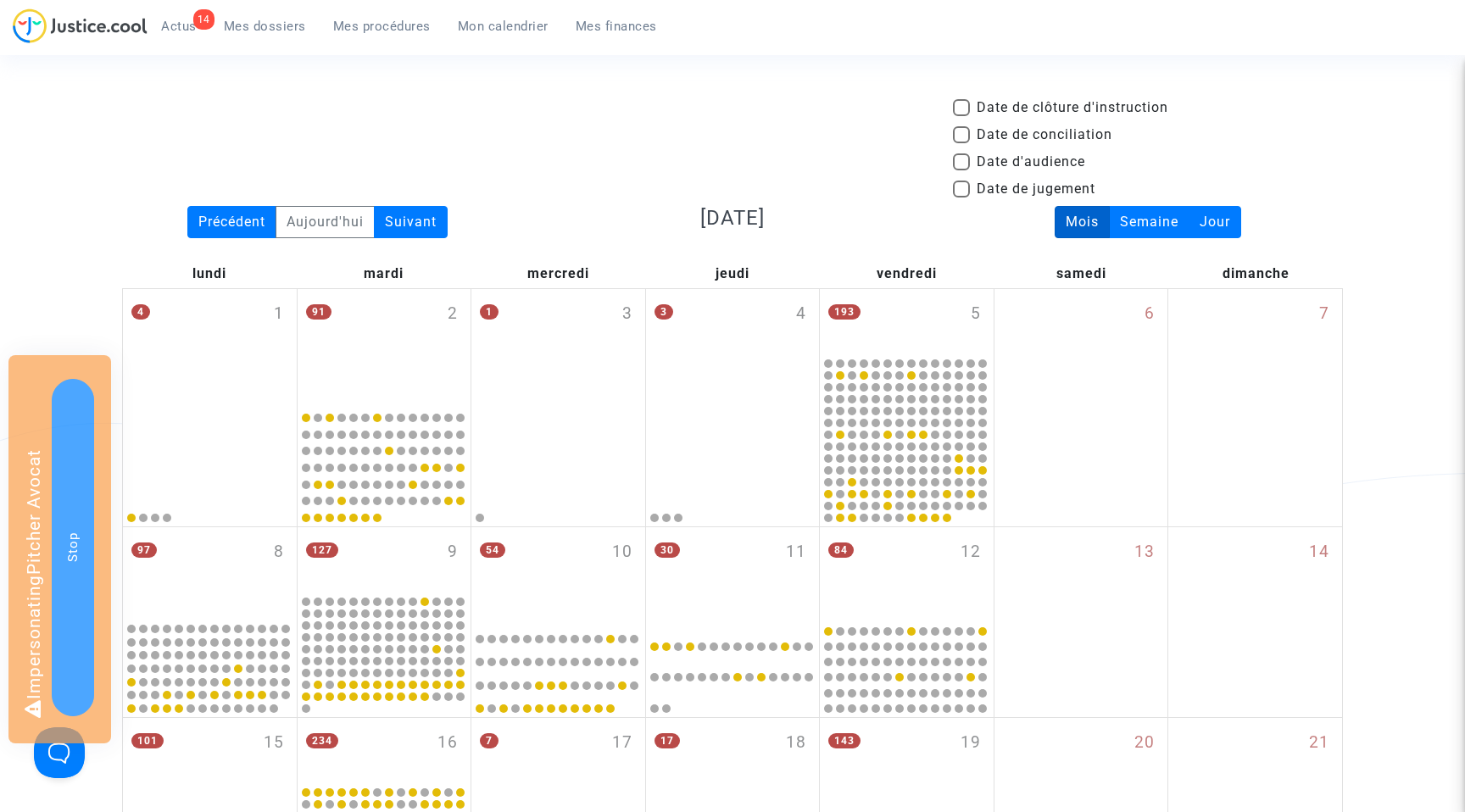
click at [256, 27] on span "Mes dossiers" at bounding box center [265, 26] width 82 height 15
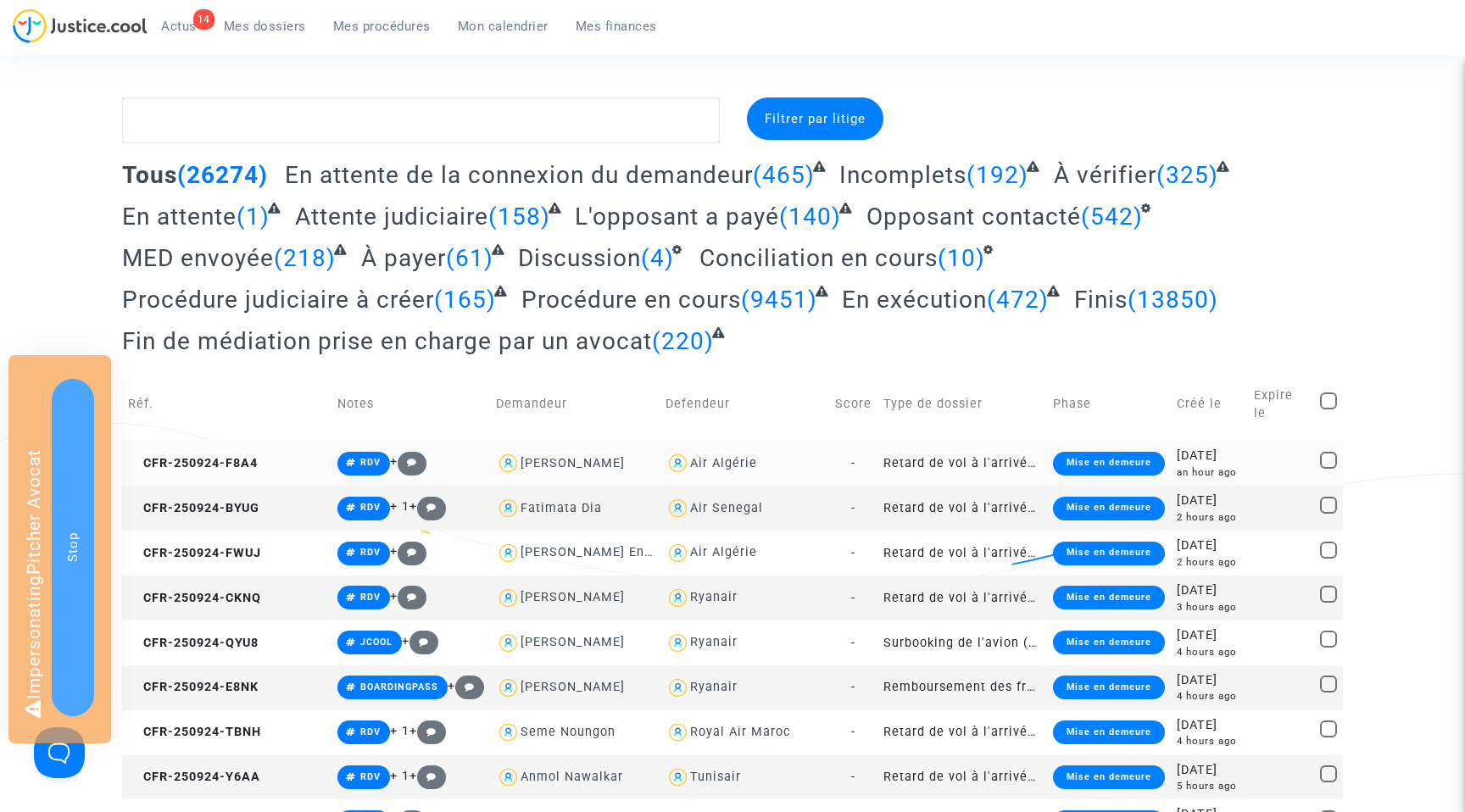
click at [189, 440] on td "CFR-250924-F8A4" at bounding box center [226, 463] width 210 height 45
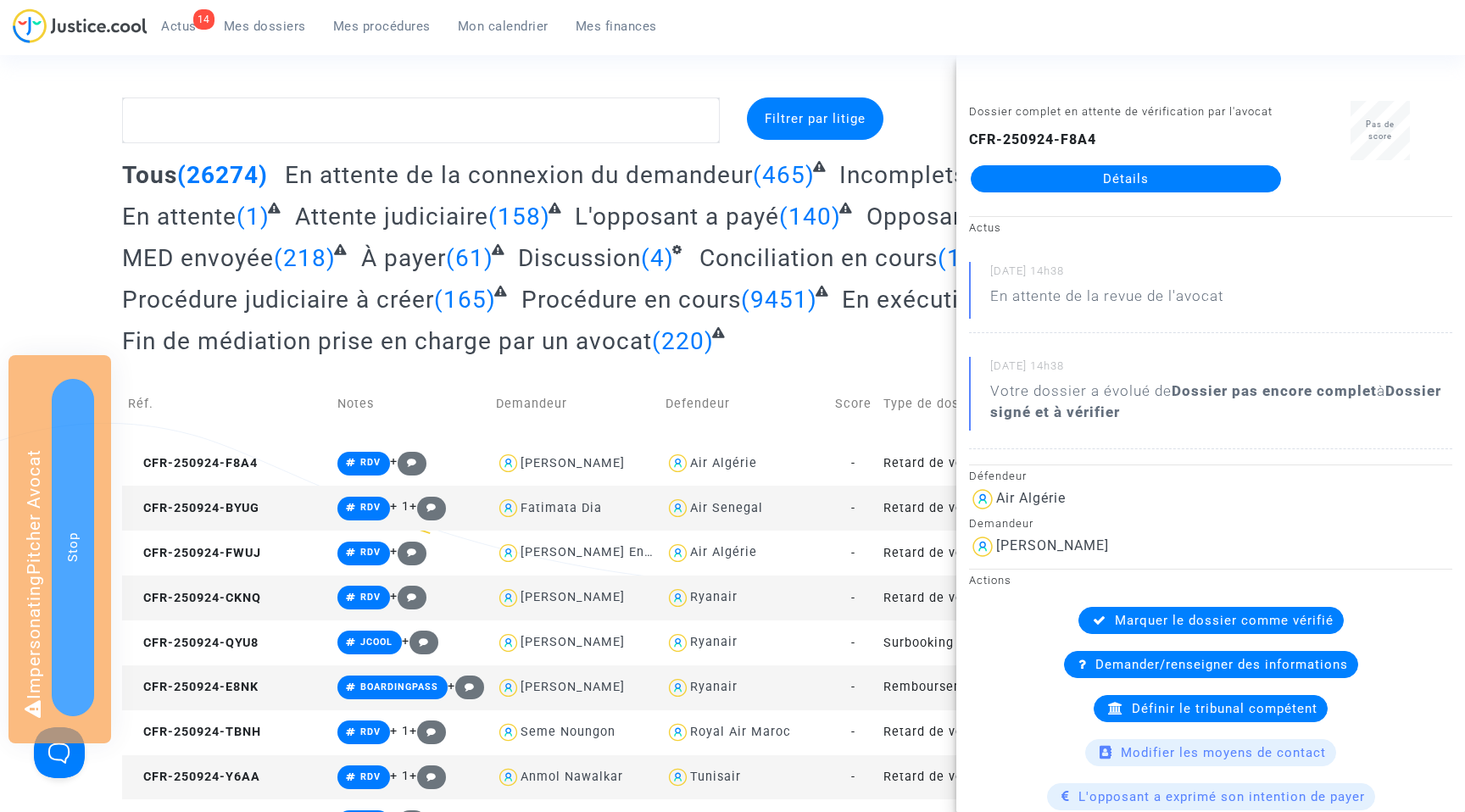
click at [1127, 189] on link "Détails" at bounding box center [1125, 178] width 310 height 27
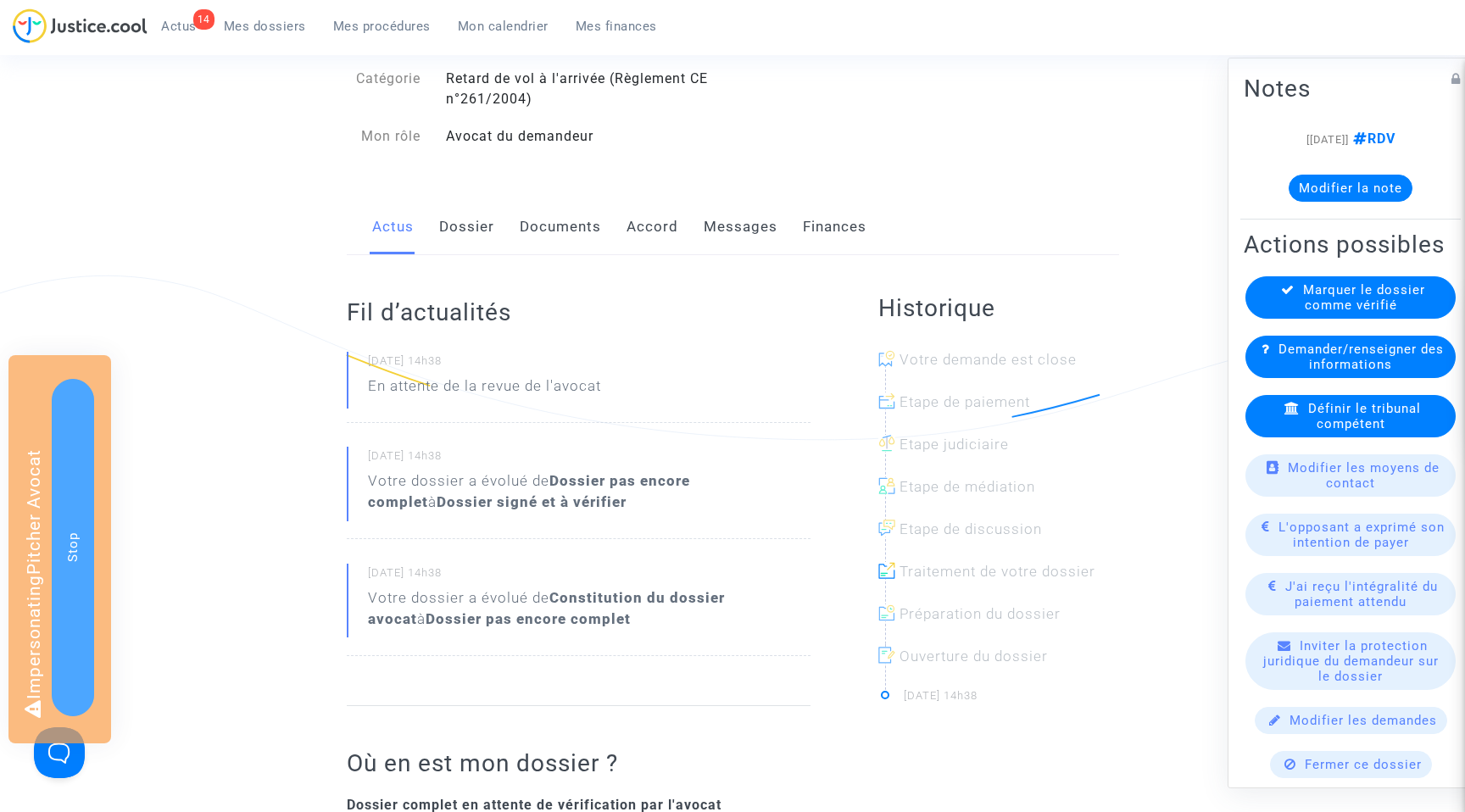
scroll to position [166, 0]
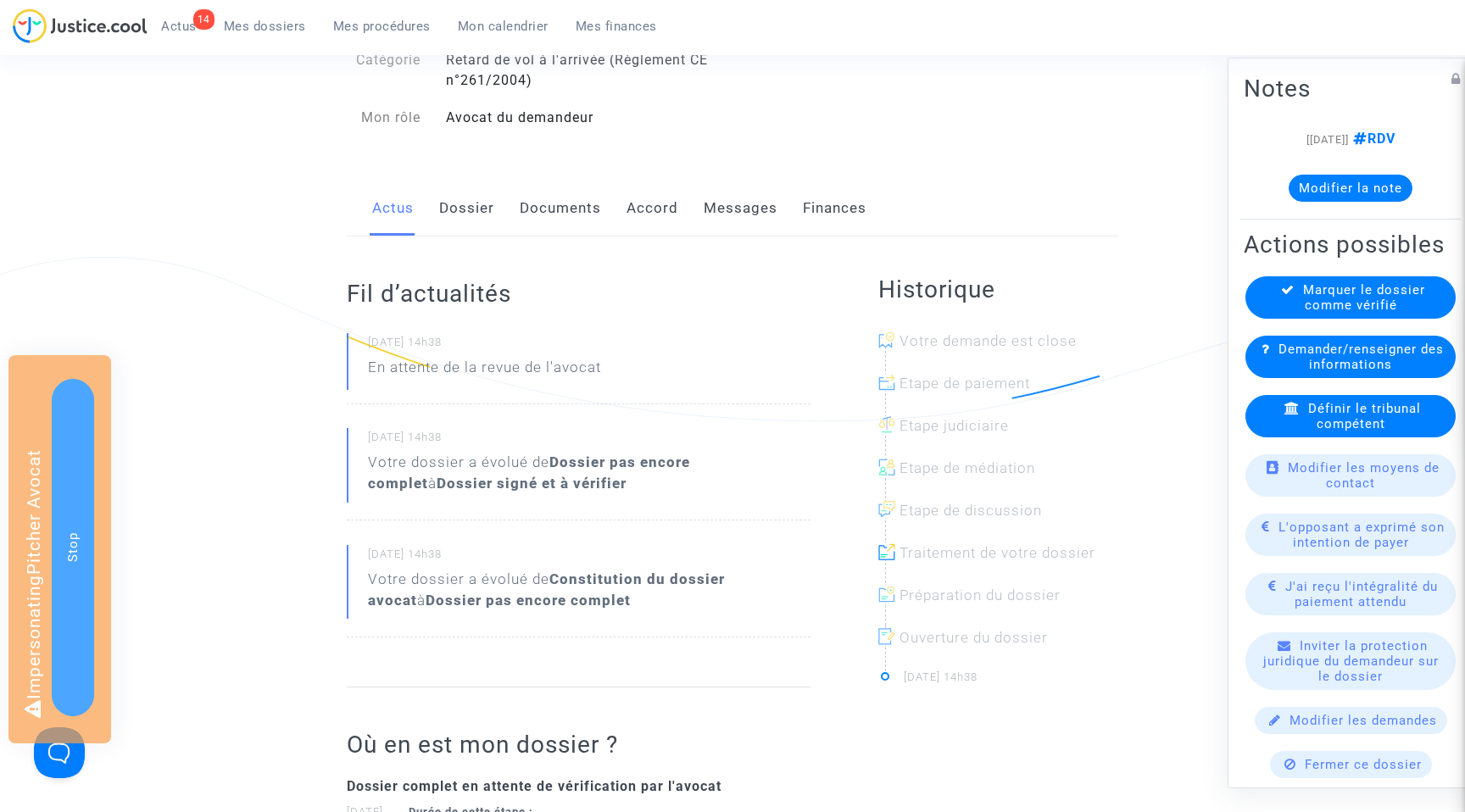
click at [568, 209] on link "Documents" at bounding box center [560, 209] width 81 height 56
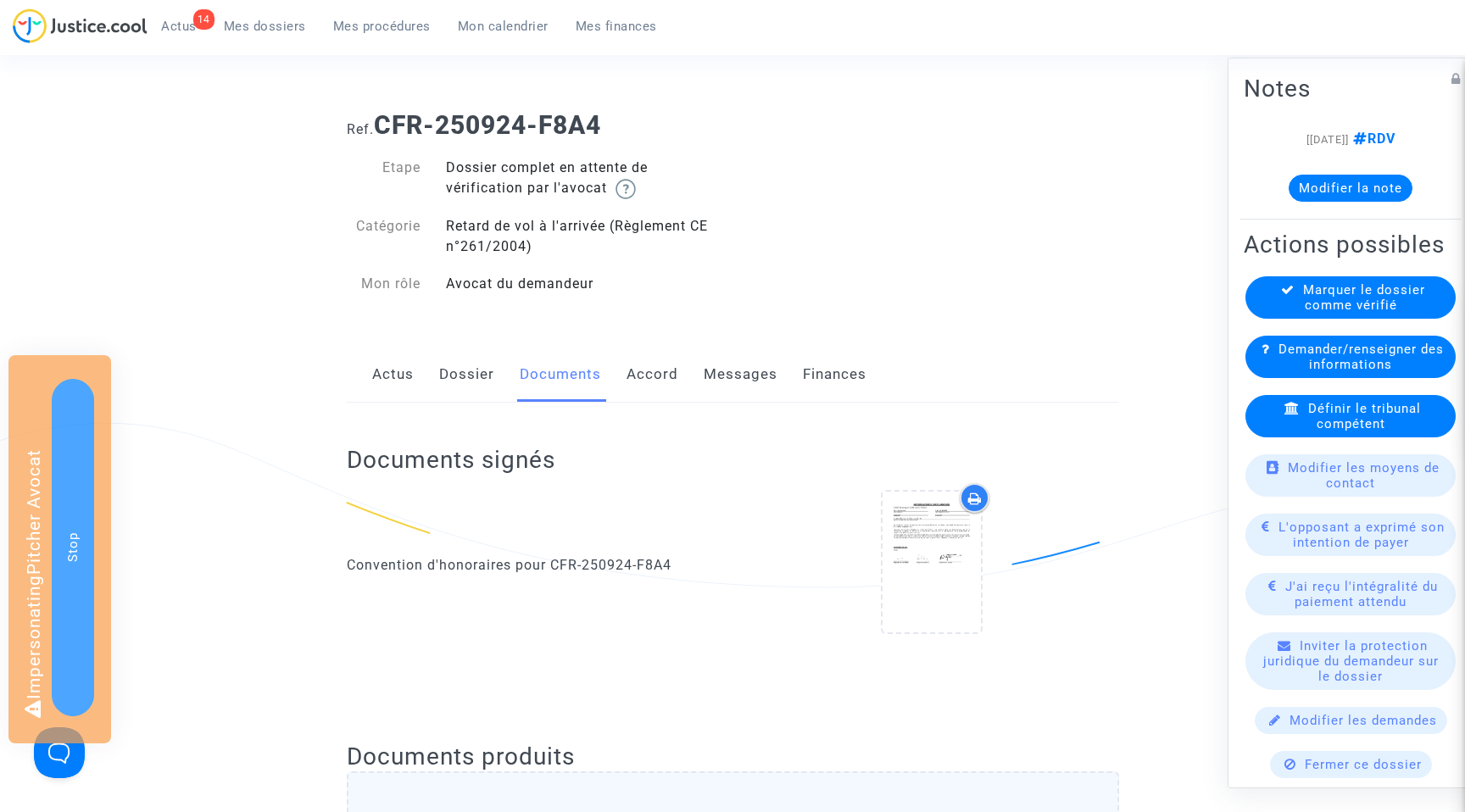
click at [458, 377] on link "Dossier" at bounding box center [466, 374] width 55 height 56
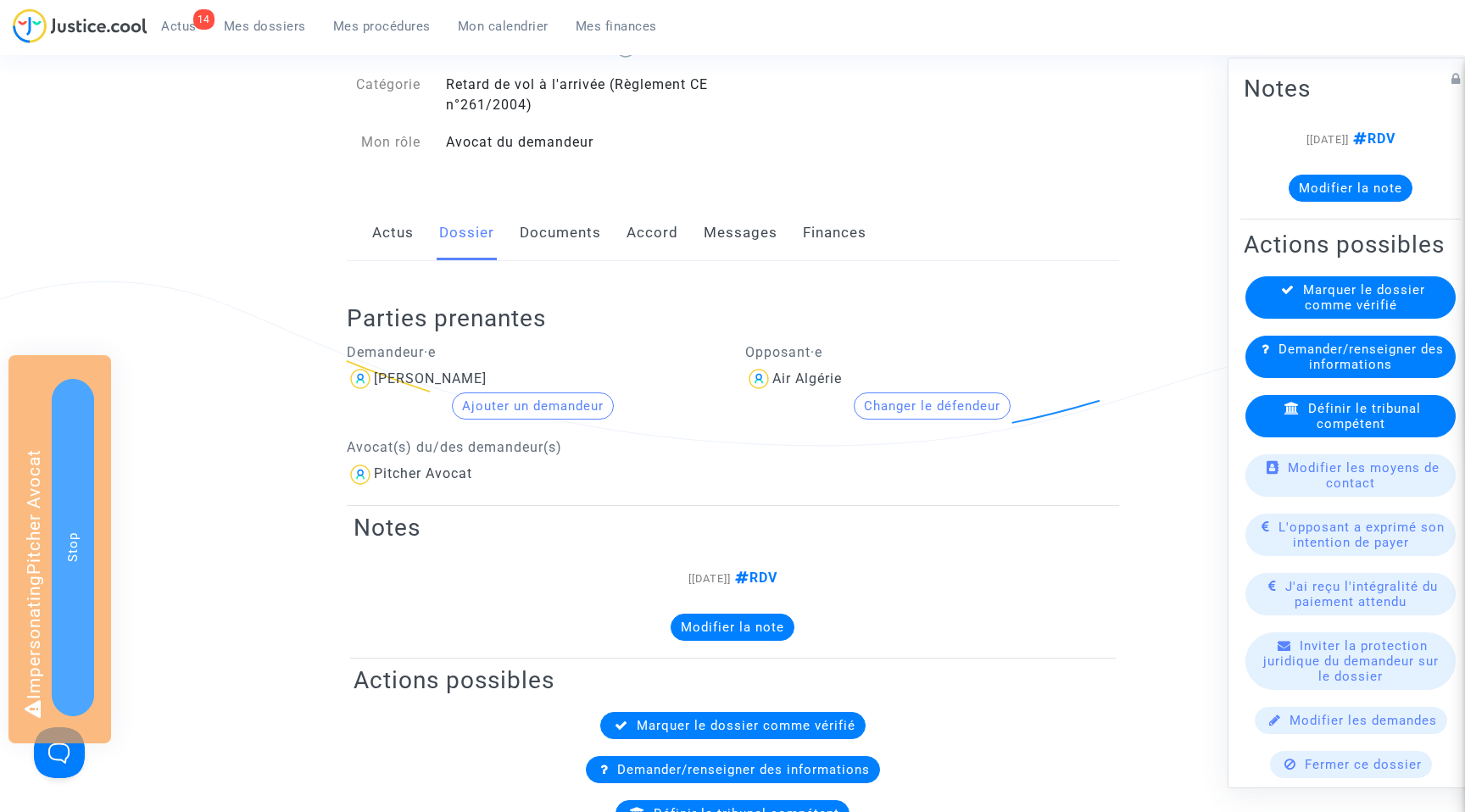
scroll to position [137, 0]
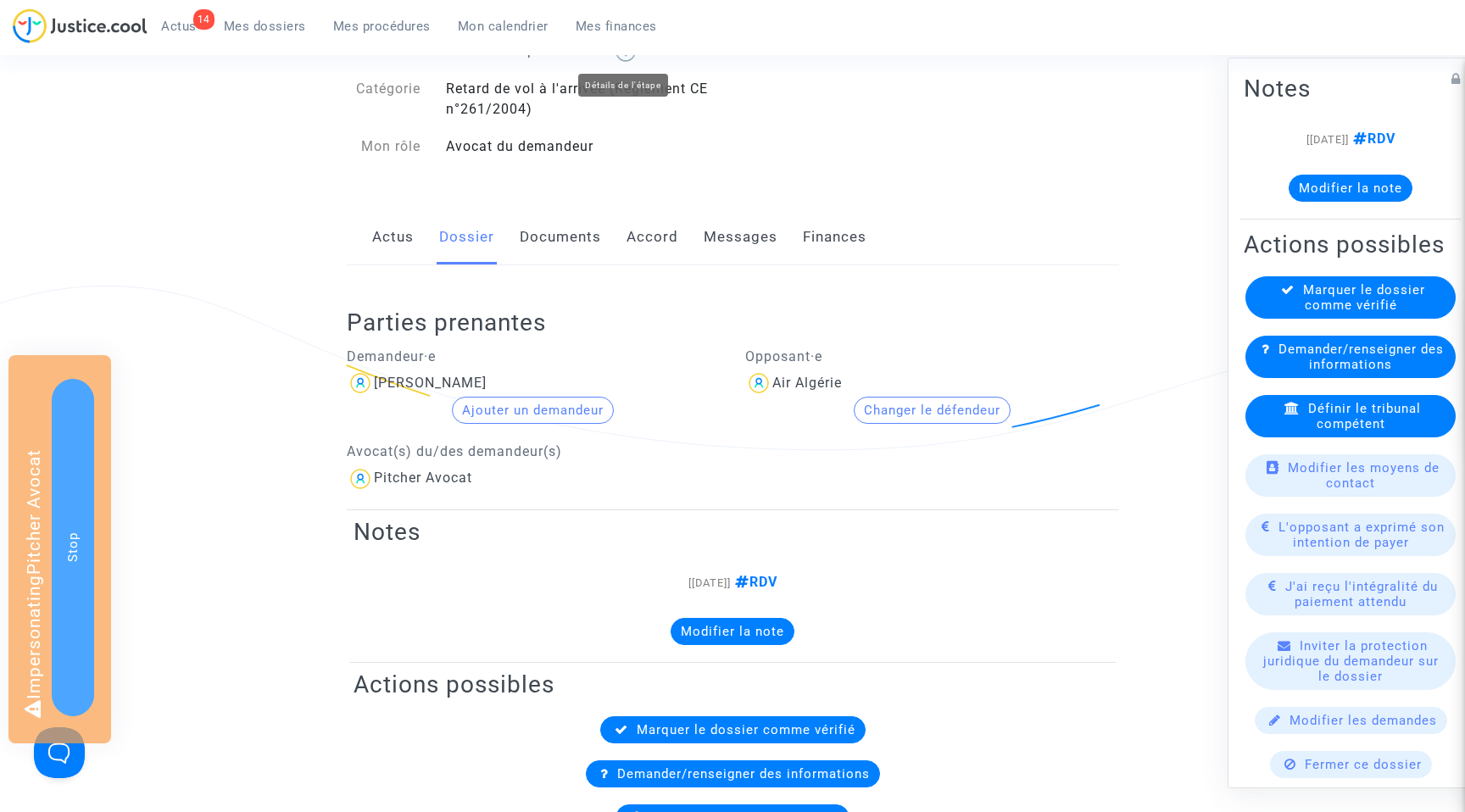
click at [500, 9] on ul "14 Actus Mes dossiers Mes procédures Mon calendrier Mes finances" at bounding box center [409, 23] width 523 height 31
click at [501, 23] on span "Mon calendrier" at bounding box center [503, 26] width 90 height 15
